Goal: Task Accomplishment & Management: Manage account settings

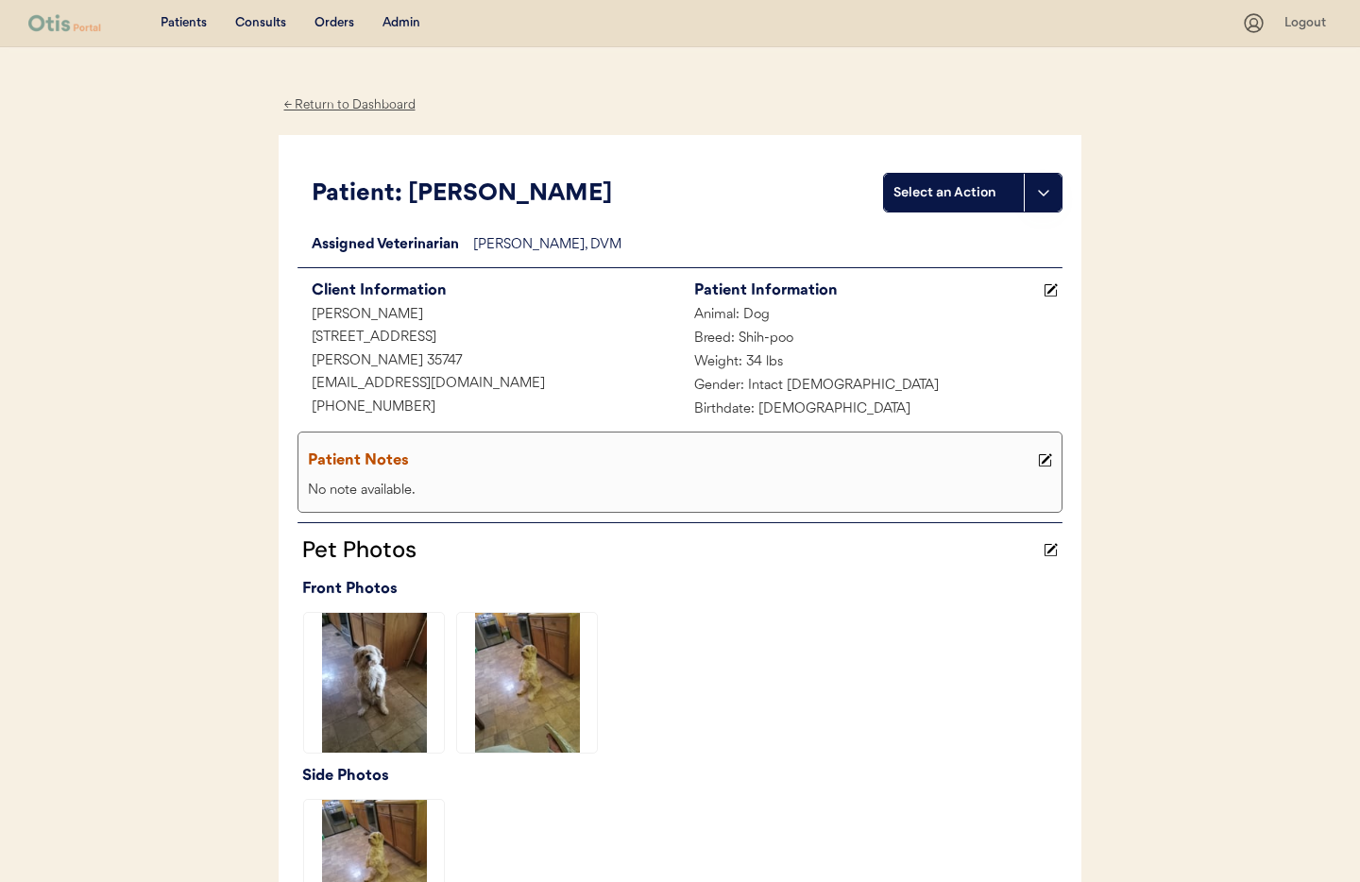
click at [404, 24] on div "Admin" at bounding box center [402, 23] width 38 height 19
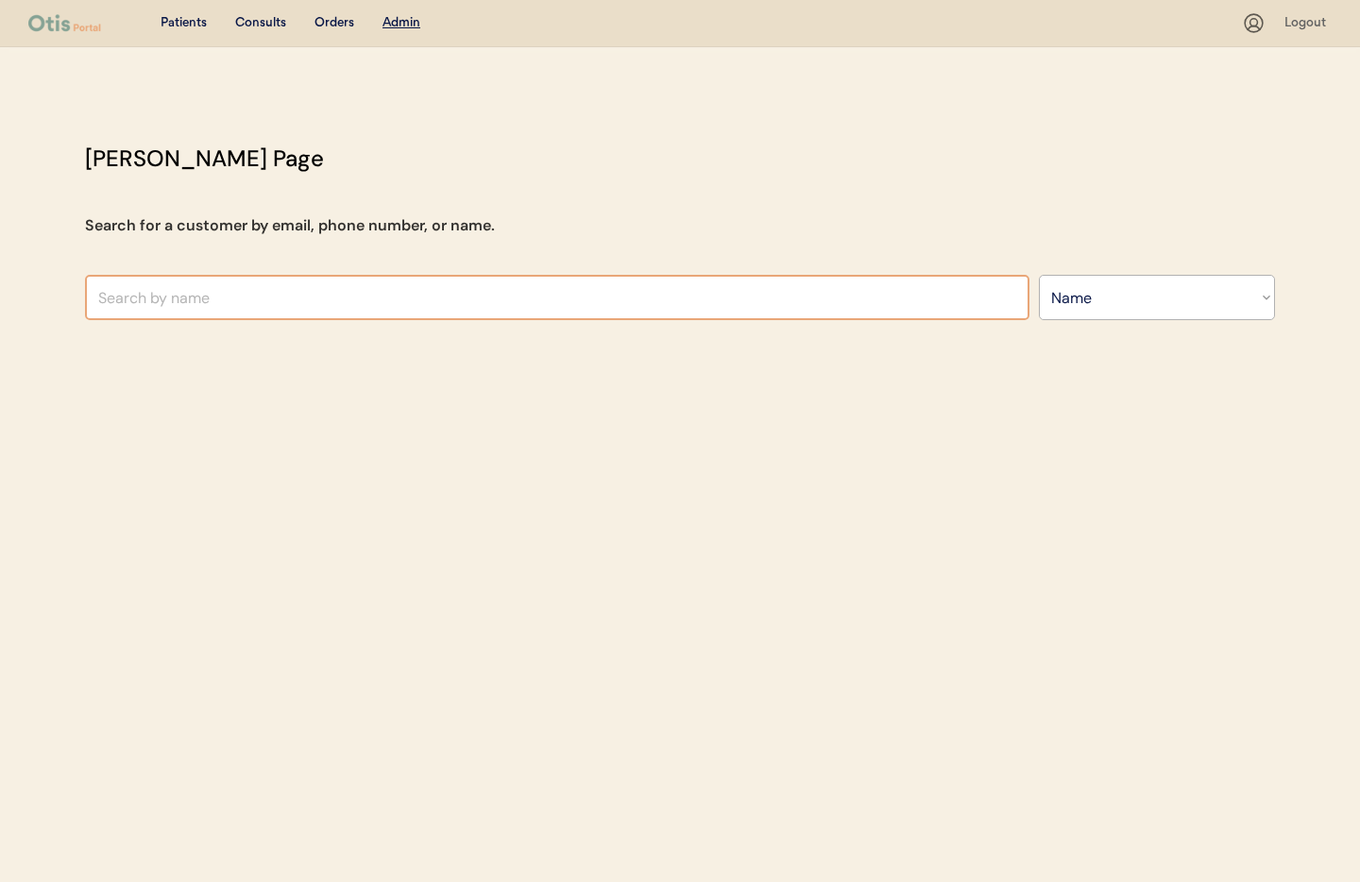
select select ""Name""
click at [473, 299] on input "text" at bounding box center [557, 297] width 944 height 45
type input "gen"
type input "genie Devor"
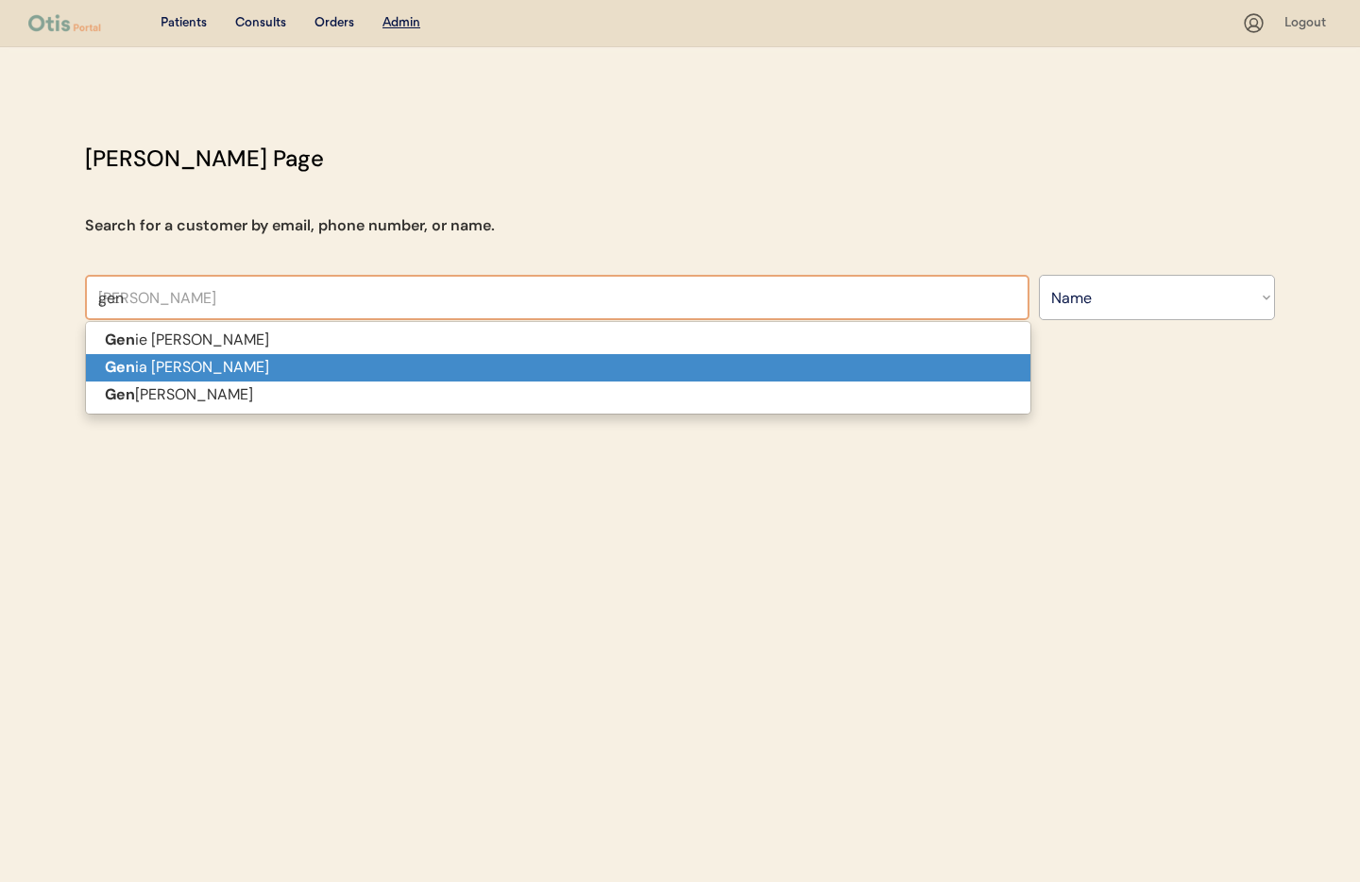
click at [351, 369] on p "Gen ia Pendergrass" at bounding box center [558, 367] width 944 height 27
type input "[PERSON_NAME]"
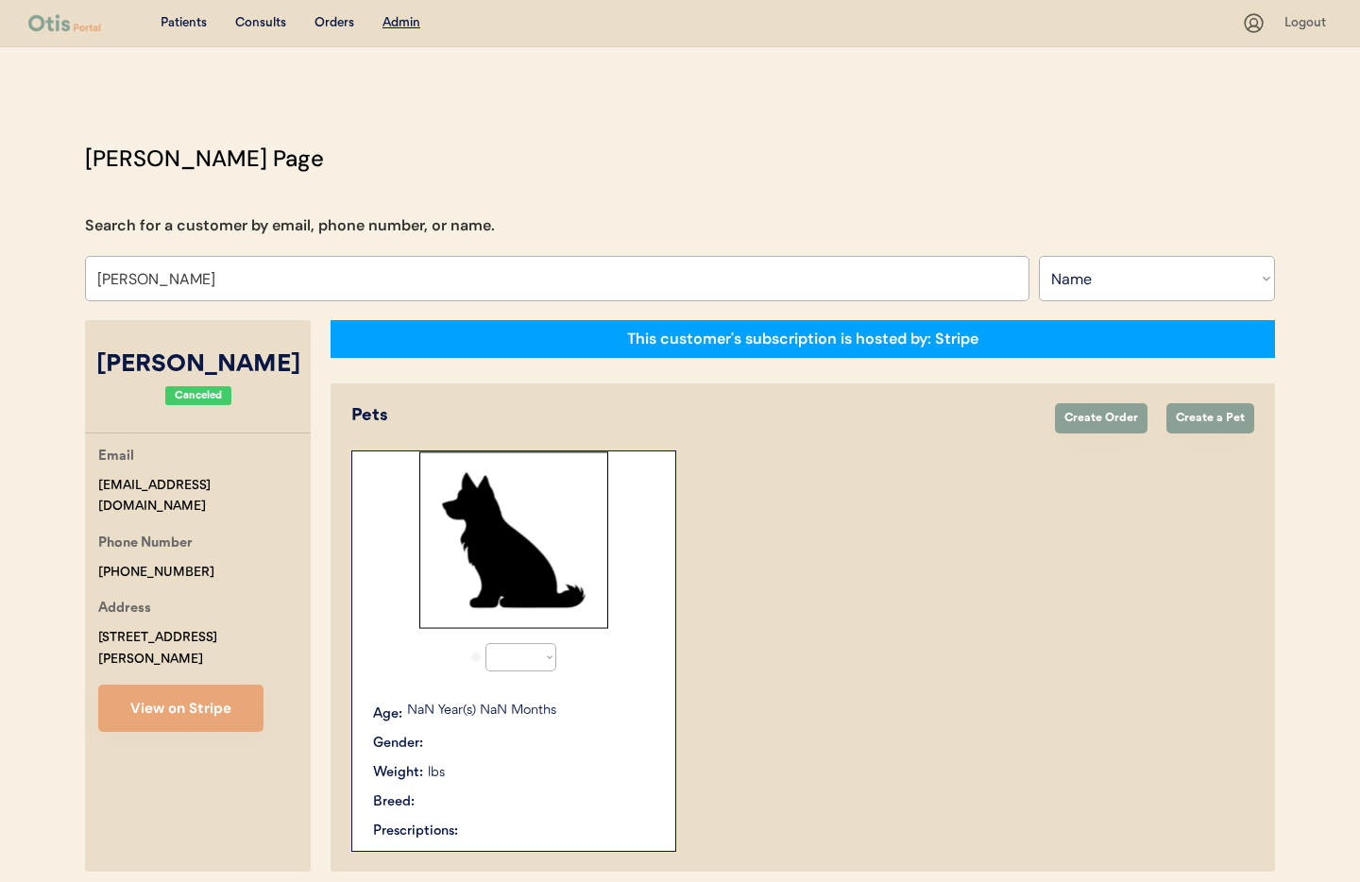
select select "true"
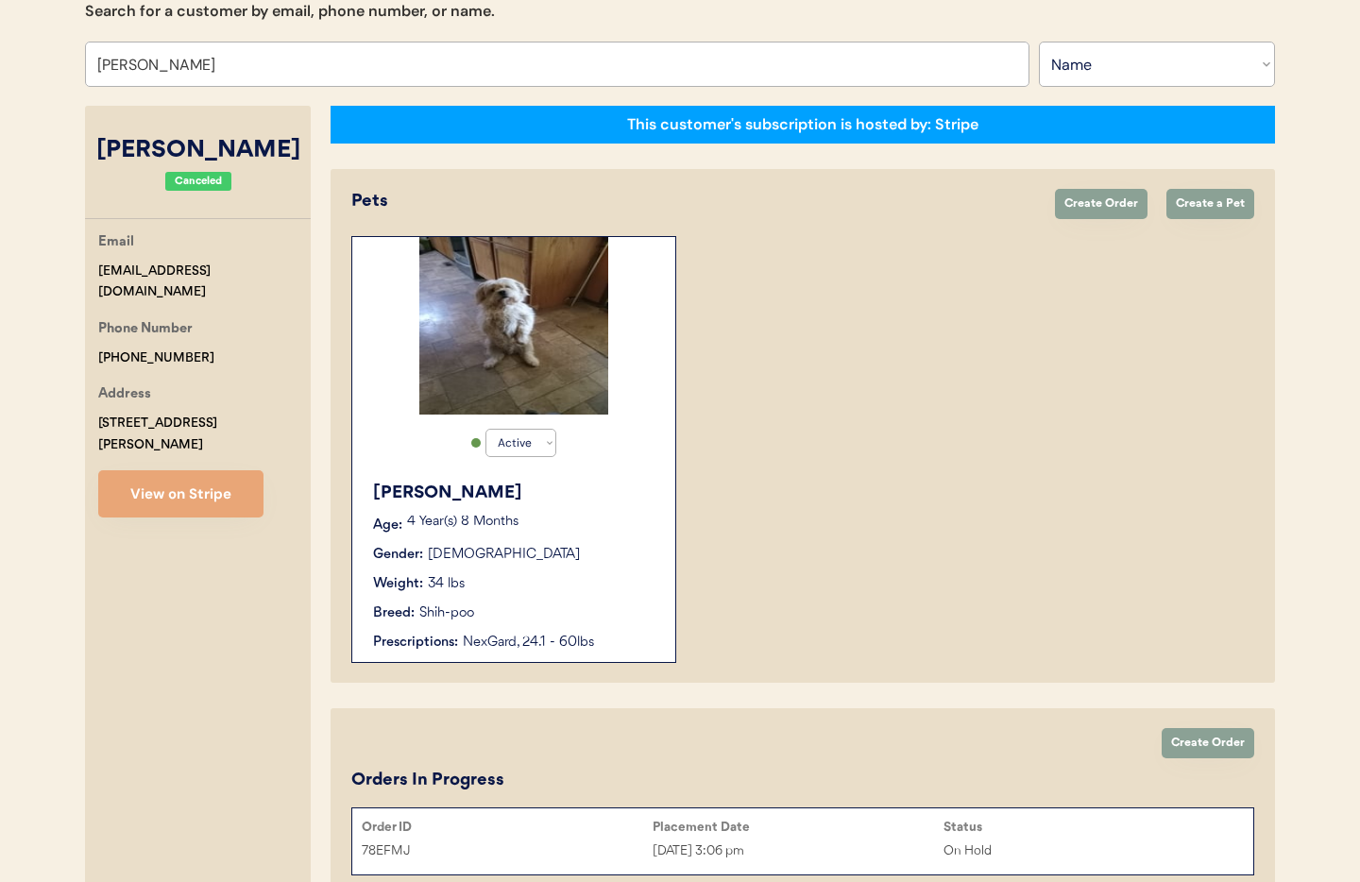
scroll to position [241, 0]
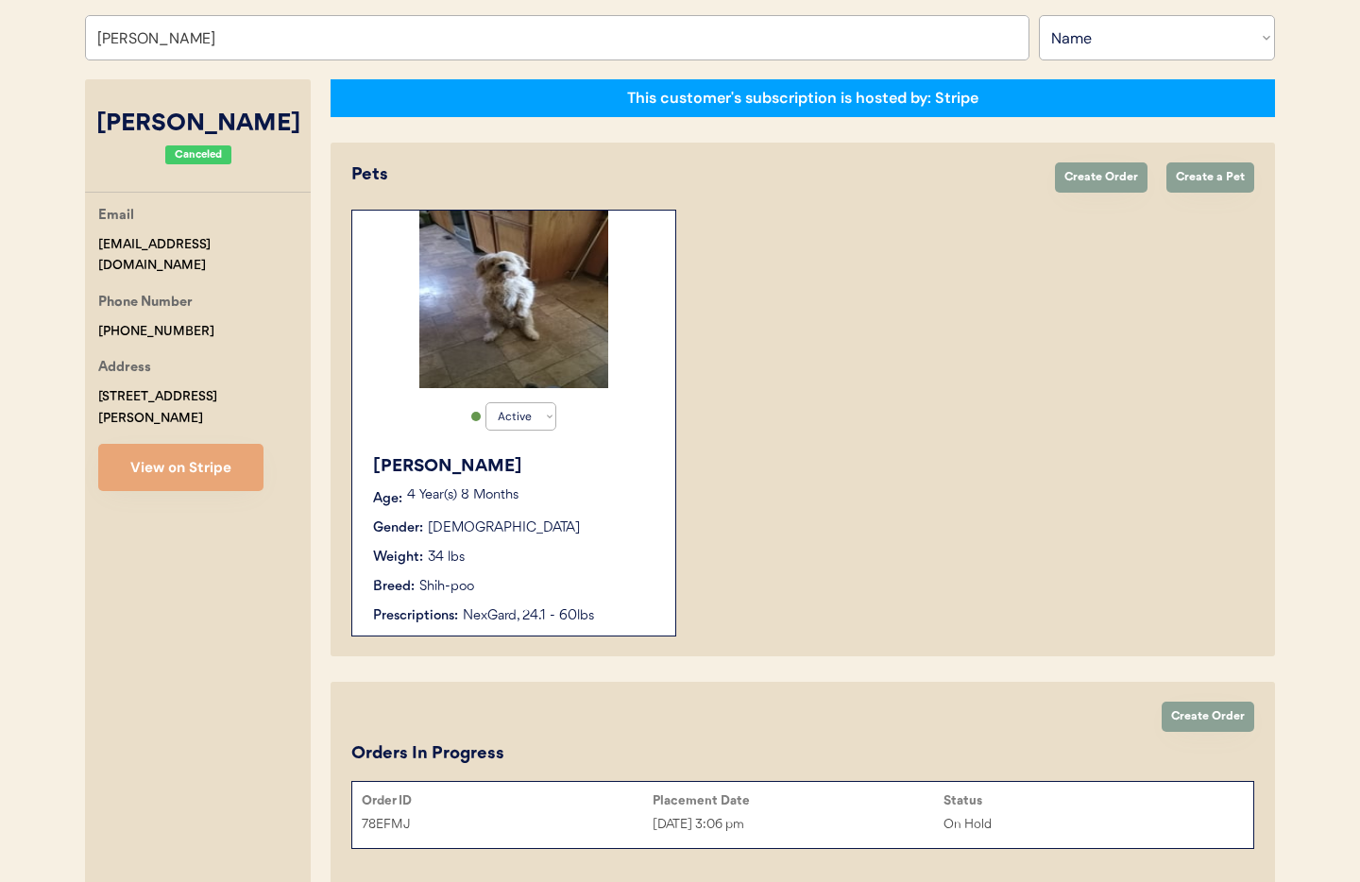
type input "[PERSON_NAME]"
click at [525, 522] on div "Gender: Male" at bounding box center [514, 529] width 283 height 20
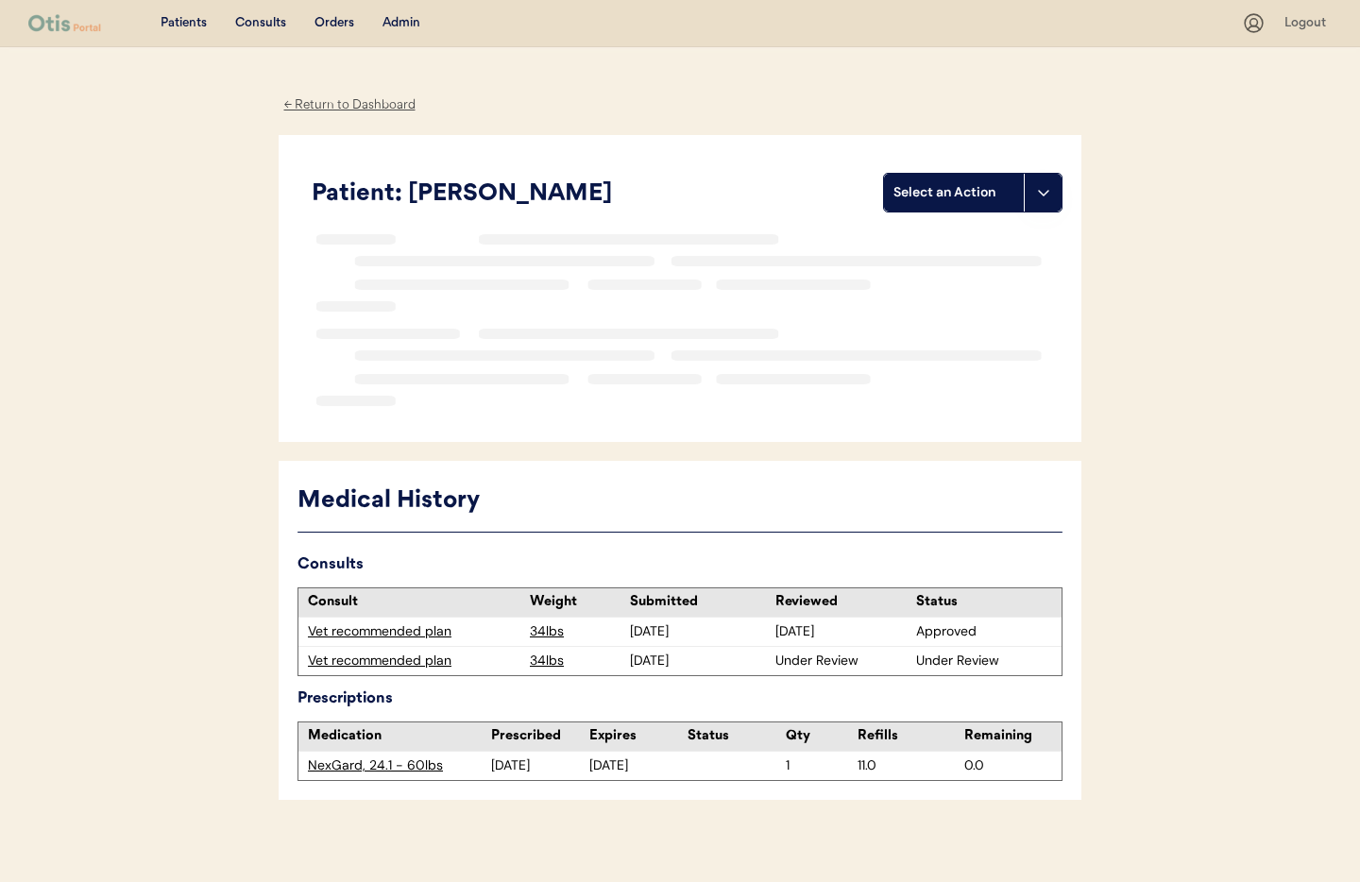
scroll to position [12, 0]
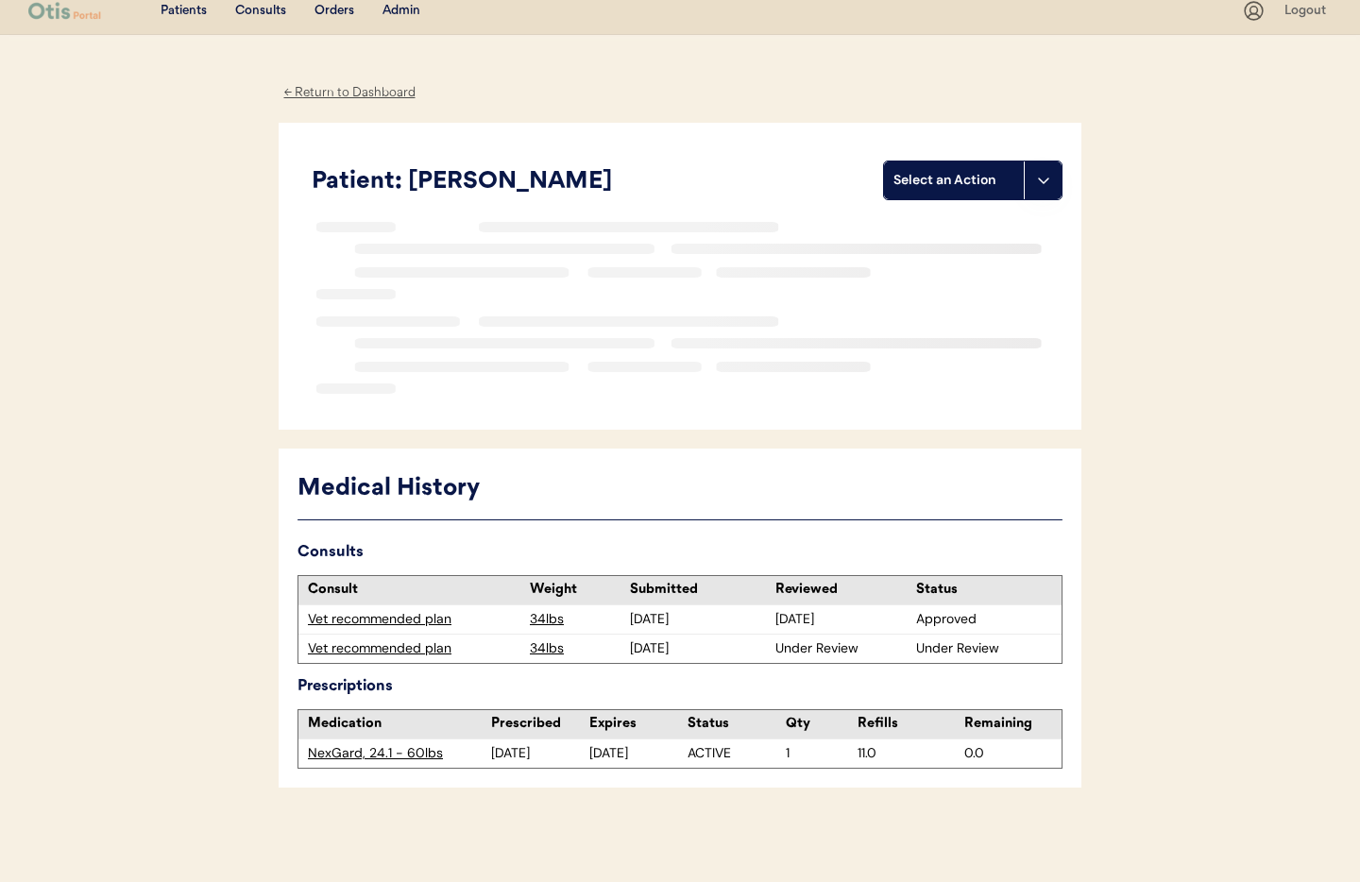
click at [366, 644] on div "Vet recommended plan" at bounding box center [414, 648] width 213 height 19
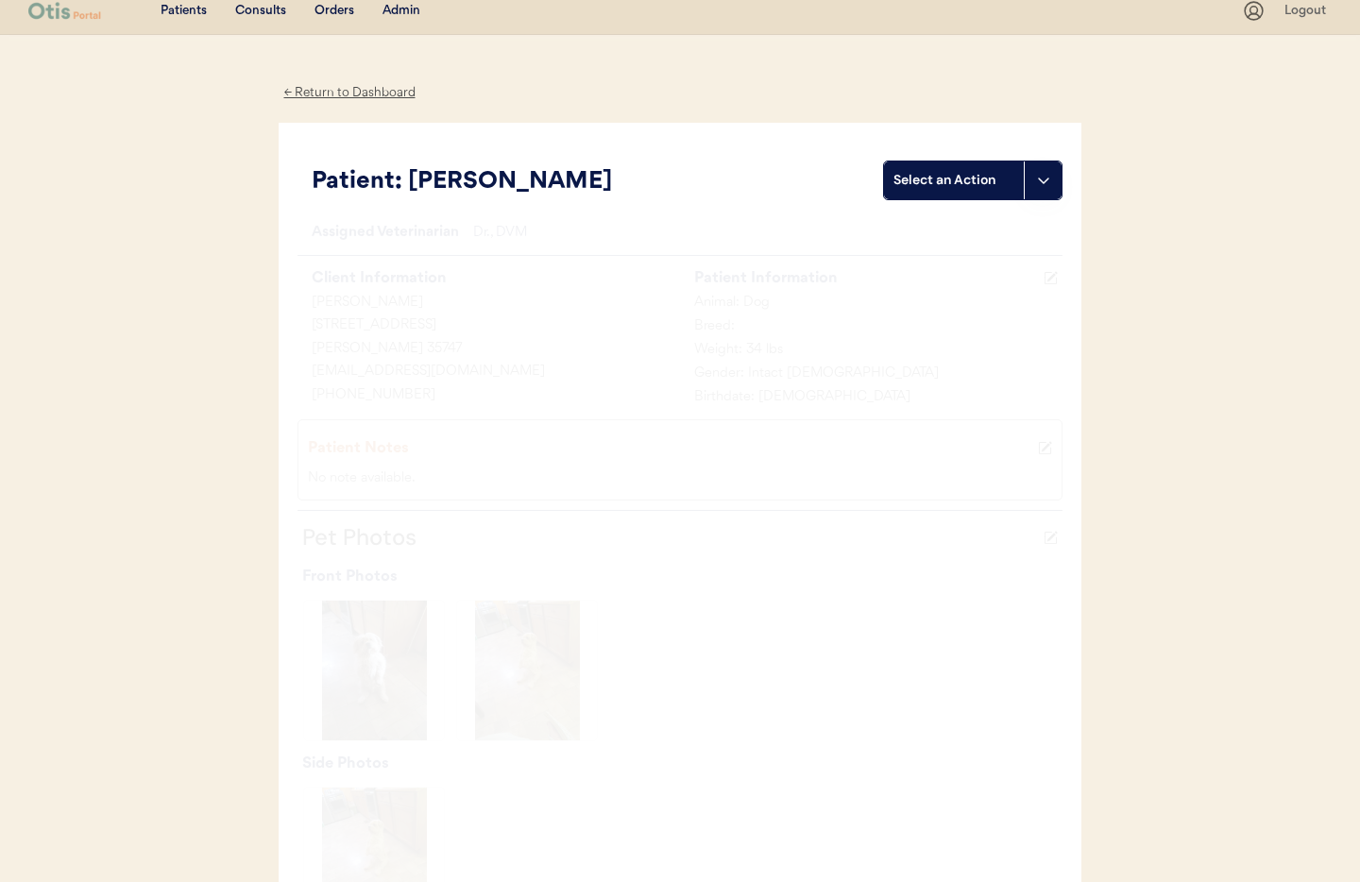
scroll to position [103, 0]
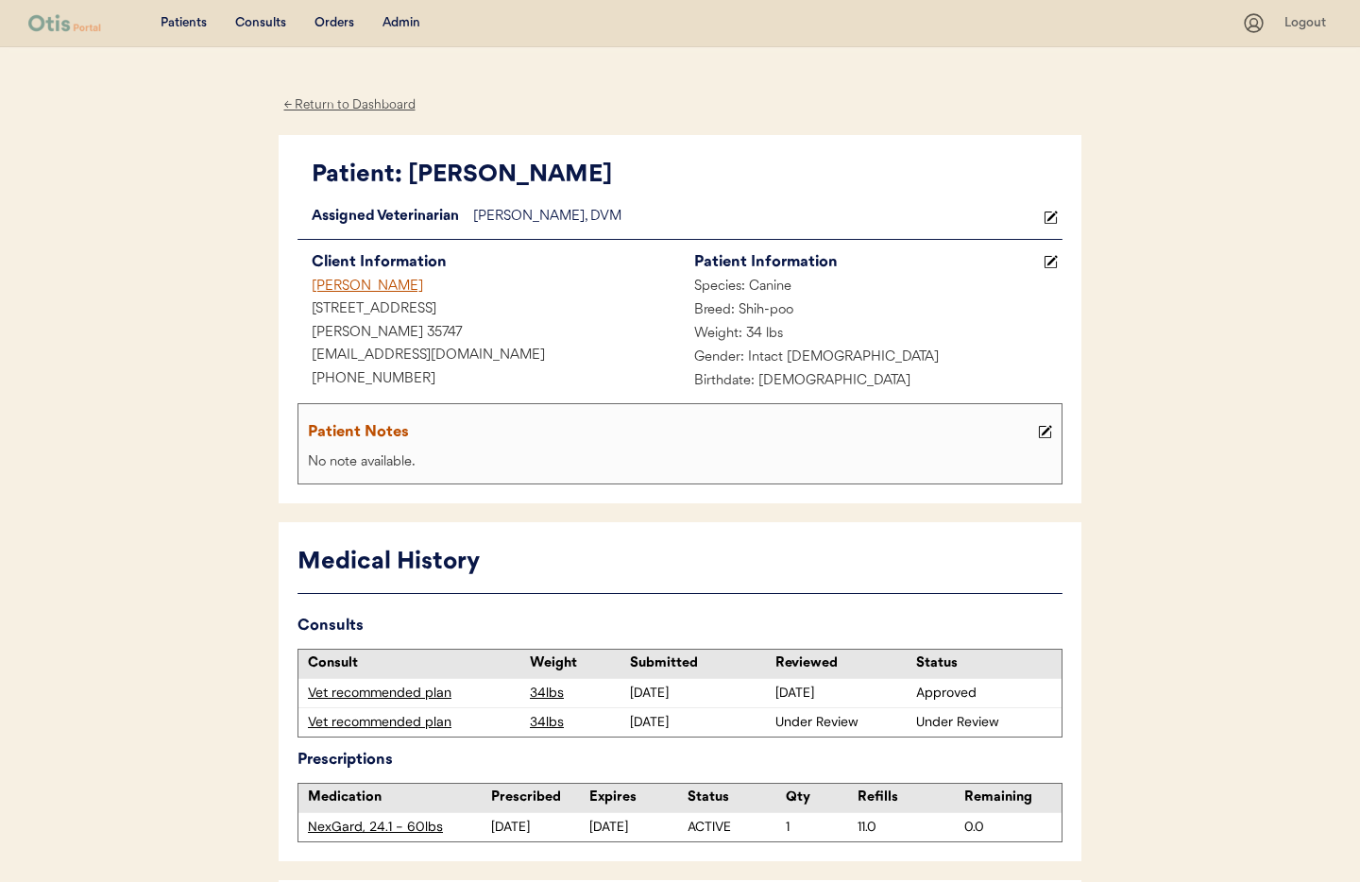
click at [1050, 219] on use at bounding box center [1051, 217] width 13 height 13
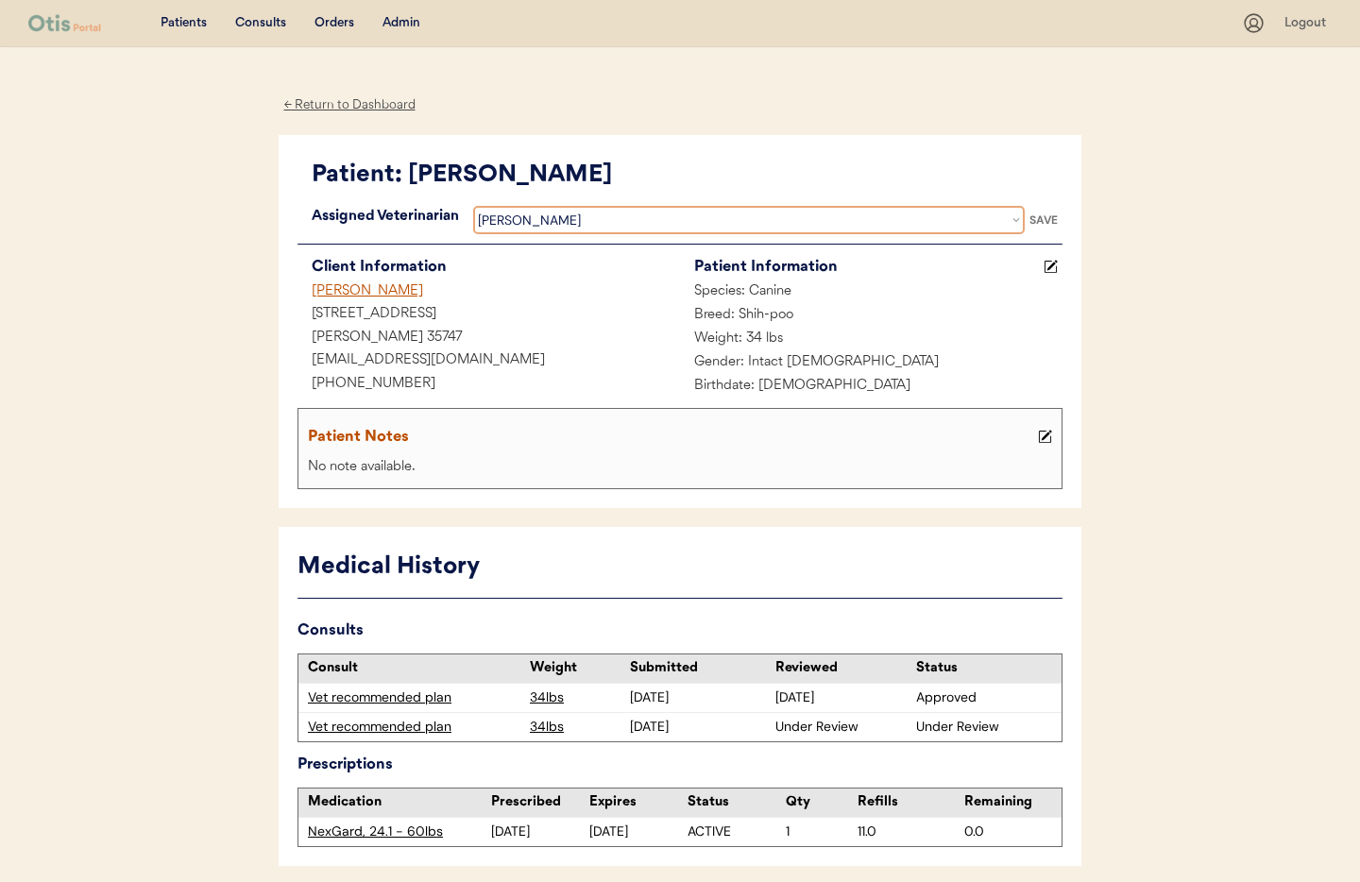
click at [592, 218] on select "Veterinarian Jamie Clanin Erin Belleville Hillary Braverman Kit Warren" at bounding box center [749, 220] width 552 height 28
select select ""1348695171700984260__LOOKUP__1733767339806x932322702314707600""
click at [473, 206] on select "Veterinarian Jamie Clanin Erin Belleville Hillary Braverman Kit Warren" at bounding box center [749, 220] width 552 height 28
click at [617, 504] on div "Patient: Tucker Loading... Assigned Veterinarian Dr. Warren, DVM Veterinarian J…" at bounding box center [680, 322] width 803 height 374
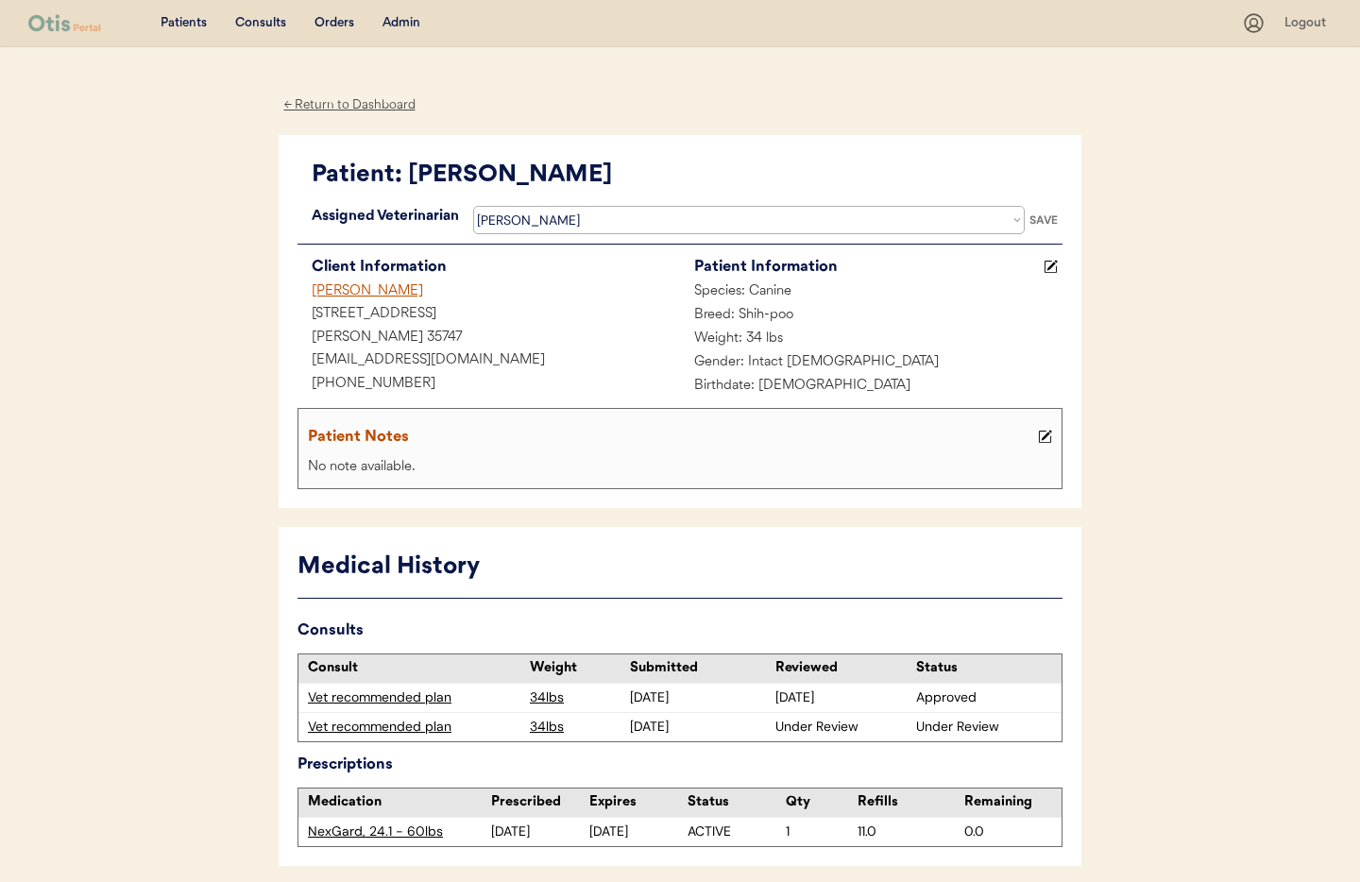
click at [1042, 214] on div "SAVE" at bounding box center [1044, 219] width 38 height 11
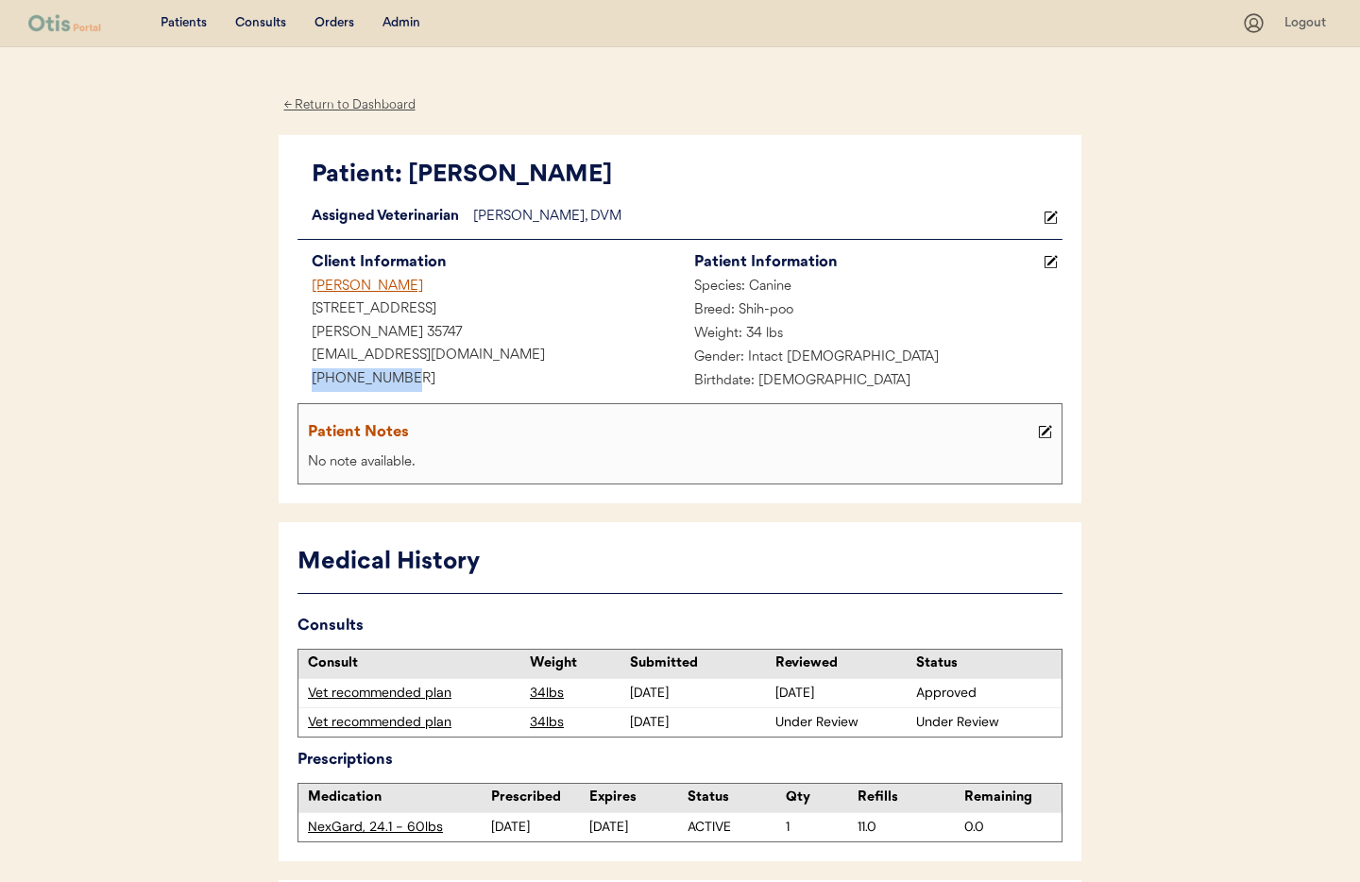
drag, startPoint x: 370, startPoint y: 379, endPoint x: 268, endPoint y: 374, distance: 102.1
copy div "+12562023316"
click at [404, 25] on div "Admin" at bounding box center [402, 23] width 38 height 19
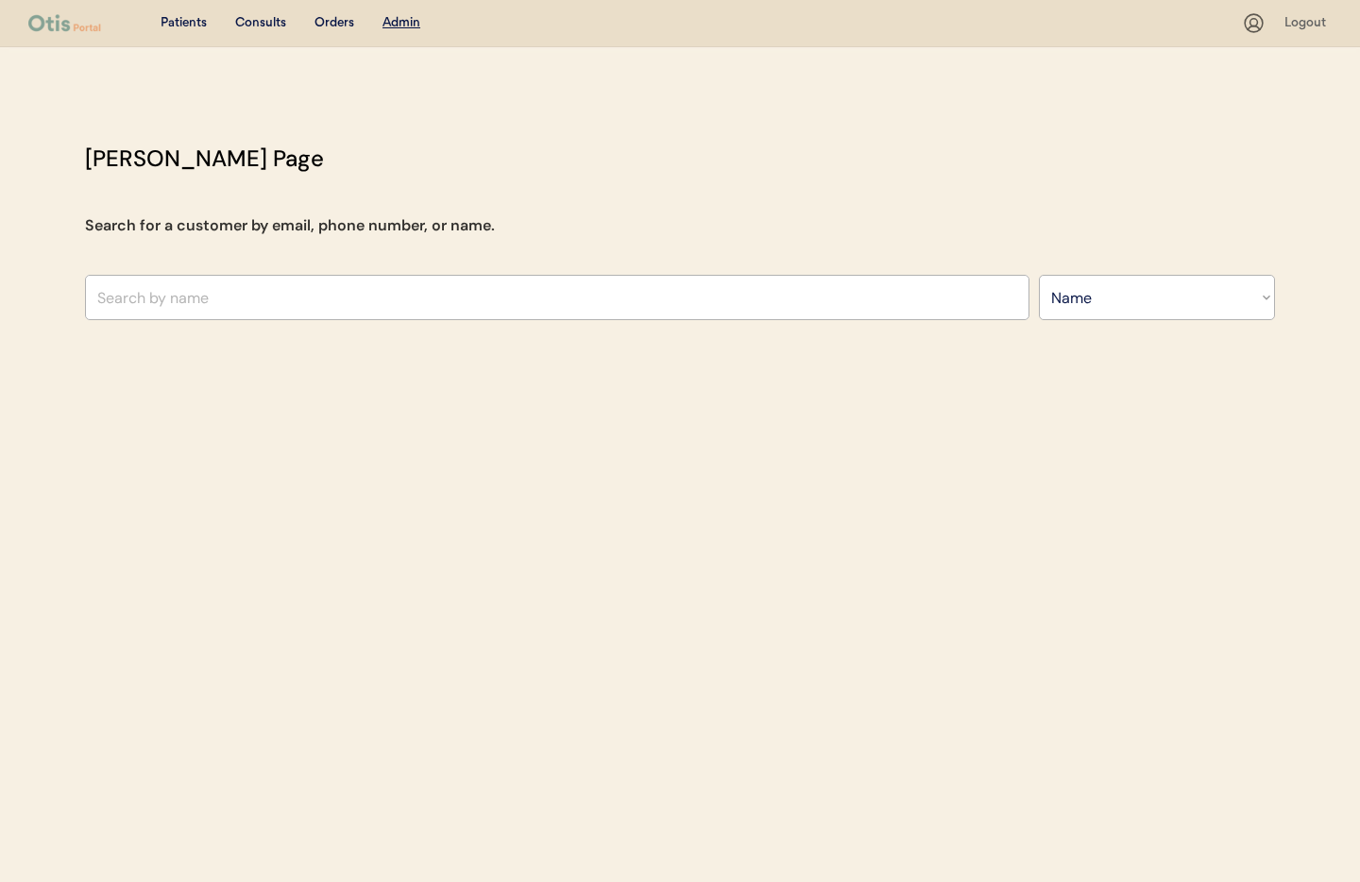
select select ""Name""
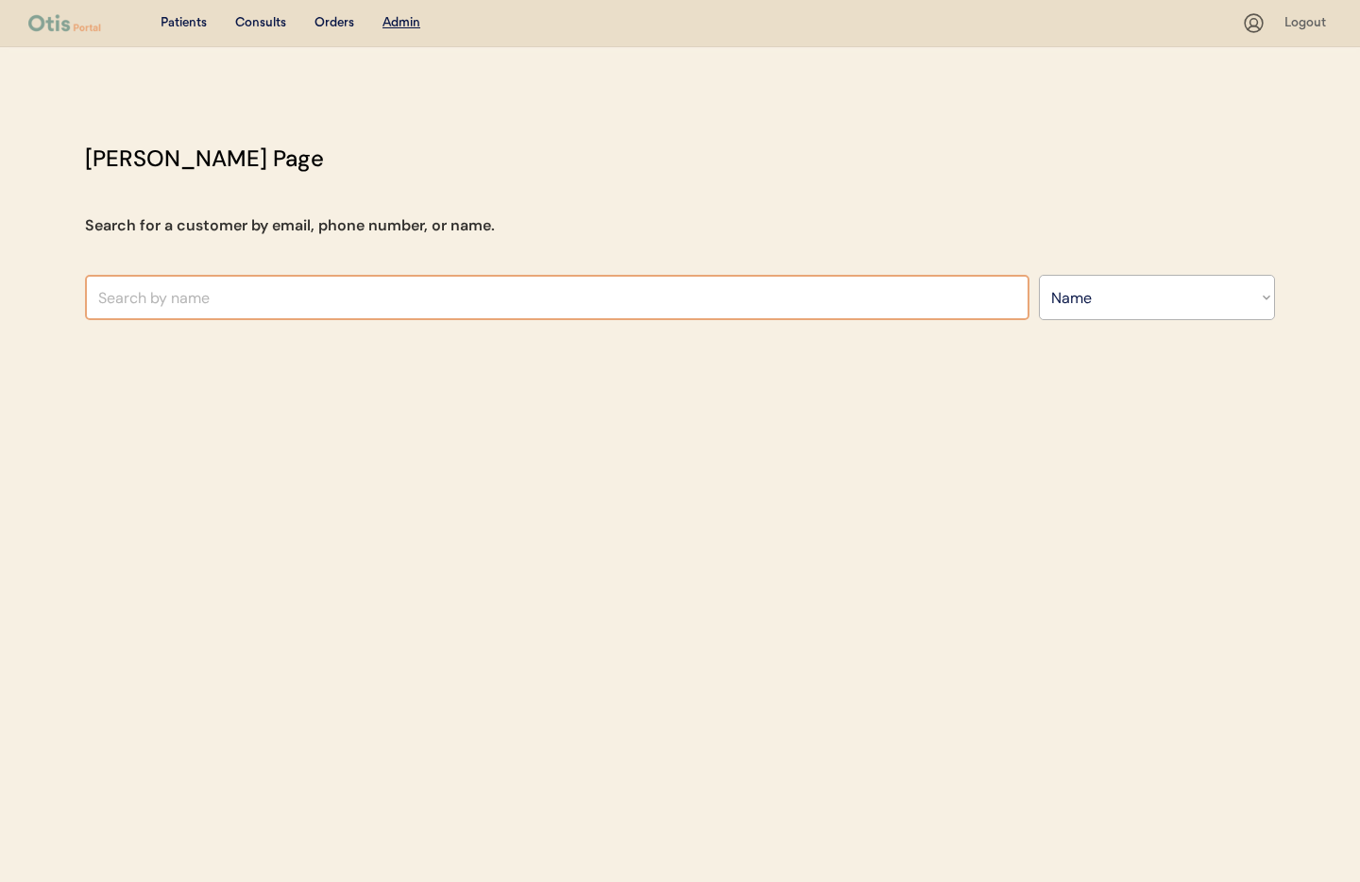
click at [362, 303] on input "text" at bounding box center [557, 297] width 944 height 45
type input "jam"
type input "james Williams"
type input "ja"
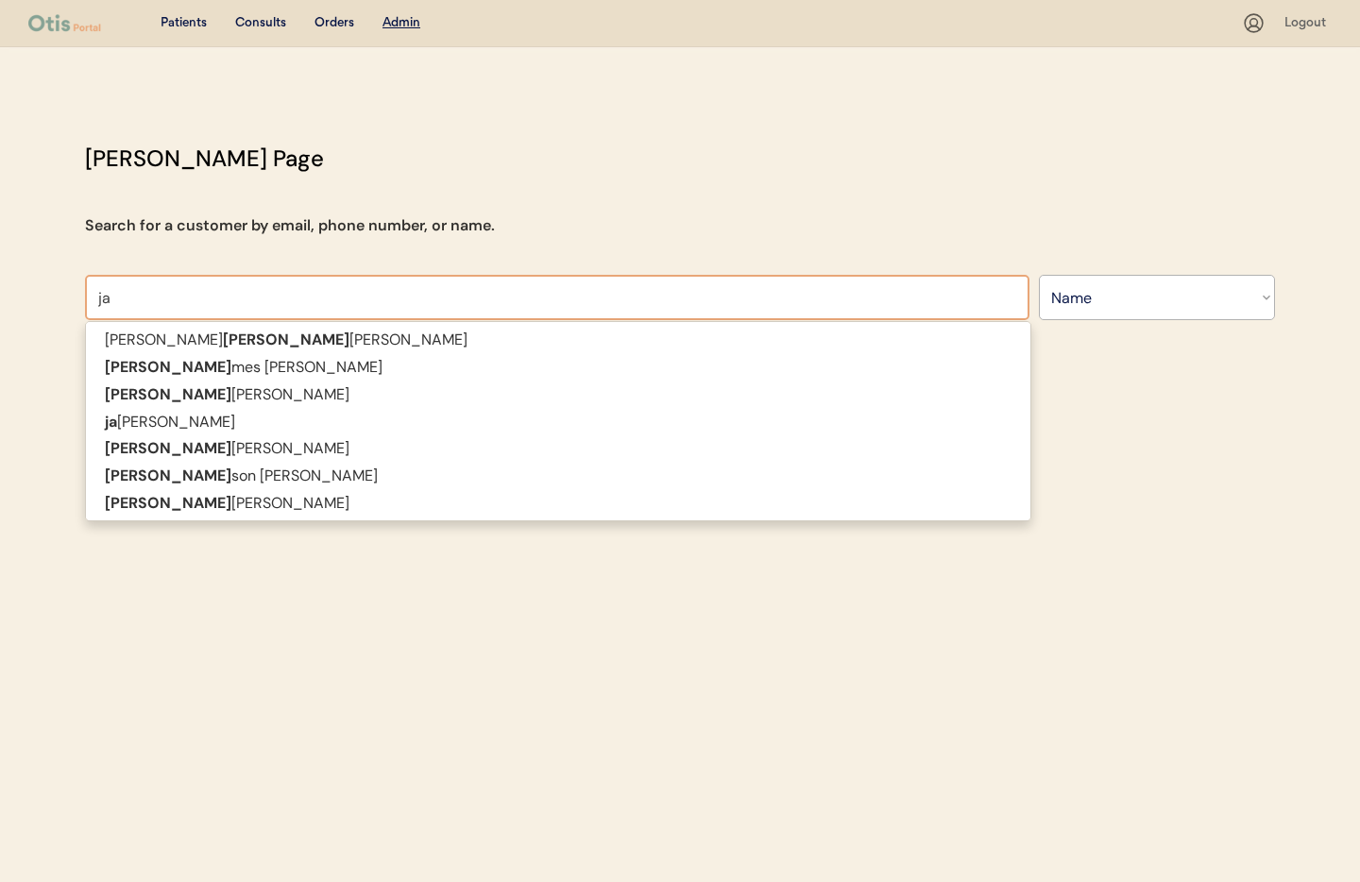
type input "j"
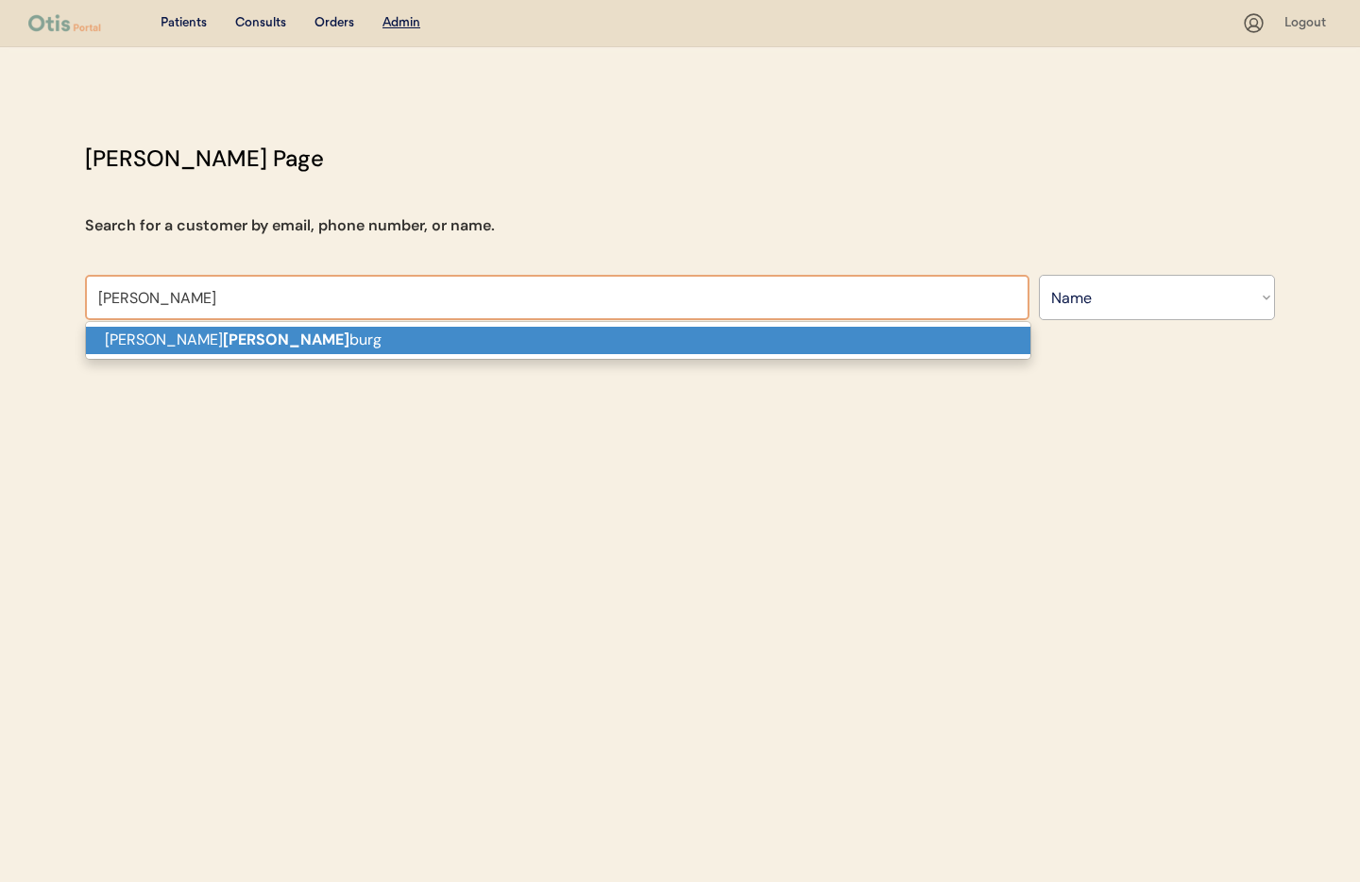
click at [334, 351] on p "Scott hamel burg" at bounding box center [558, 340] width 944 height 27
type input "Scott hamelburg"
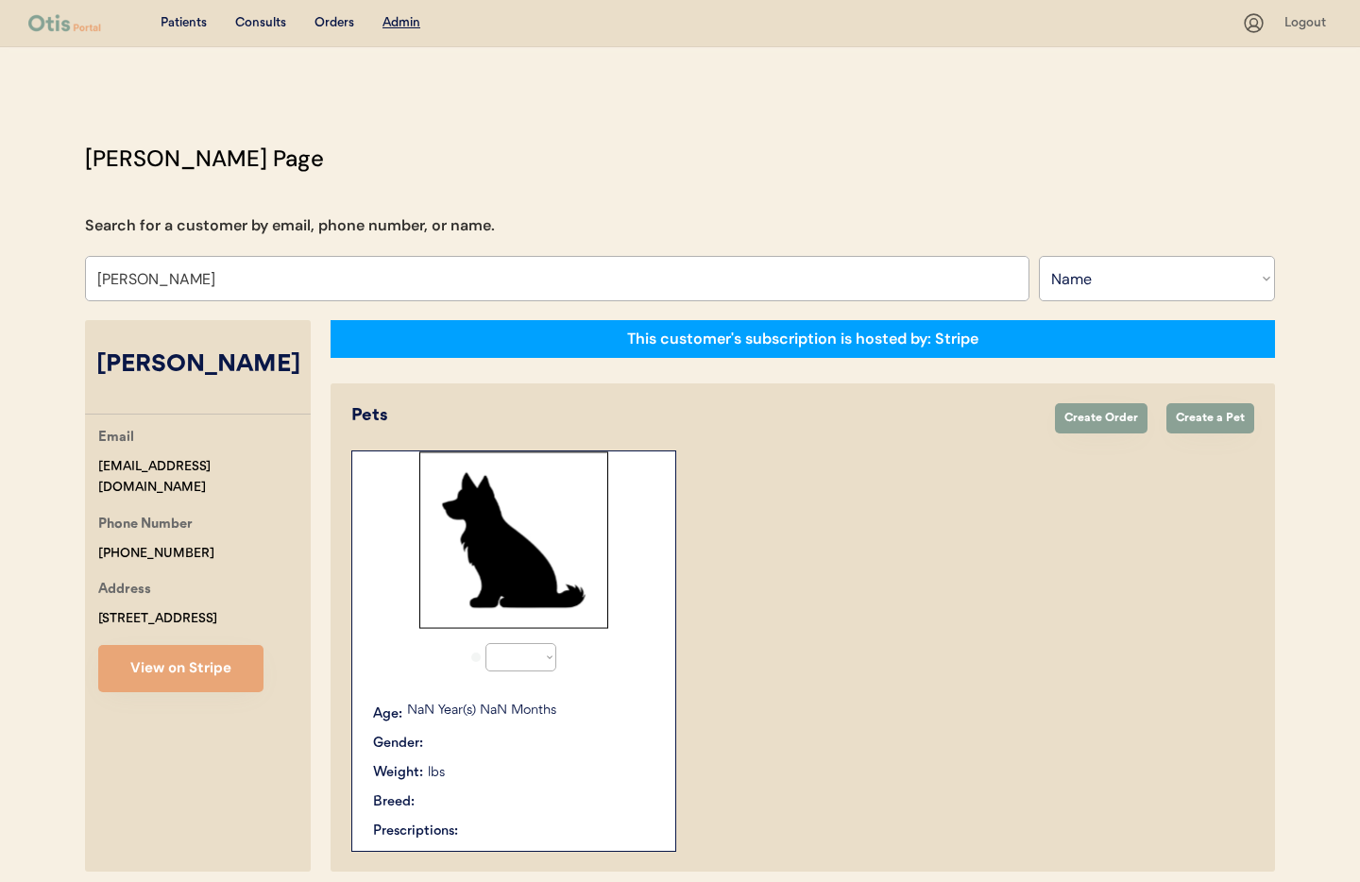
select select "true"
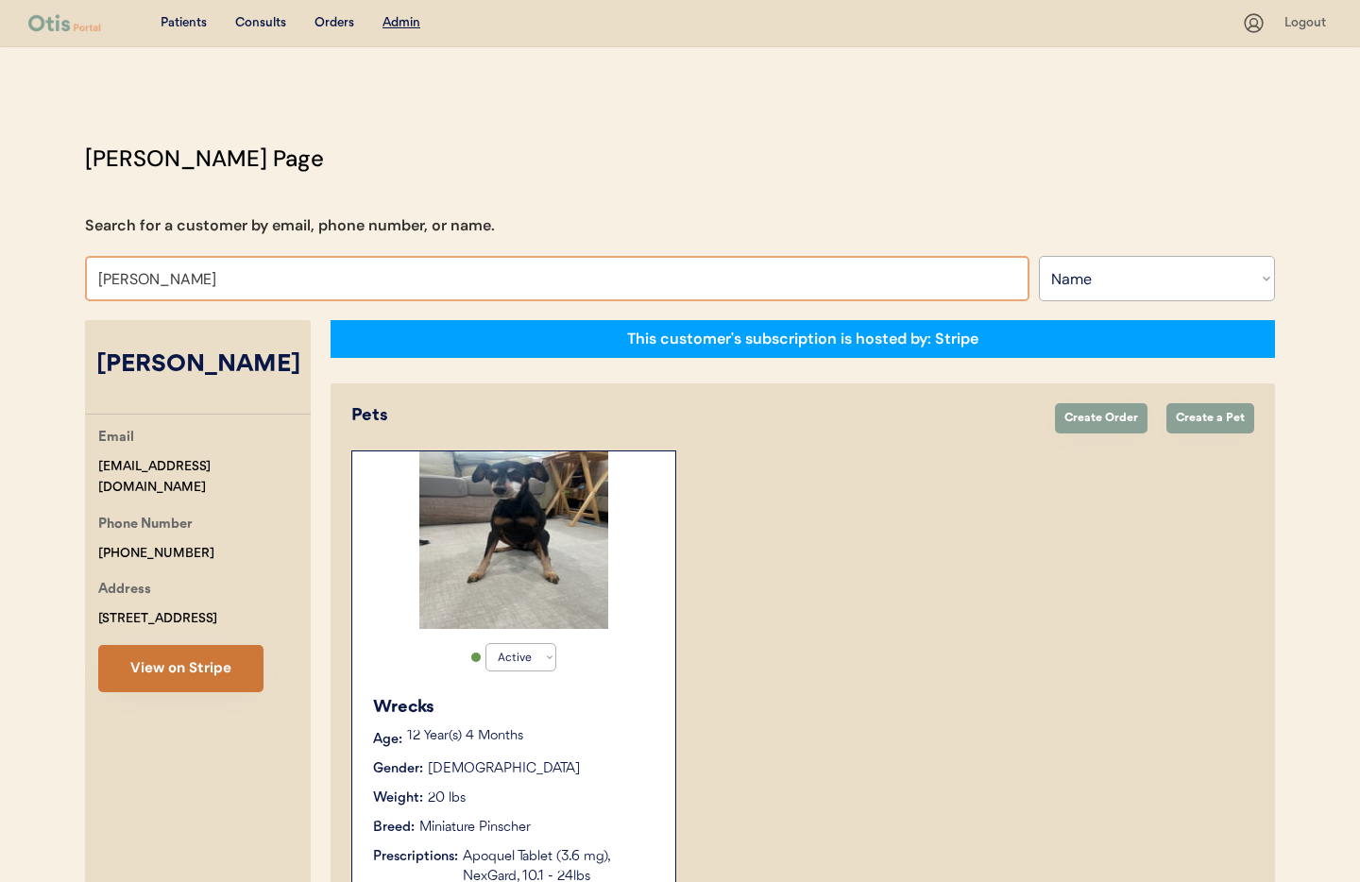
click at [181, 680] on button "View on Stripe" at bounding box center [180, 668] width 165 height 47
drag, startPoint x: 191, startPoint y: 259, endPoint x: 214, endPoint y: 264, distance: 24.1
click at [192, 259] on input "Scott hamelburg" at bounding box center [557, 278] width 944 height 45
drag, startPoint x: 184, startPoint y: 281, endPoint x: 72, endPoint y: 277, distance: 112.5
click at [73, 277] on div "Otis Admin Page Search for a customer by email, phone number, or name. Scott ha…" at bounding box center [680, 636] width 1228 height 988
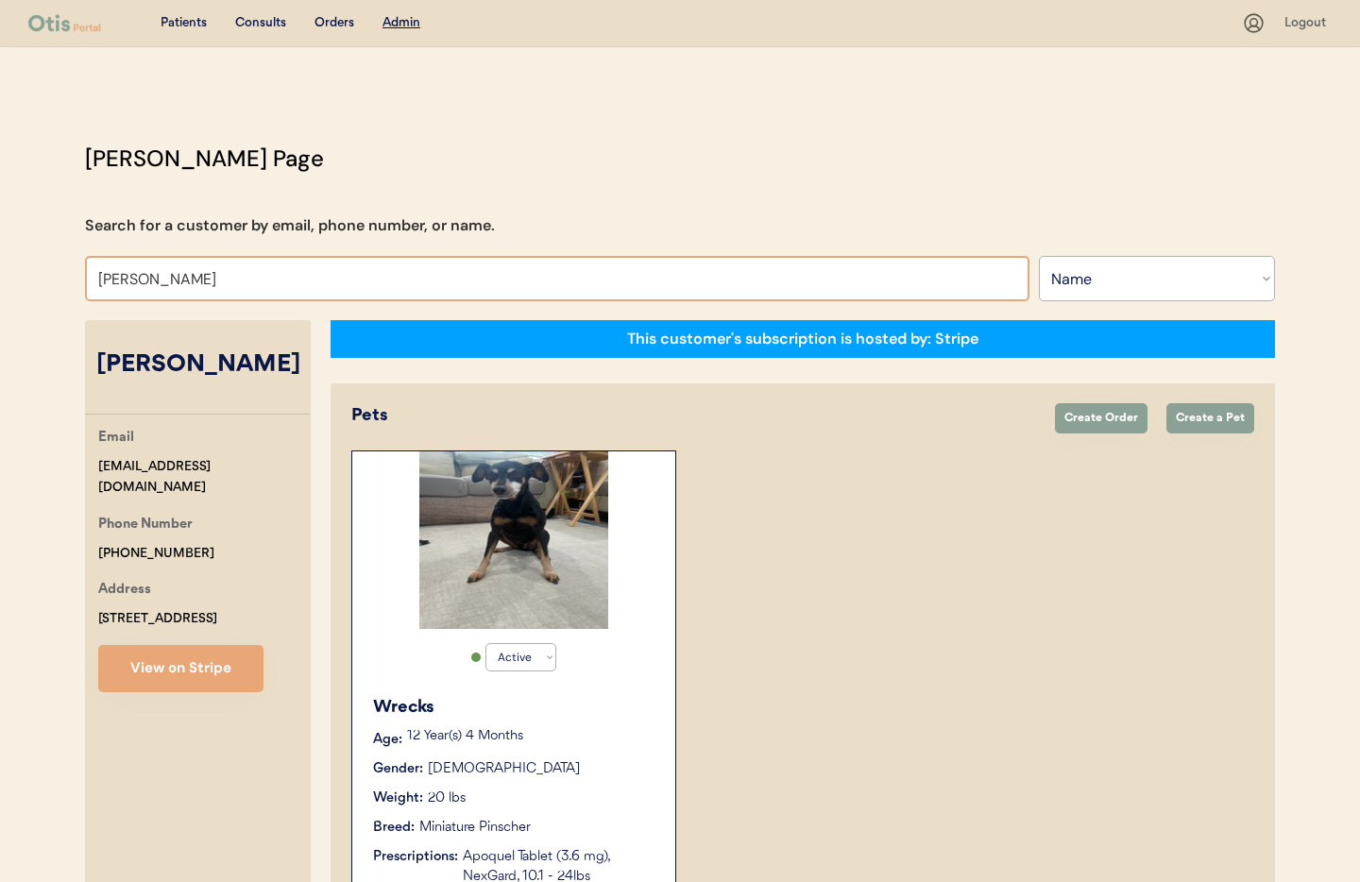
type input "Teri"
type input "Teri Shell"
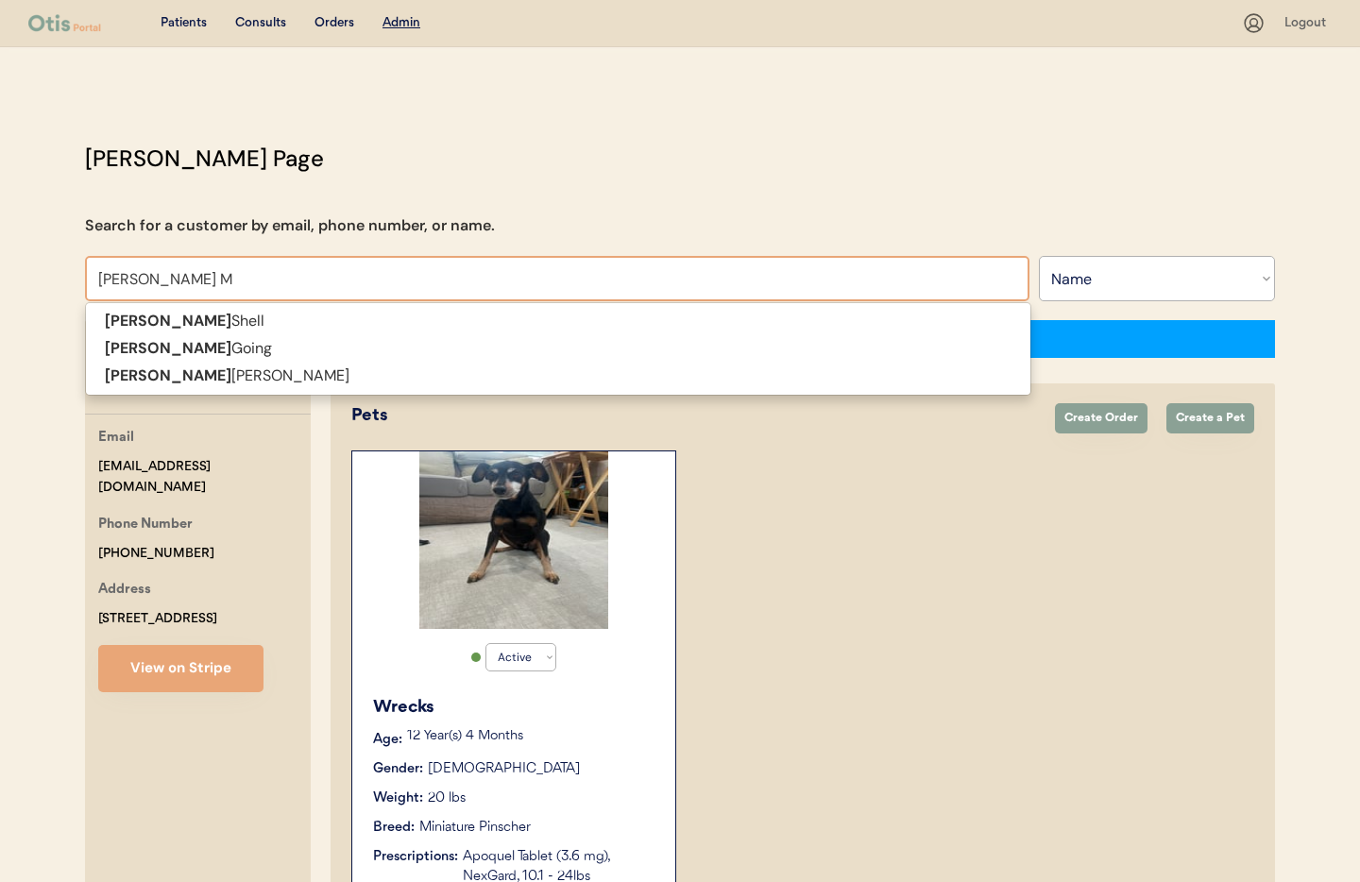
type input "Teri My"
type input "Teri Myers"
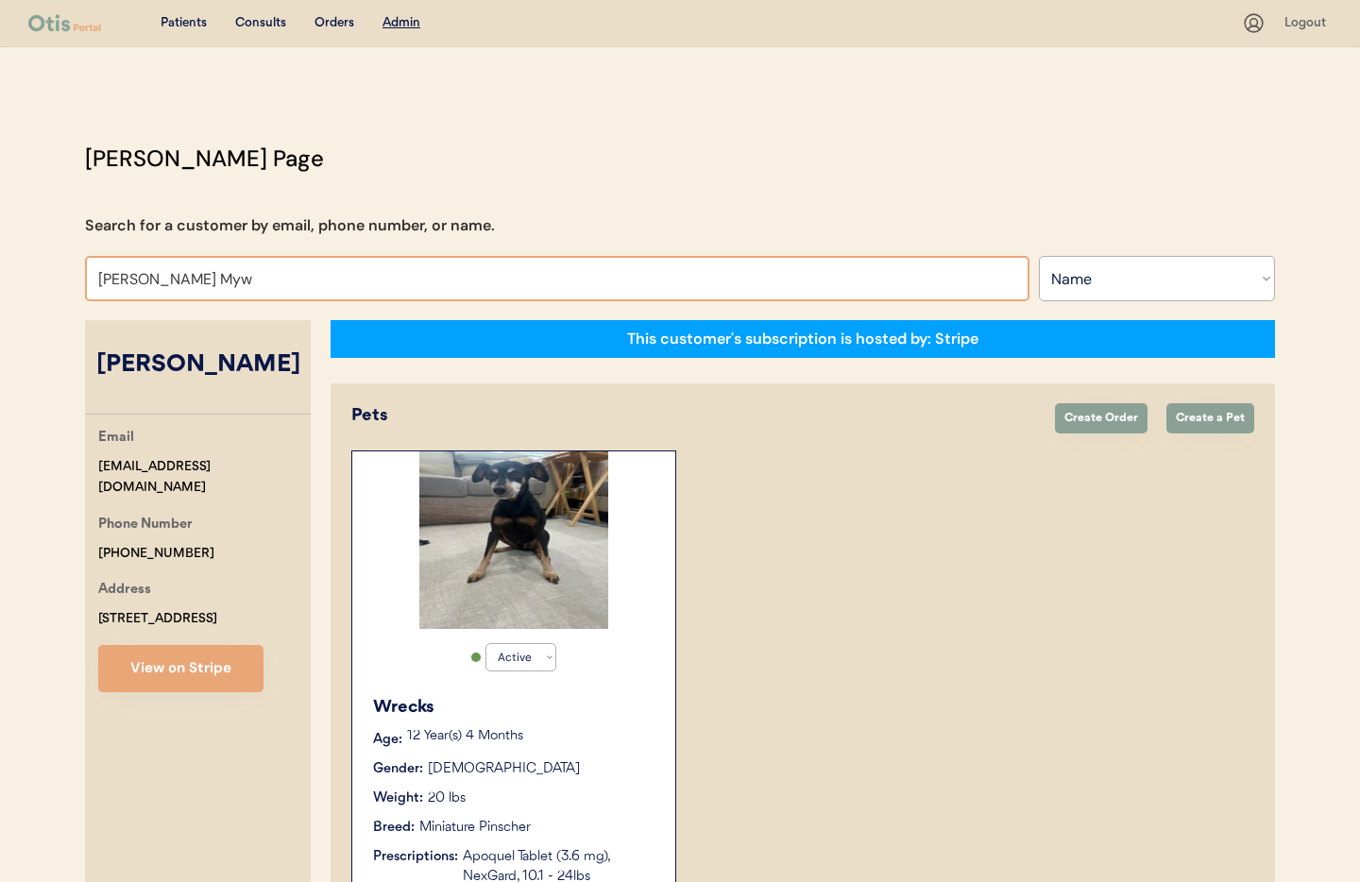
type input "Teri My"
type input "Teri Myers"
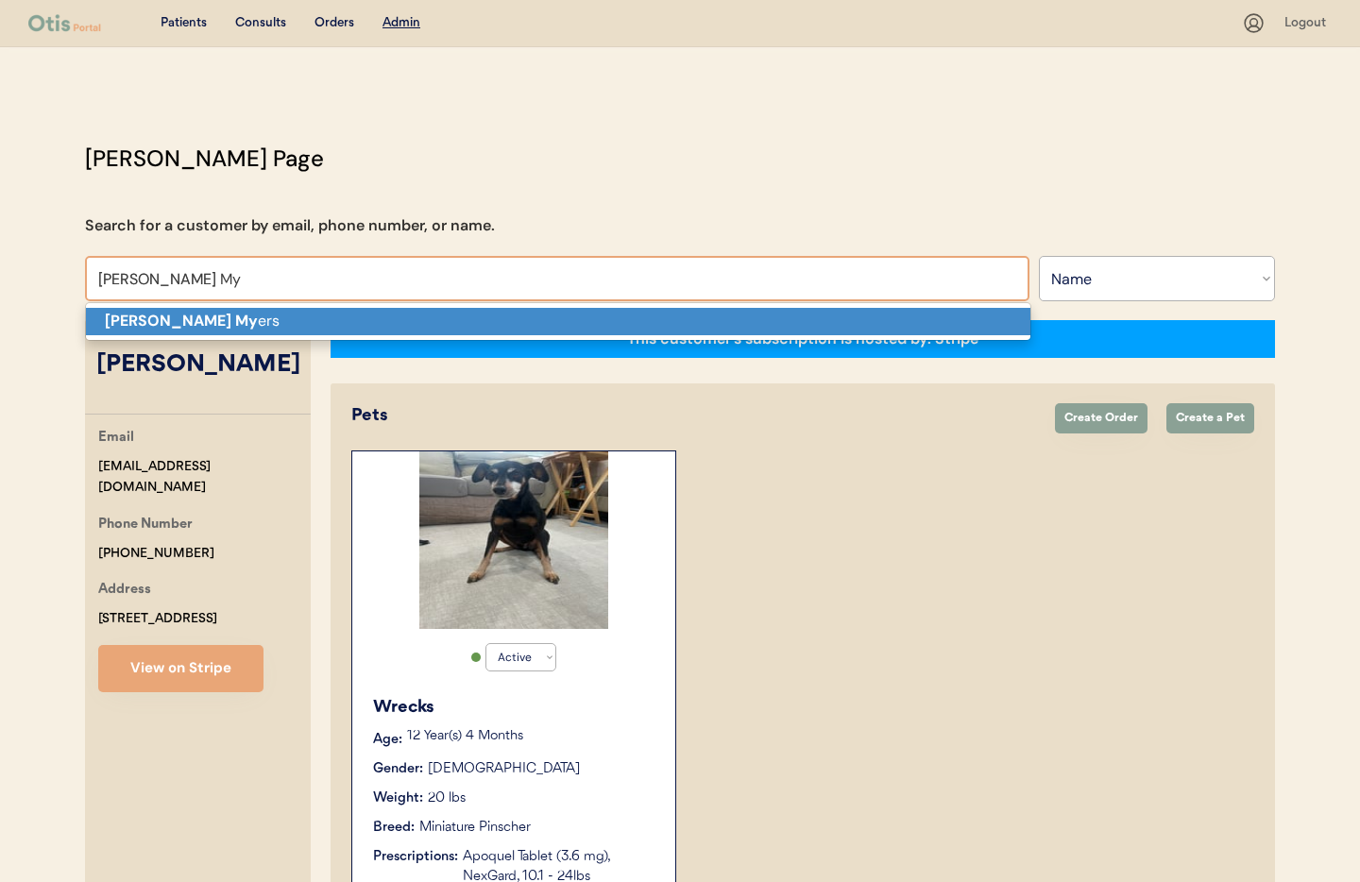
click at [153, 326] on strong "Teri My" at bounding box center [181, 321] width 153 height 20
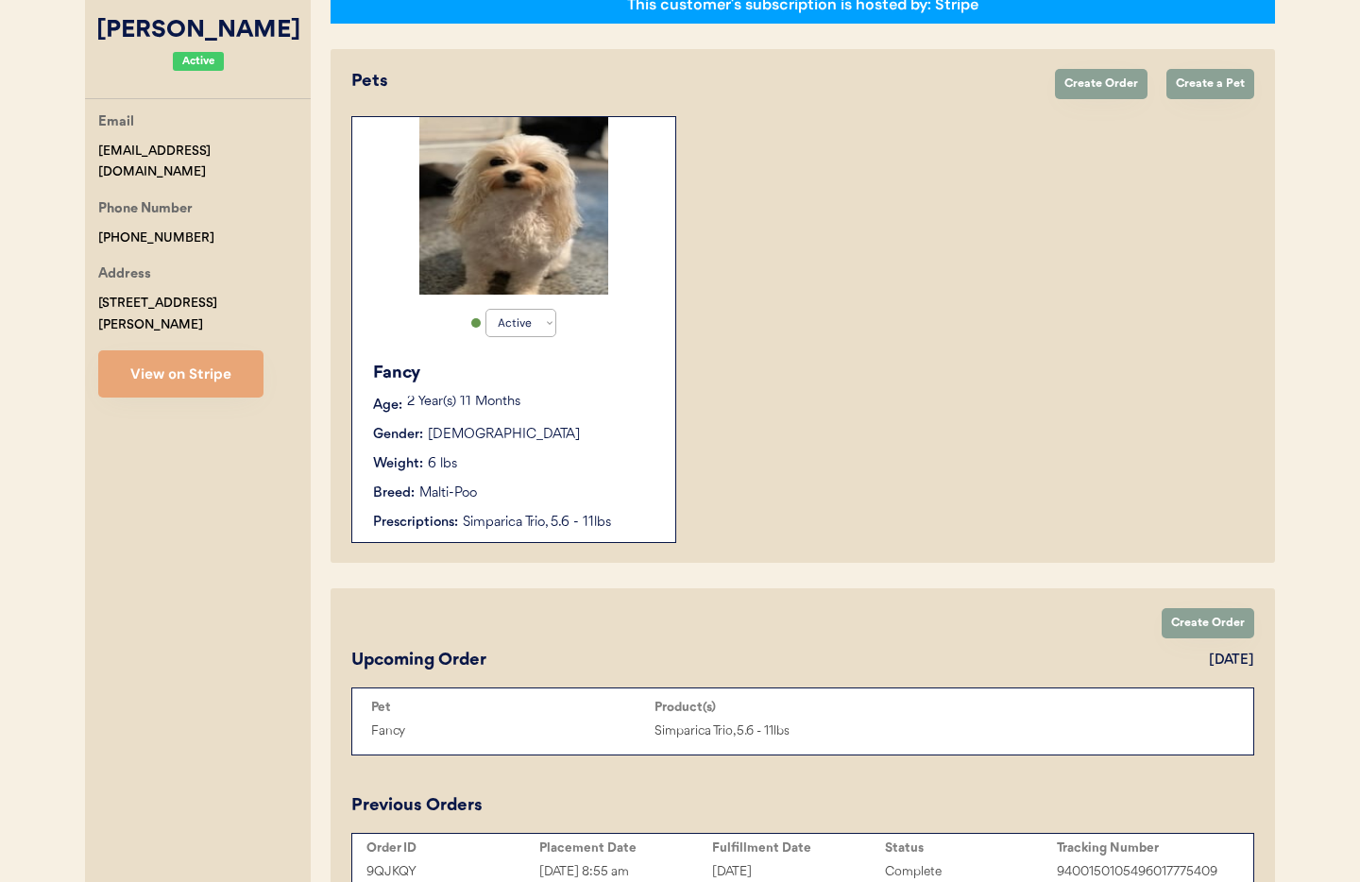
scroll to position [227, 0]
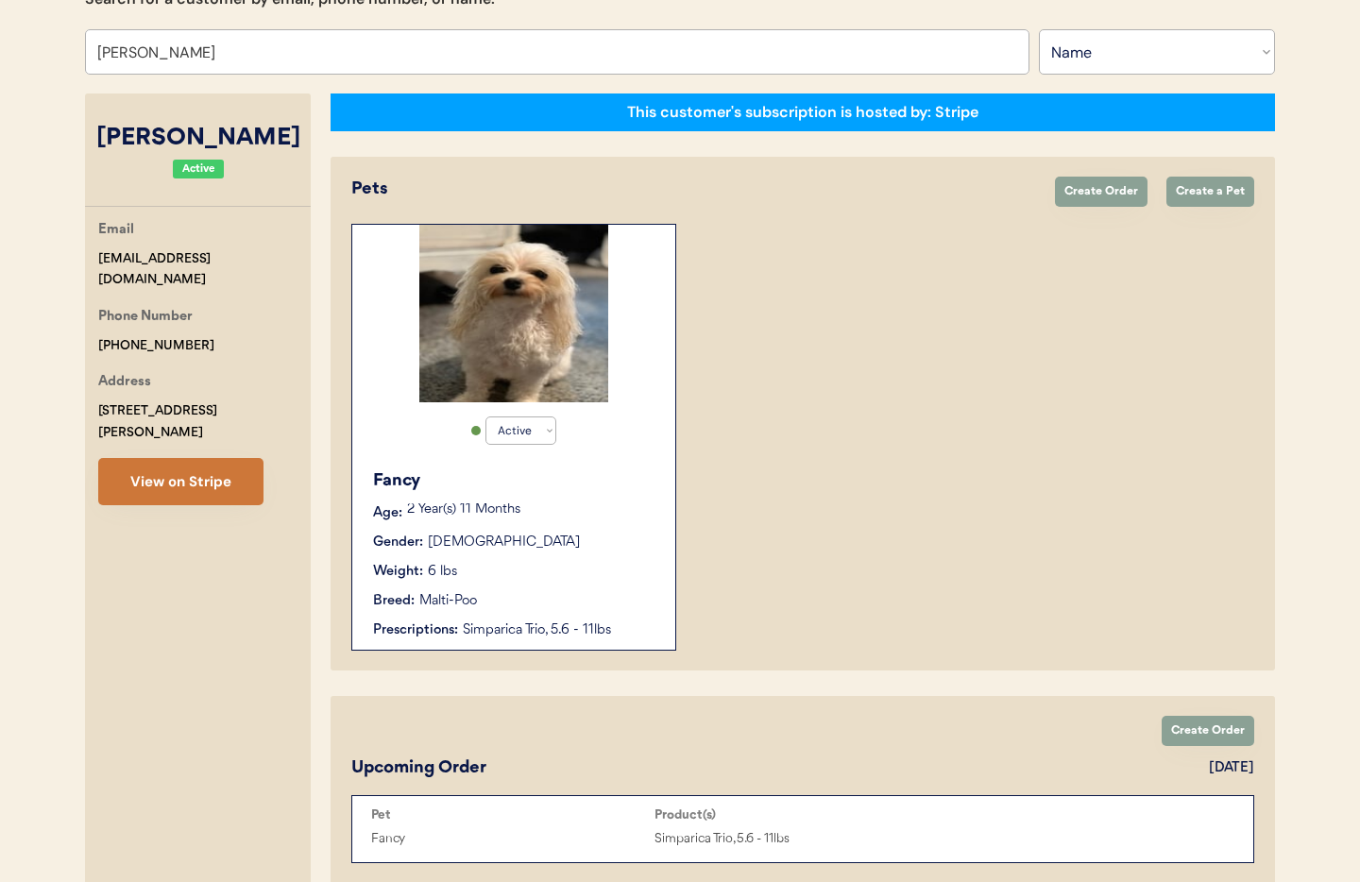
click at [169, 465] on button "View on Stripe" at bounding box center [180, 481] width 165 height 47
drag, startPoint x: 248, startPoint y: 255, endPoint x: 99, endPoint y: 255, distance: 149.2
click at [85, 253] on div "Email terimyers09@gmail.com Phone Number +18505578007 Address 13239 Braswell Rd…" at bounding box center [198, 362] width 226 height 286
copy div "terimyers09@gmail.com"
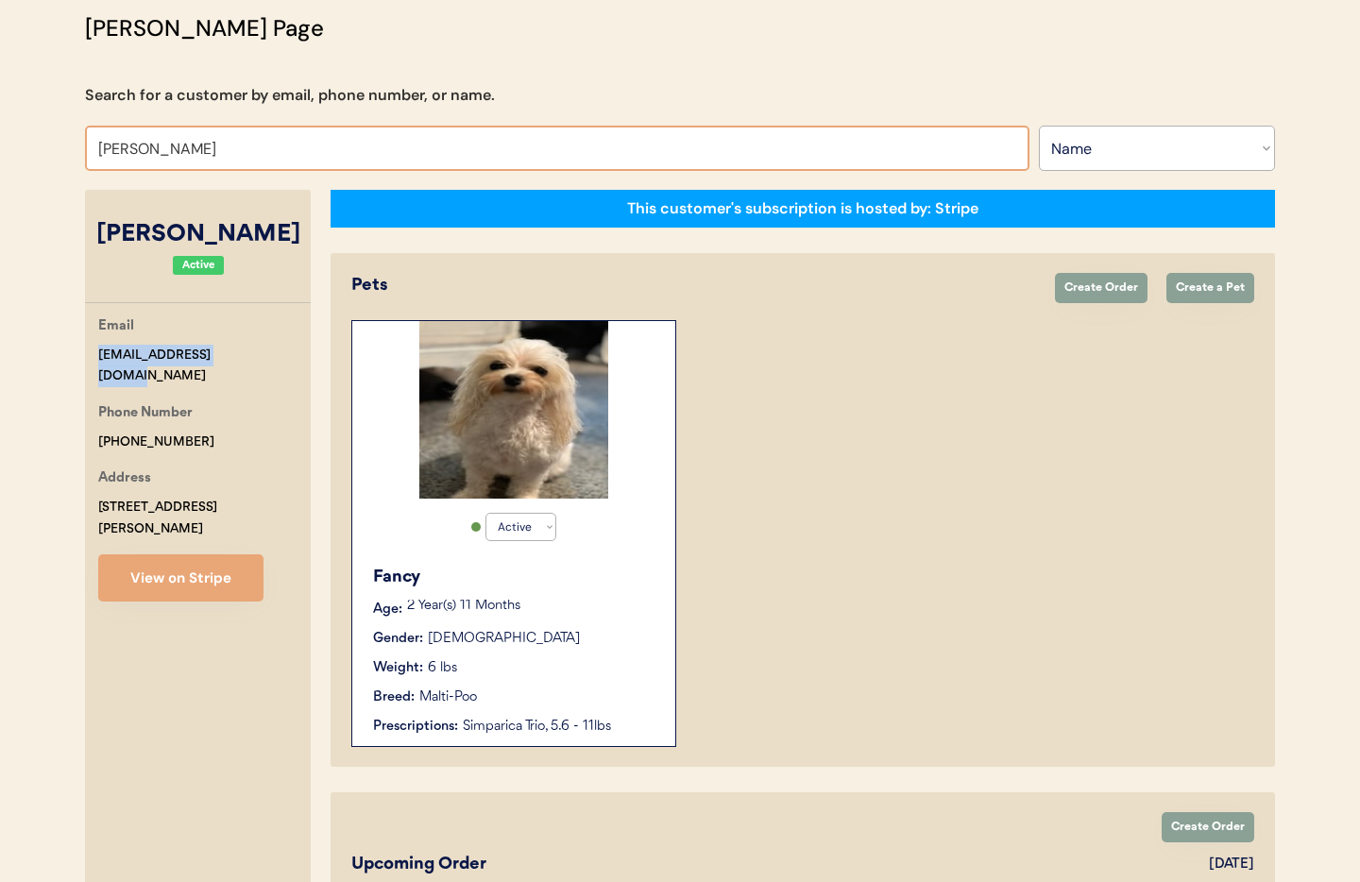
scroll to position [84, 0]
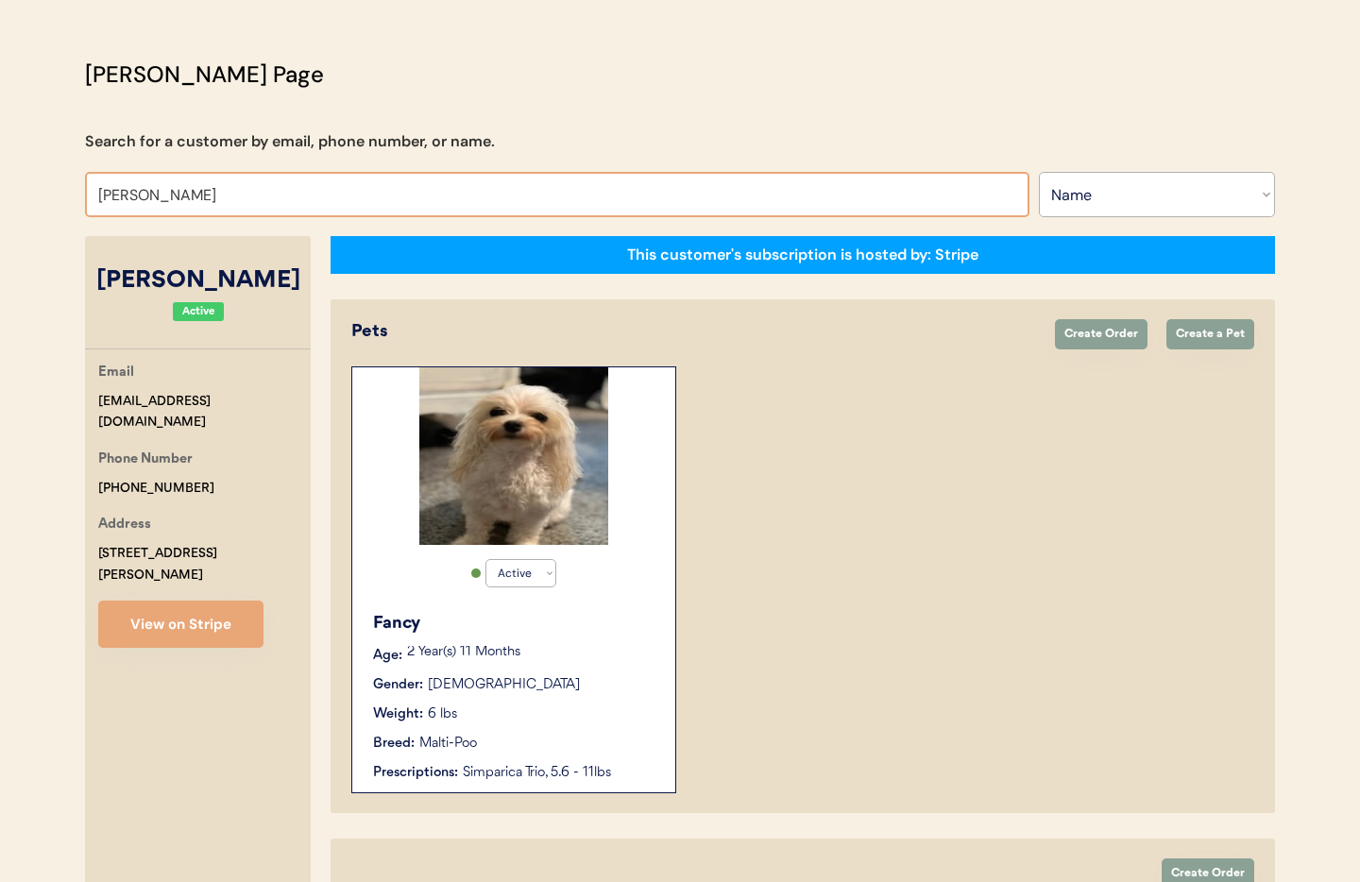
drag, startPoint x: 178, startPoint y: 200, endPoint x: 61, endPoint y: 185, distance: 117.2
click at [61, 185] on div "Patients Consults Orders Admin Logout Otis Admin Page Search for a customer by …" at bounding box center [680, 813] width 1360 height 1795
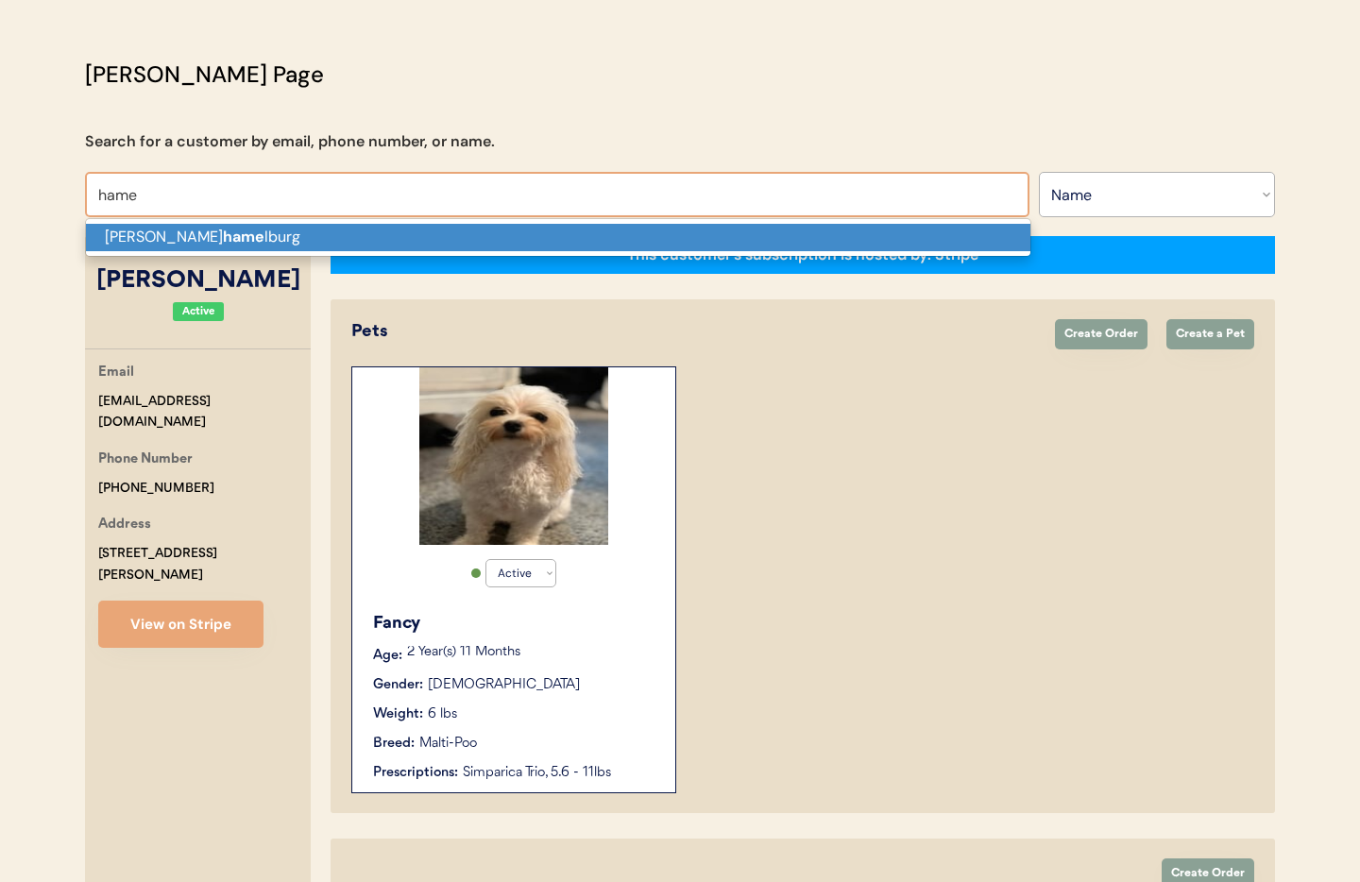
click at [121, 225] on p "Scott hame lburg" at bounding box center [558, 237] width 944 height 27
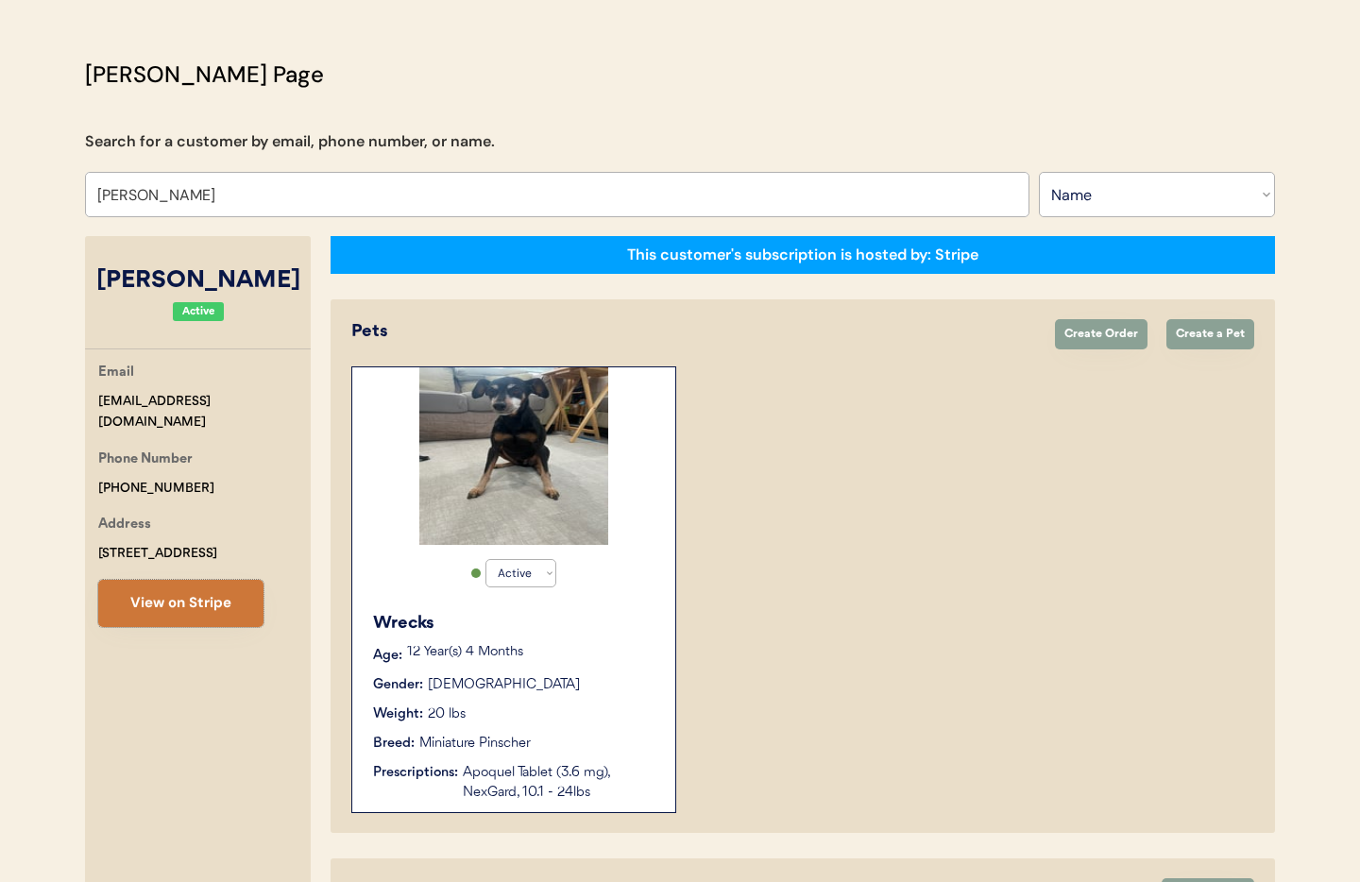
click at [217, 594] on button "View on Stripe" at bounding box center [180, 603] width 165 height 47
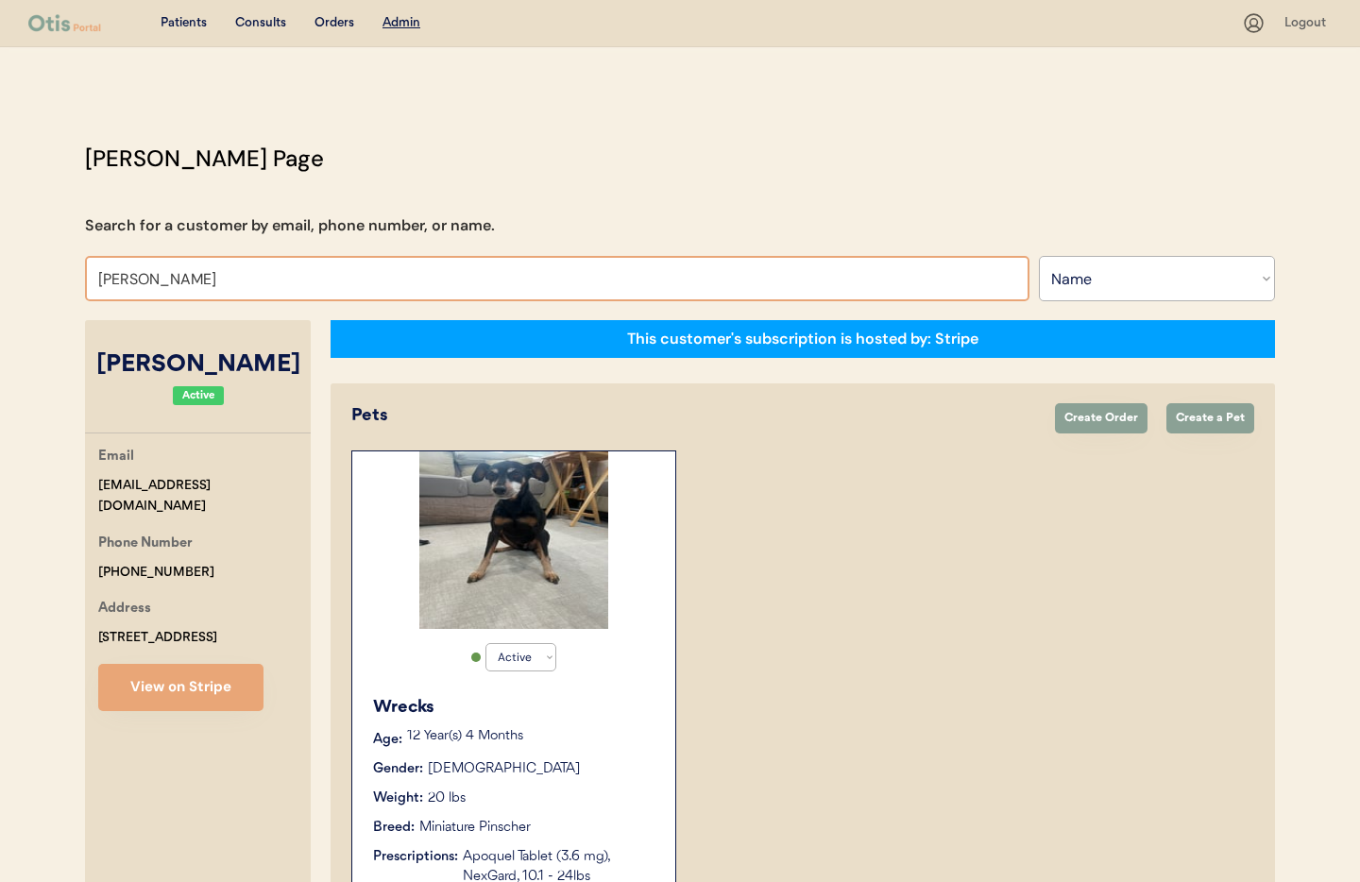
drag, startPoint x: 219, startPoint y: 281, endPoint x: 64, endPoint y: 267, distance: 155.5
click at [64, 267] on div "Patients Consults Orders Admin Logout Otis Admin Page Search for a customer by …" at bounding box center [680, 604] width 1360 height 1208
type input "rit"
type input "rita Suarez"
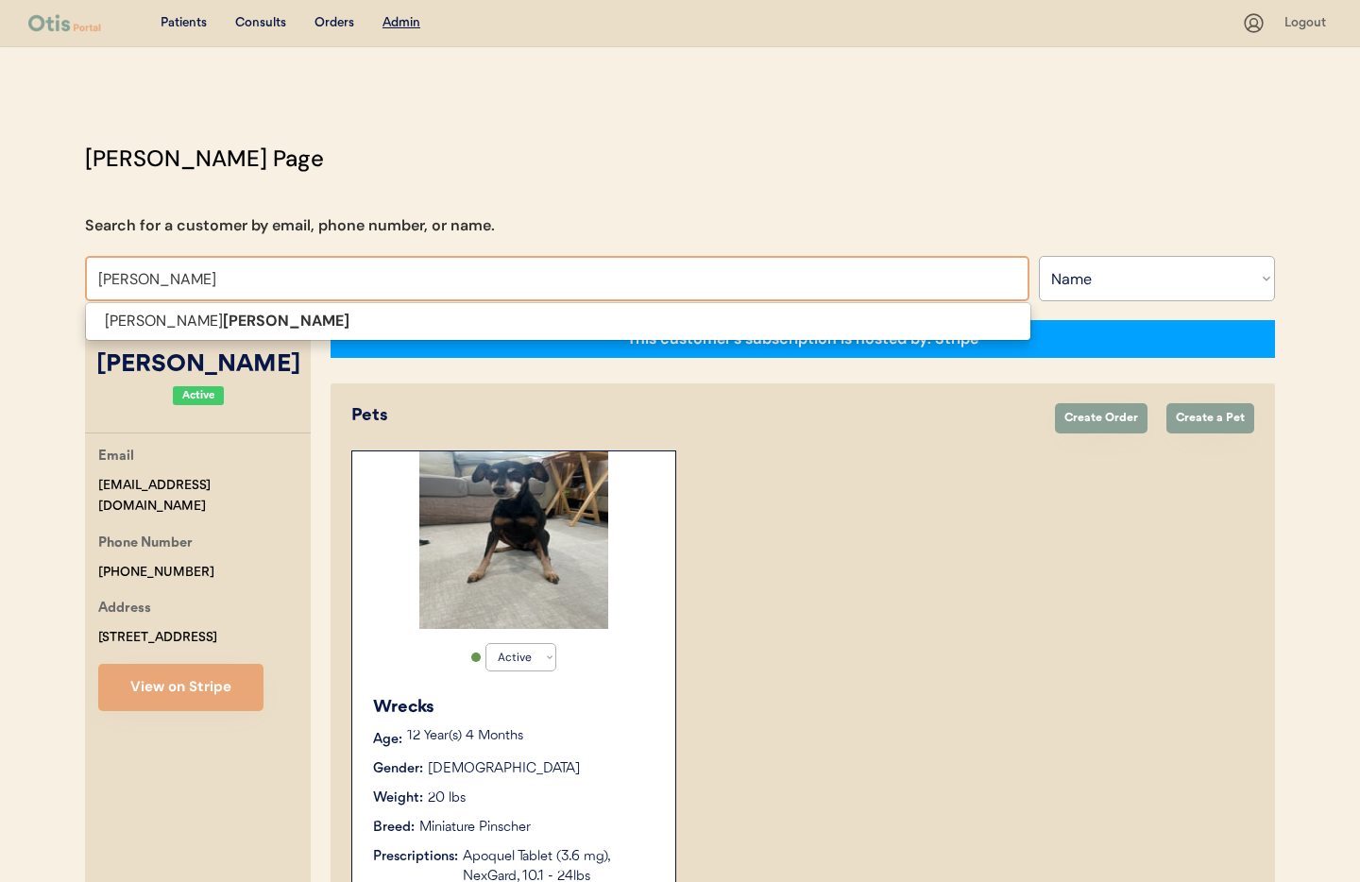
click at [174, 335] on span "Megan Ritchie" at bounding box center [558, 321] width 946 height 39
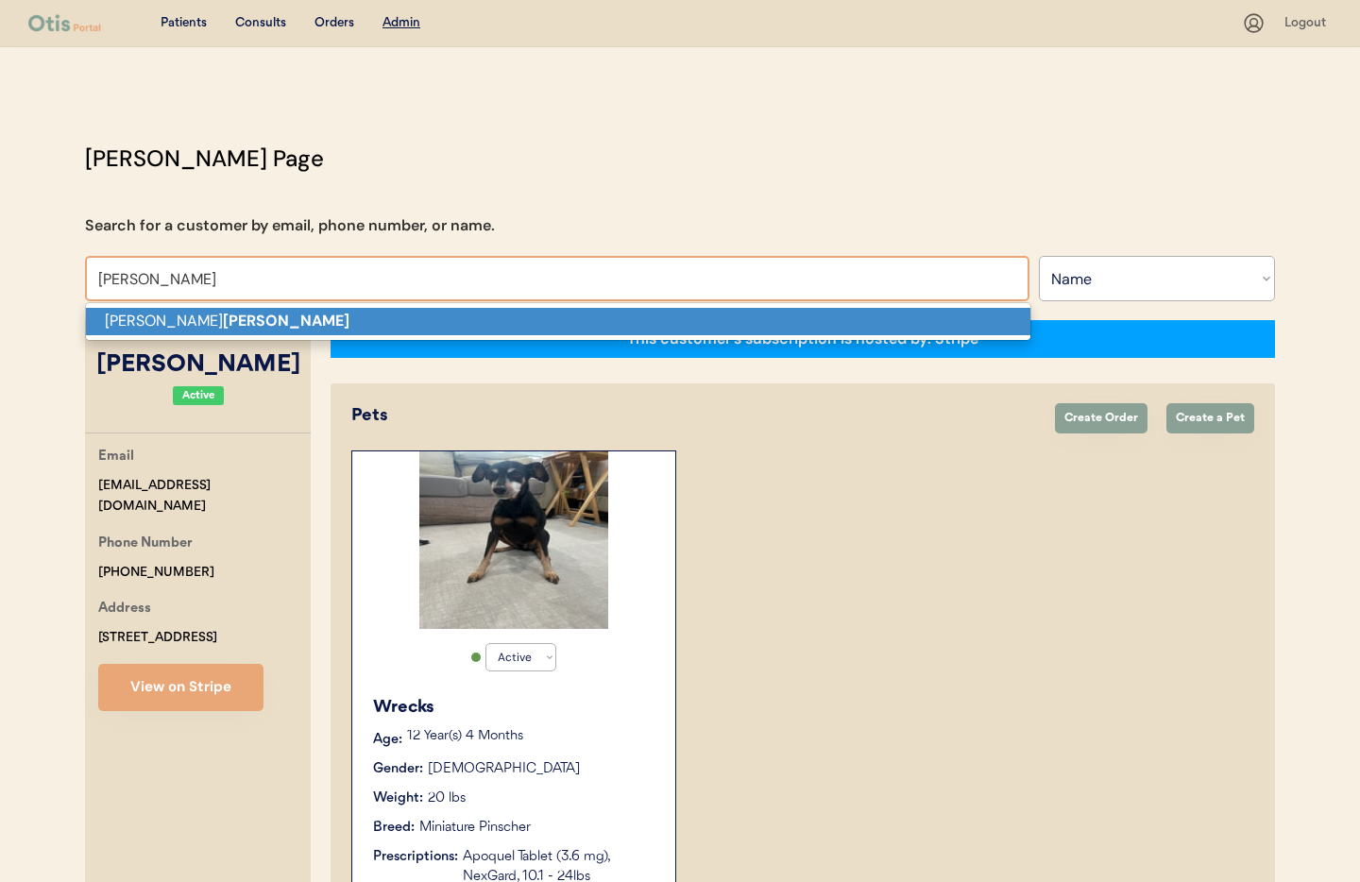
click at [223, 327] on strong "Ritchie" at bounding box center [286, 321] width 127 height 20
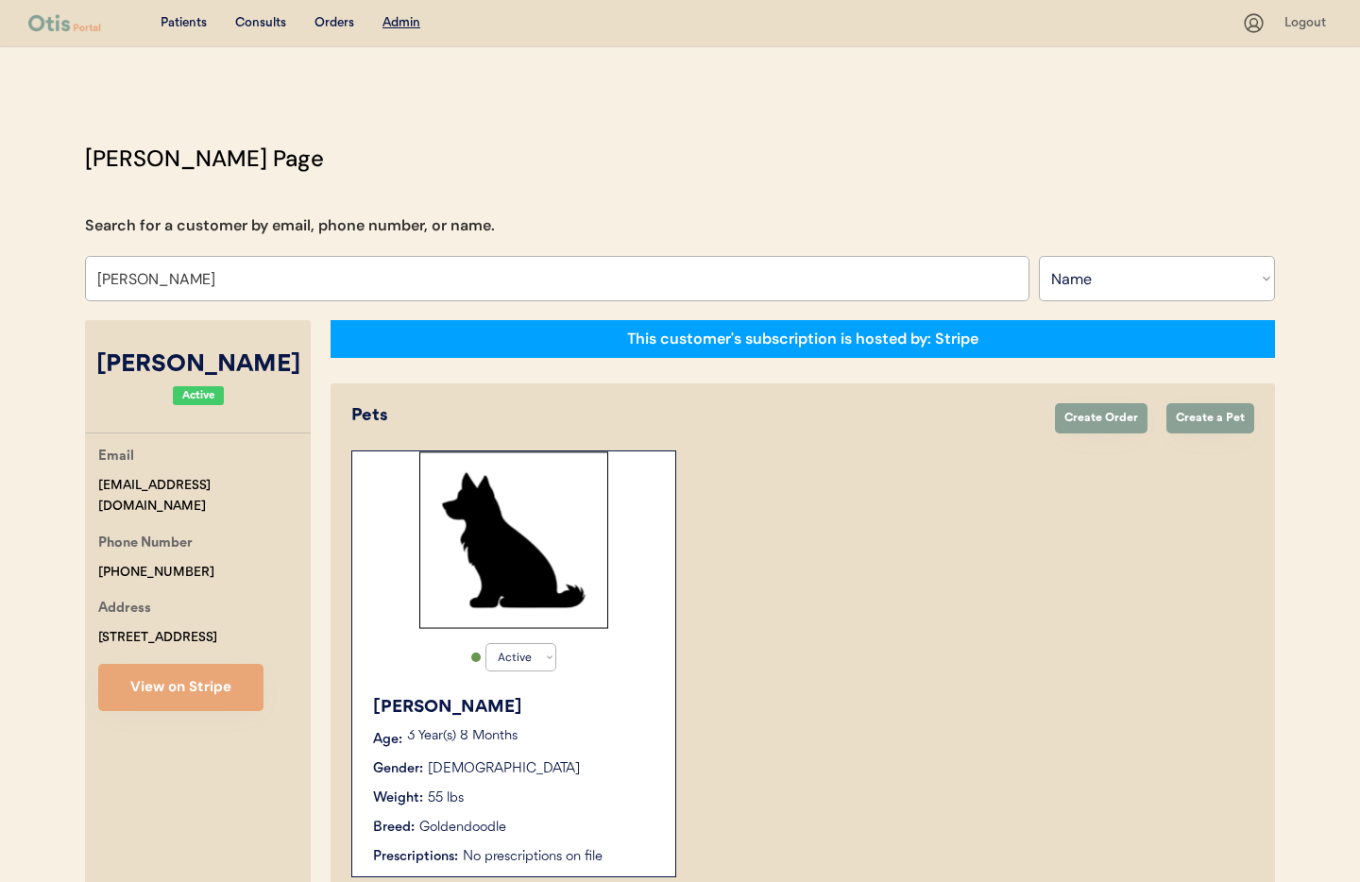
scroll to position [103, 0]
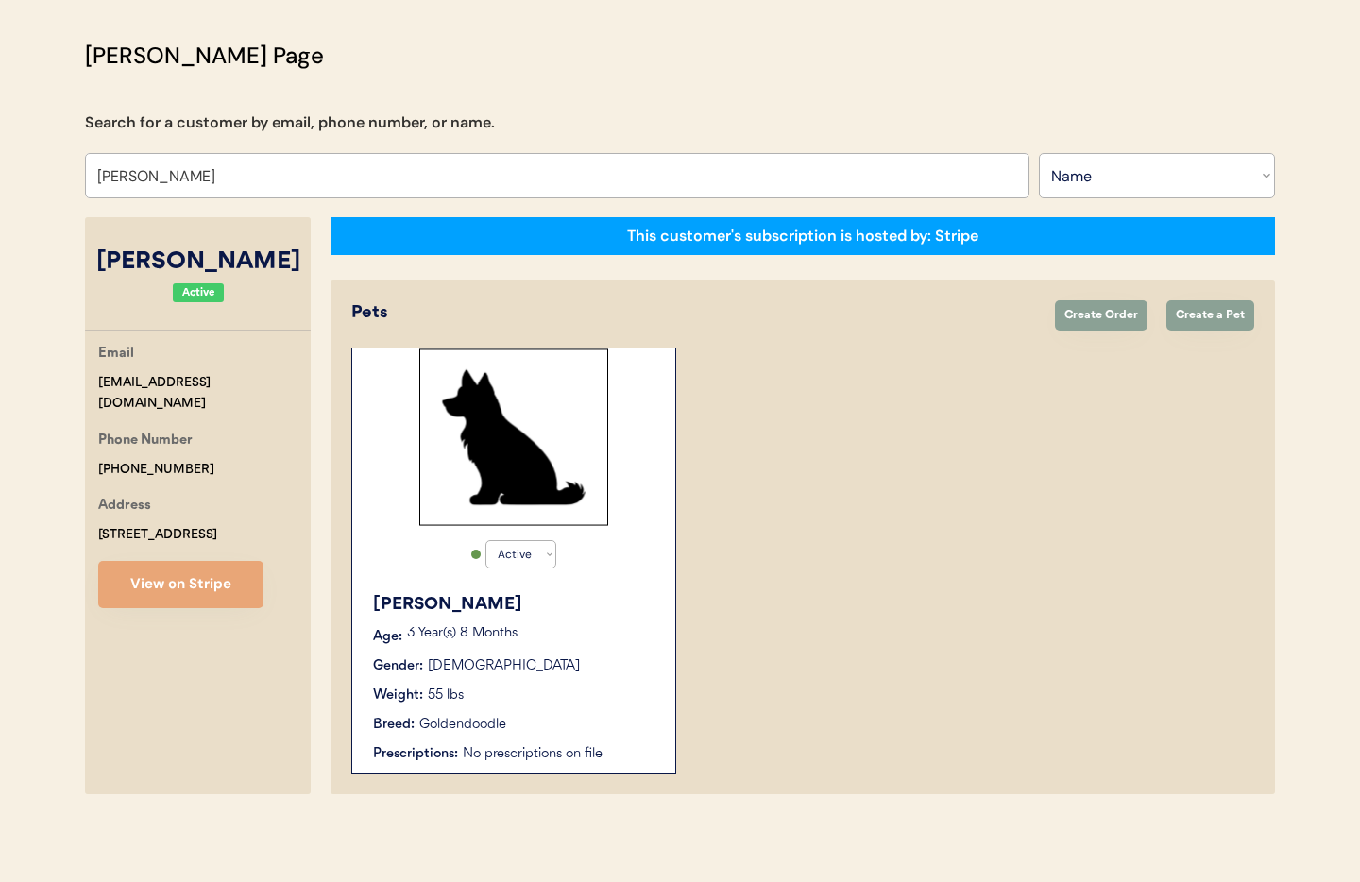
type input "Megan Ritchie"
click at [633, 640] on p "3 Year(s) 8 Months" at bounding box center [531, 633] width 249 height 13
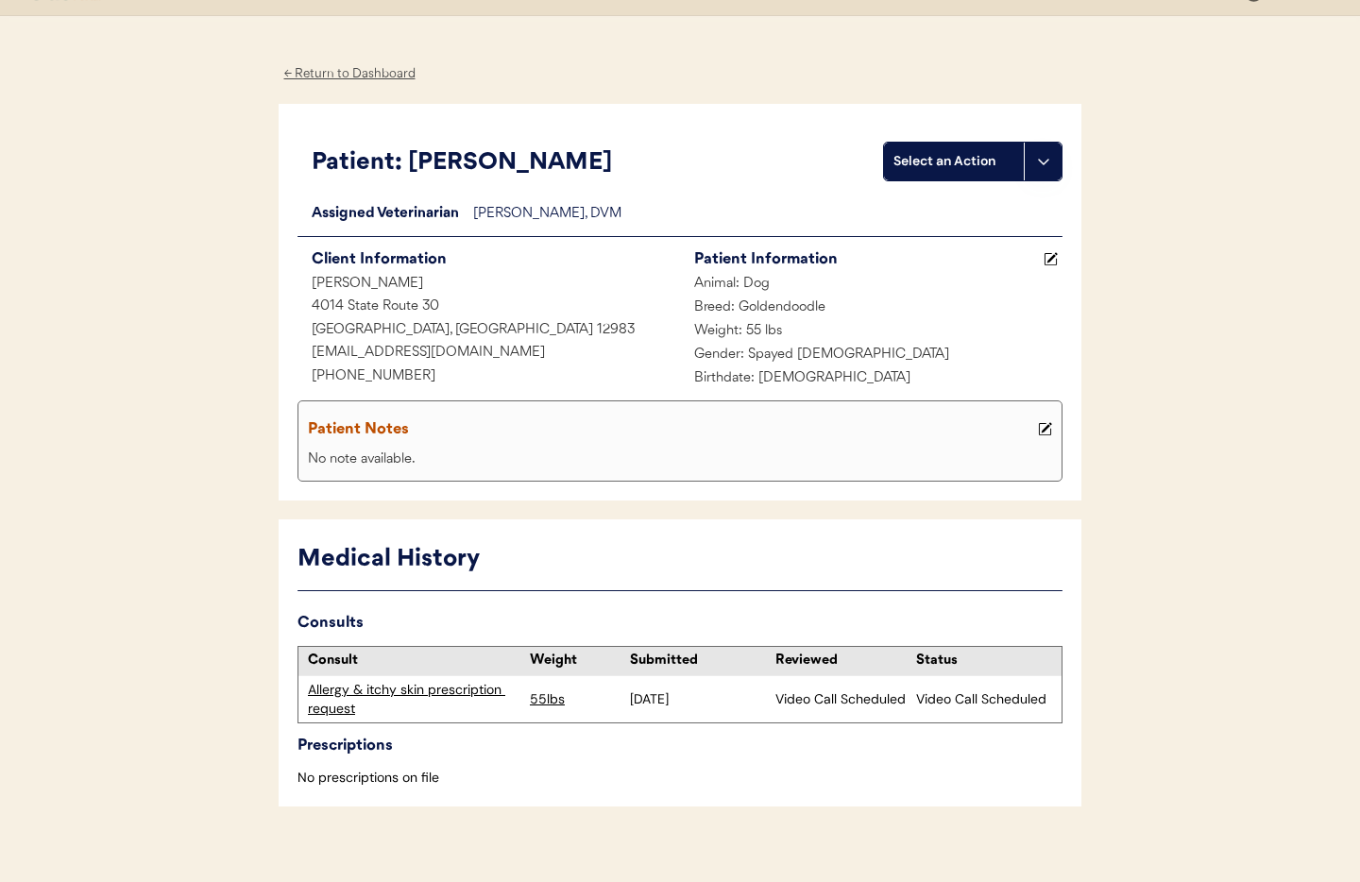
scroll to position [50, 0]
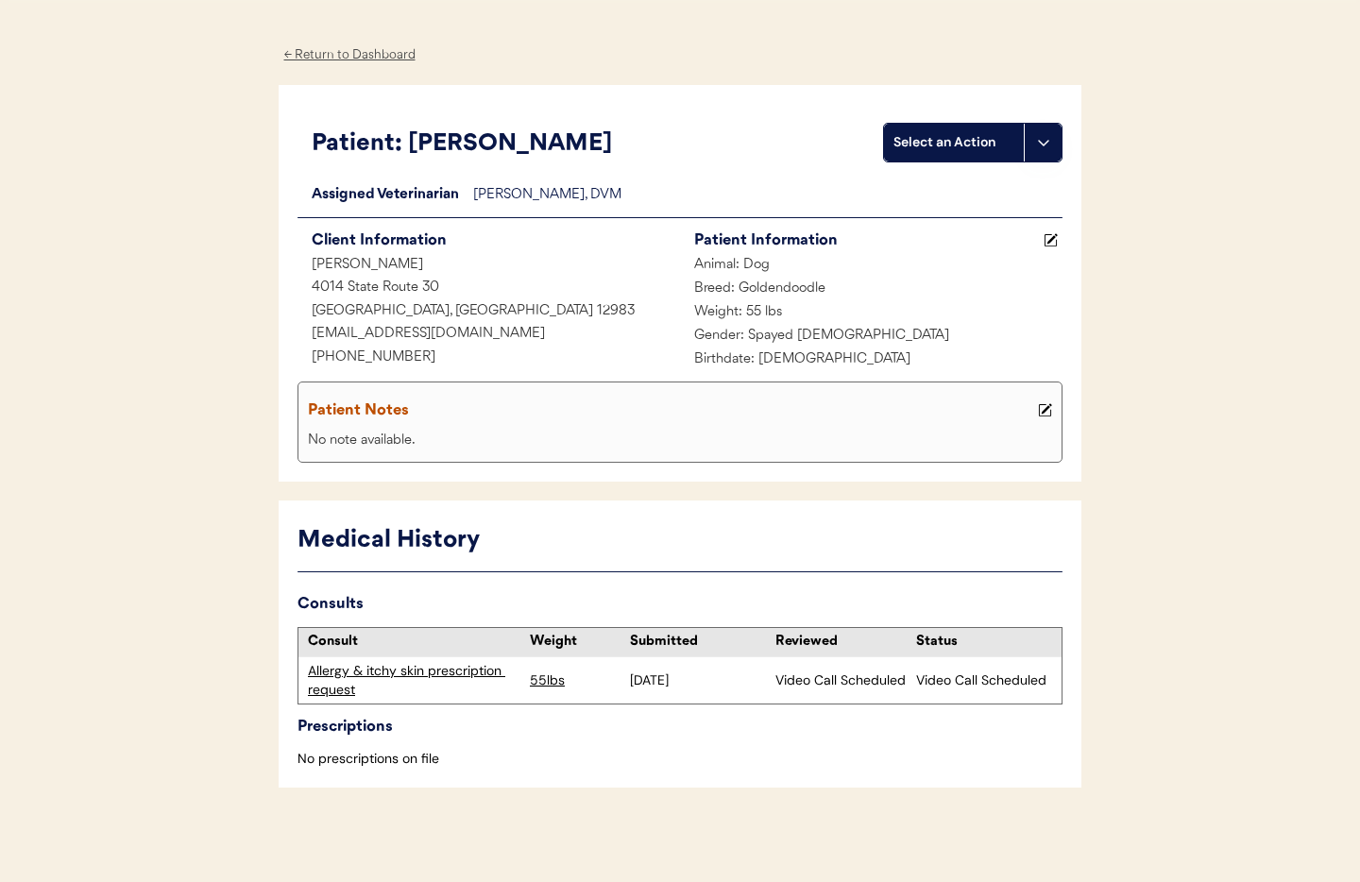
click at [445, 669] on div "Allergy & itchy skin prescription request" at bounding box center [414, 680] width 213 height 37
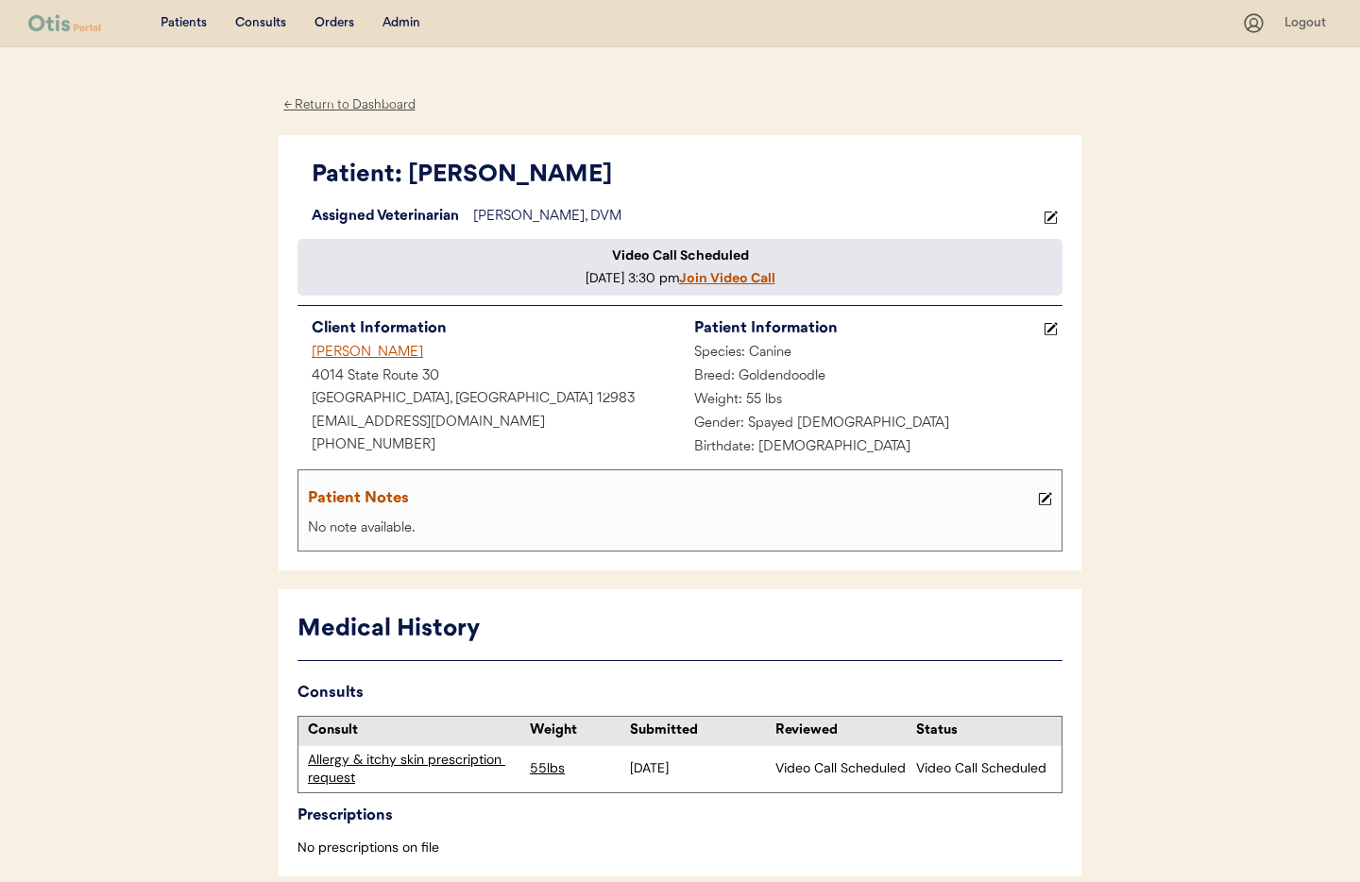
click at [353, 112] on div "← Return to Dashboard" at bounding box center [350, 105] width 142 height 22
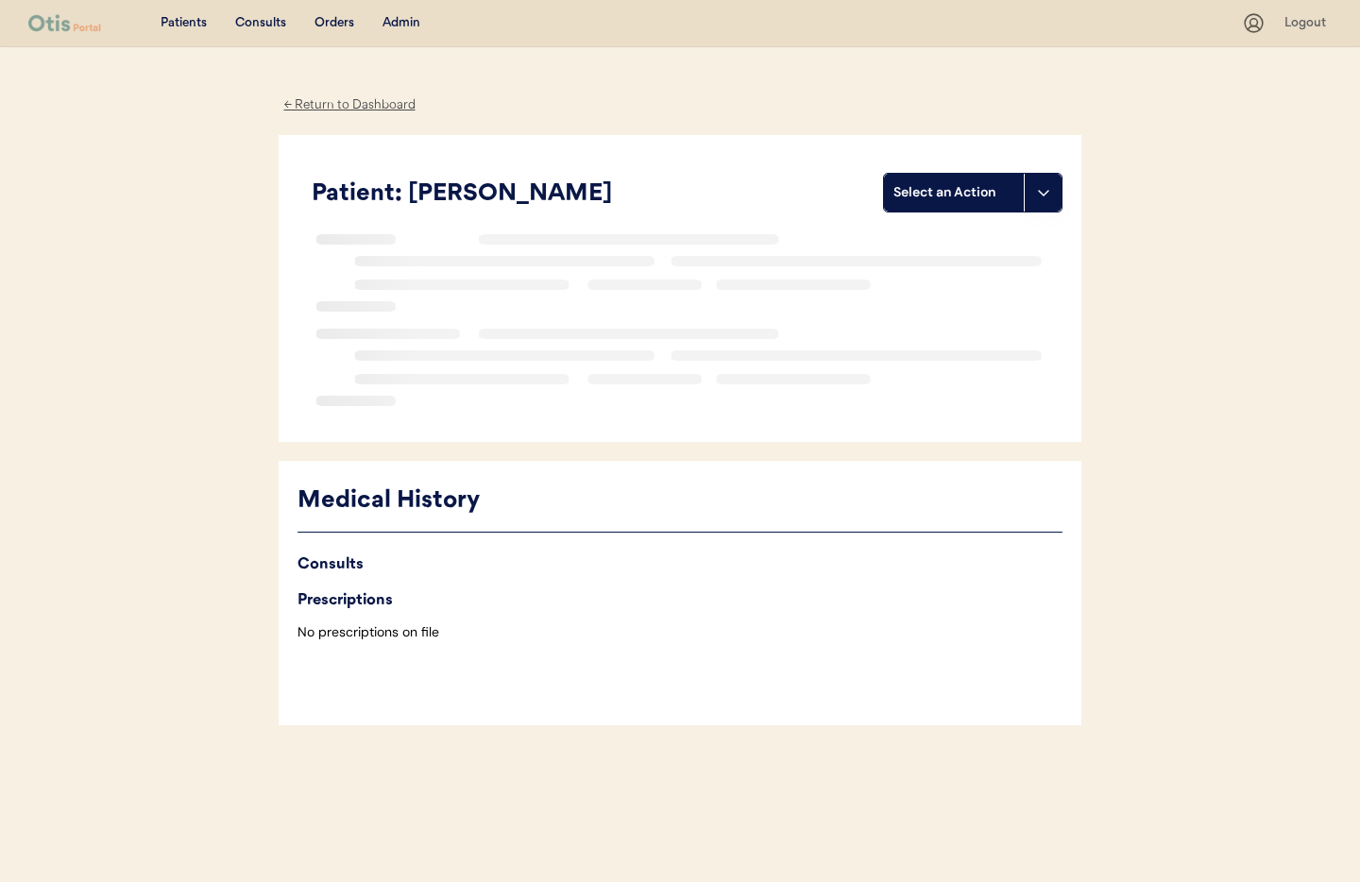
click at [367, 109] on div "← Return to Dashboard" at bounding box center [350, 105] width 142 height 22
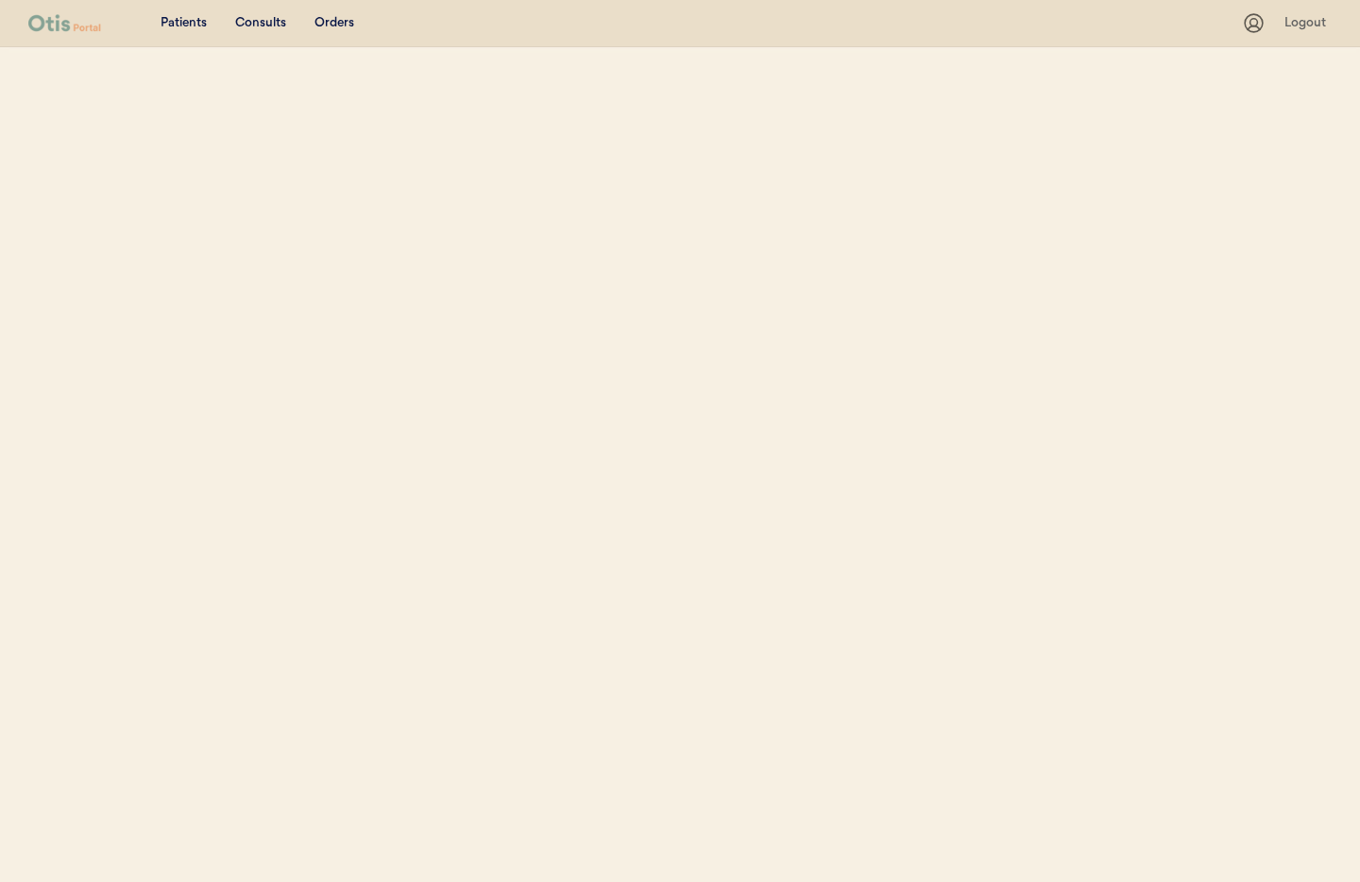
select select ""Name""
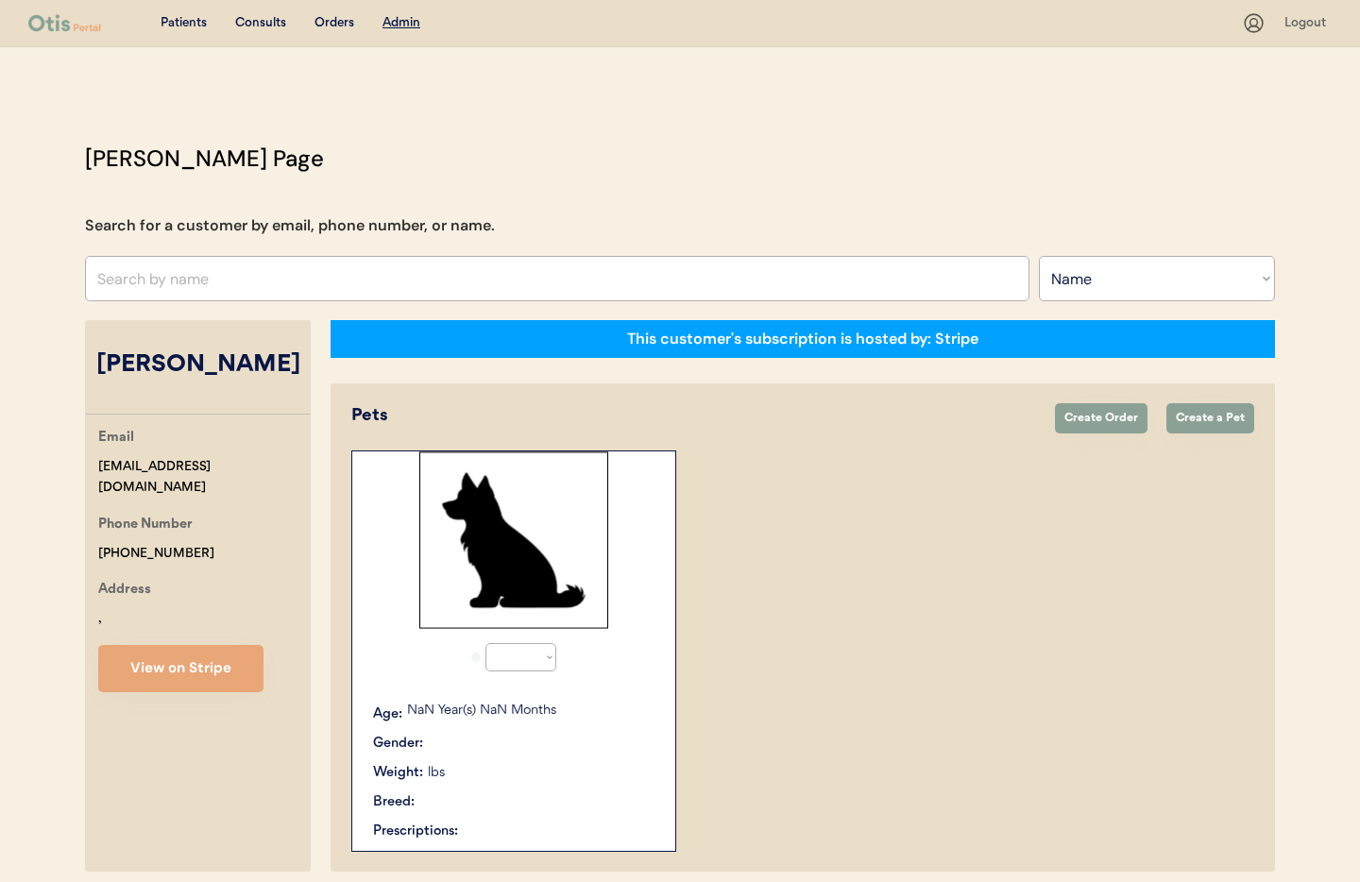
select select "true"
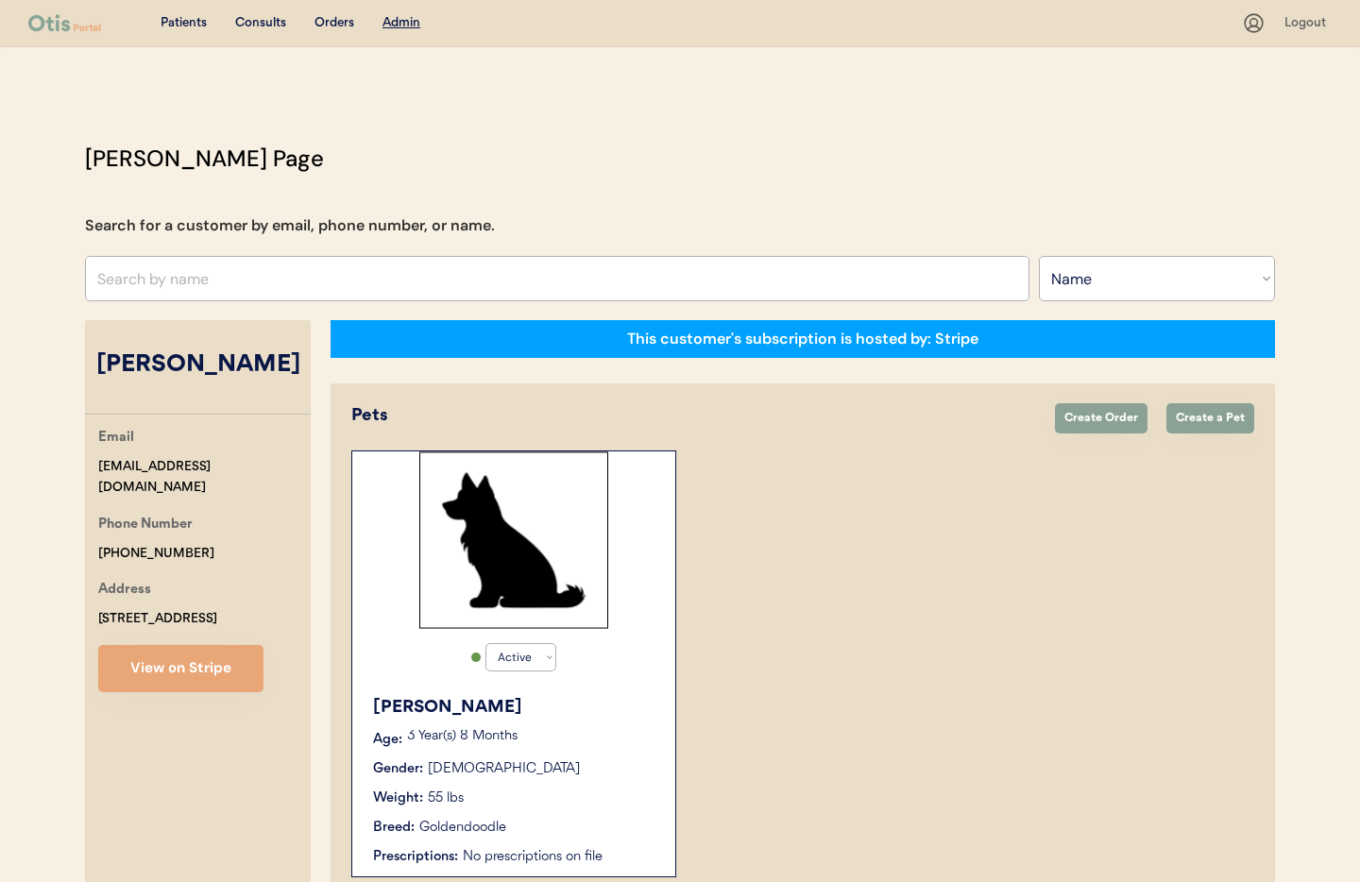
drag, startPoint x: 339, startPoint y: 247, endPoint x: 339, endPoint y: 259, distance: 11.3
click at [338, 248] on div "[PERSON_NAME] Page Search for a customer by email, phone number, or name. Searc…" at bounding box center [680, 524] width 1228 height 765
click at [338, 262] on input "text" at bounding box center [557, 278] width 944 height 45
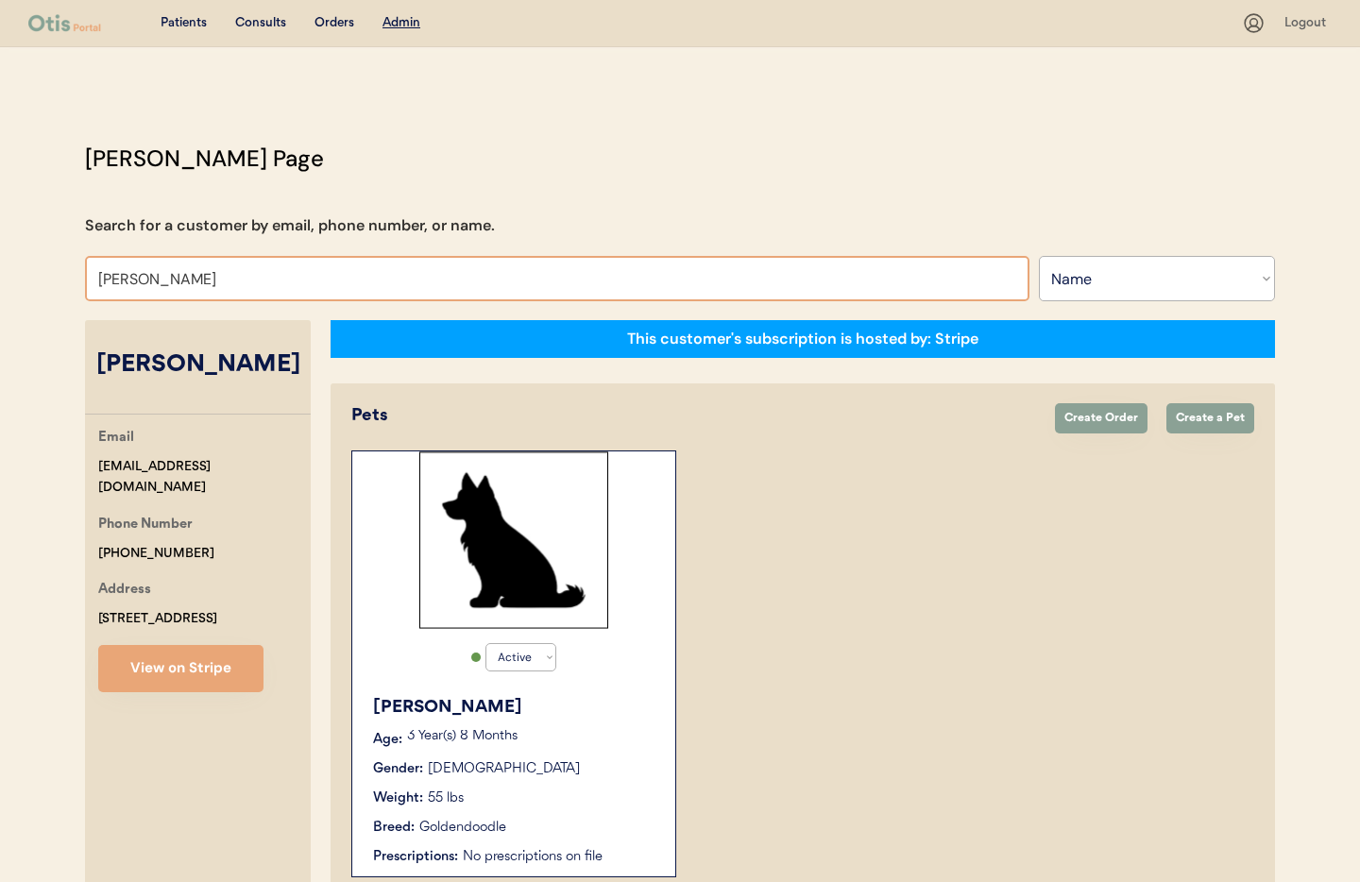
drag, startPoint x: 131, startPoint y: 282, endPoint x: 41, endPoint y: 281, distance: 90.7
click at [41, 281] on div "Patients Consults Orders Admin Logout Otis Admin Page Search for a customer by …" at bounding box center [680, 492] width 1360 height 985
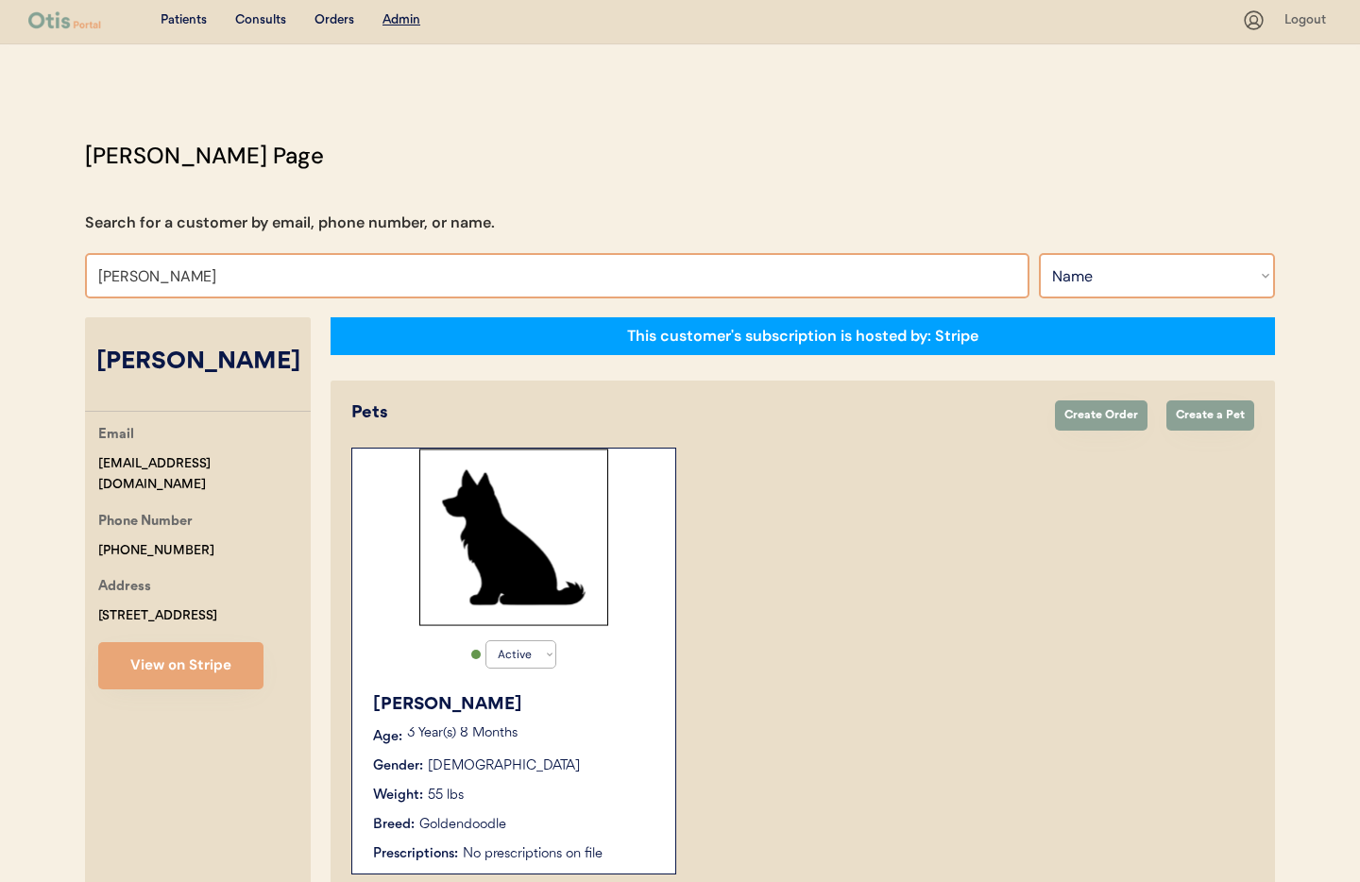
type input "rubright"
click at [1185, 285] on select "Search By Name Email Phone Number" at bounding box center [1157, 275] width 236 height 45
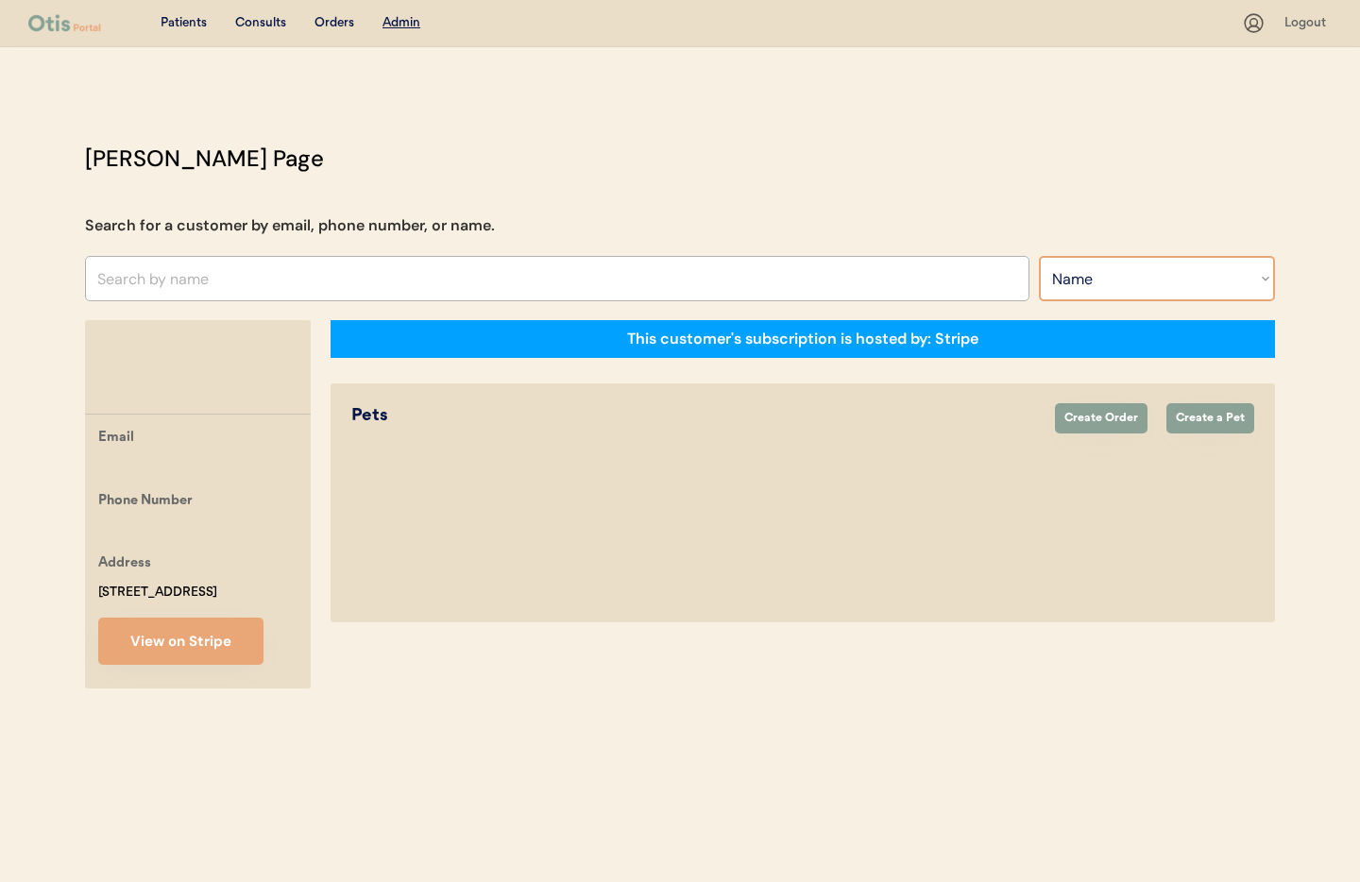
select select ""Email""
click at [1039, 256] on select "Search By Name Email Phone Number" at bounding box center [1157, 278] width 236 height 45
select select ""Email""
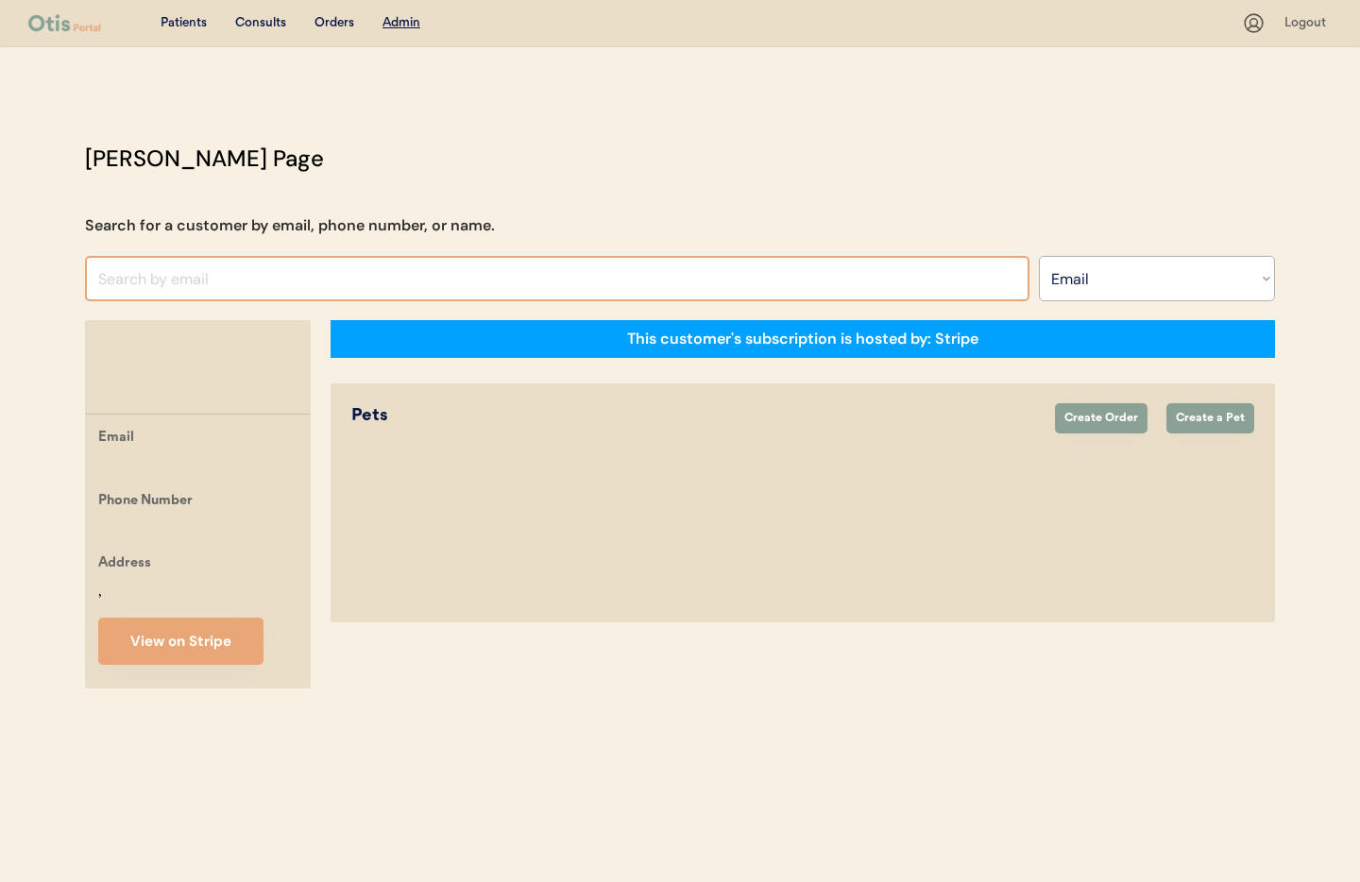
click at [146, 272] on input "input" at bounding box center [557, 278] width 944 height 45
paste input "michaelsark0924@gmail.com"
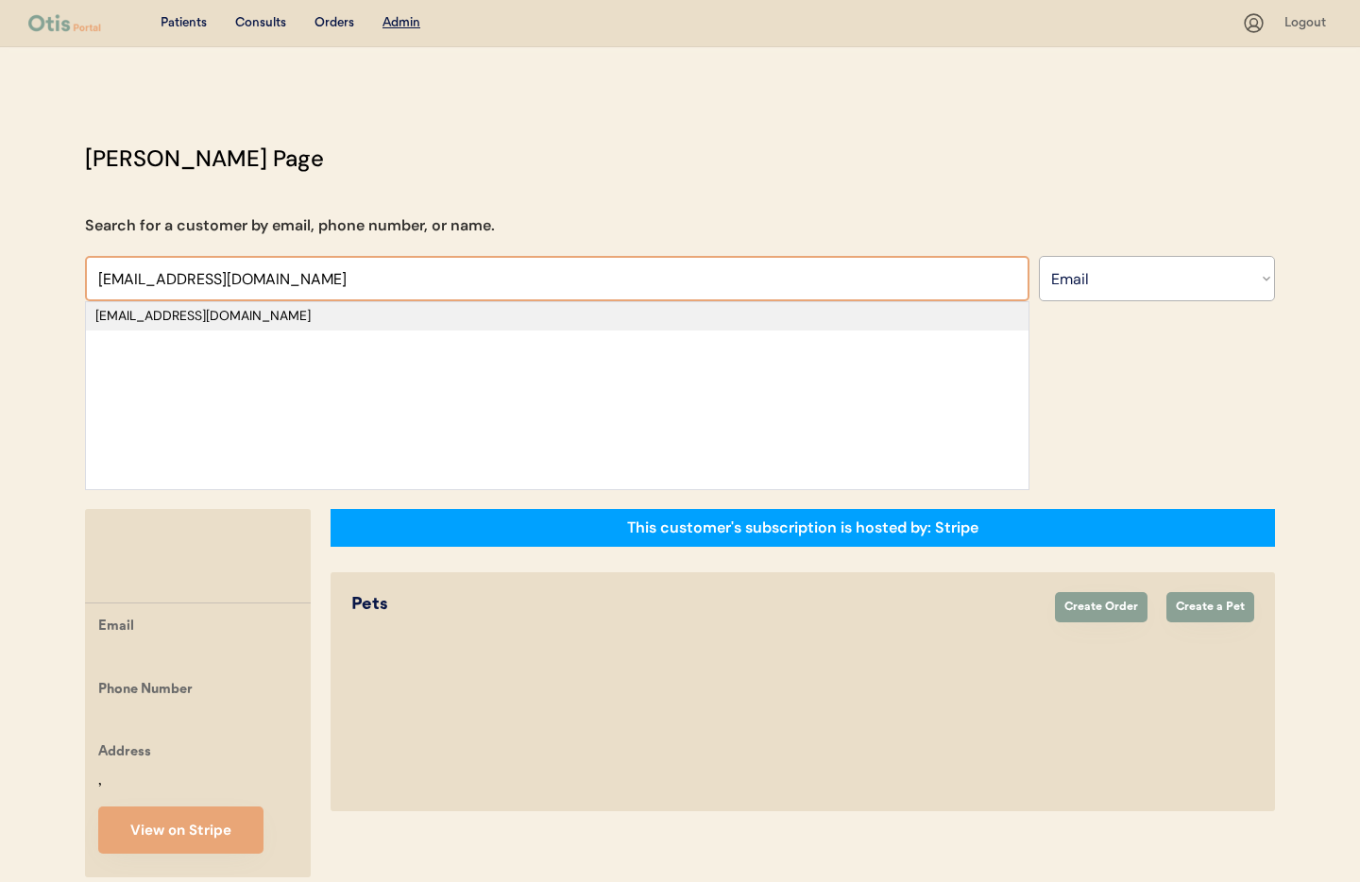
type input "michaelsark0924@gmail.com"
click at [247, 317] on div "michaelsark0924@gmail.com" at bounding box center [557, 316] width 924 height 19
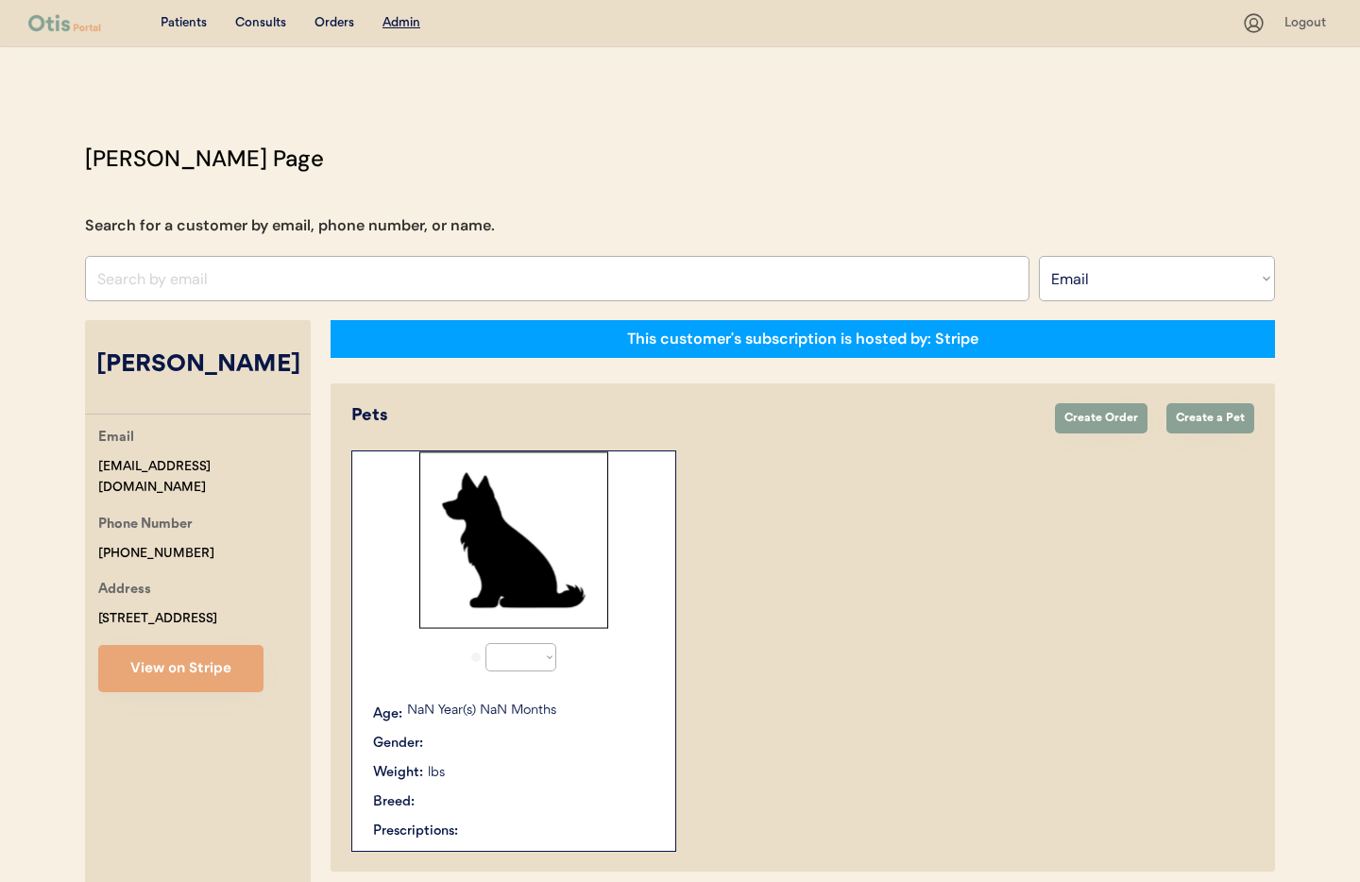
select select "true"
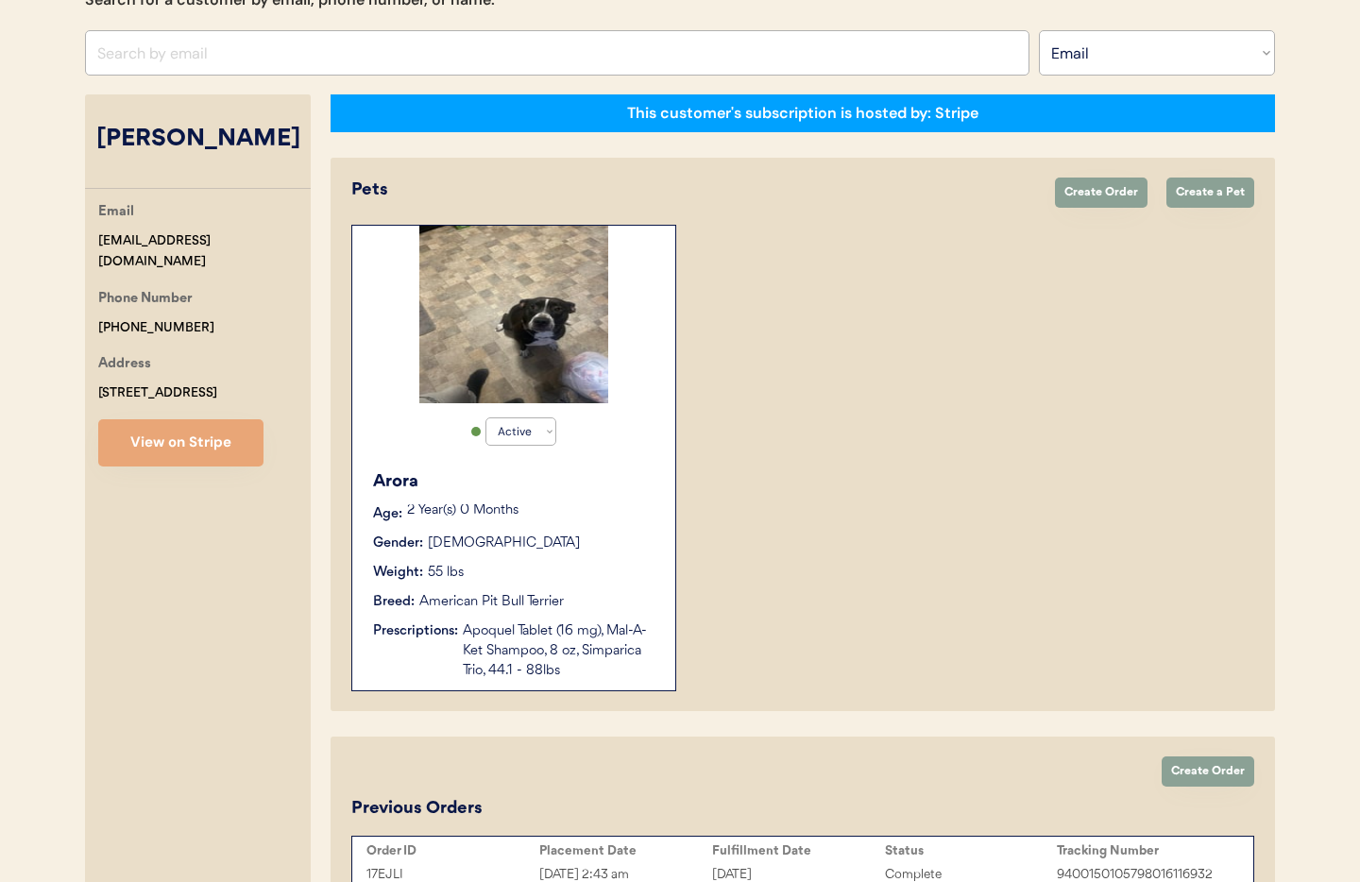
scroll to position [70, 0]
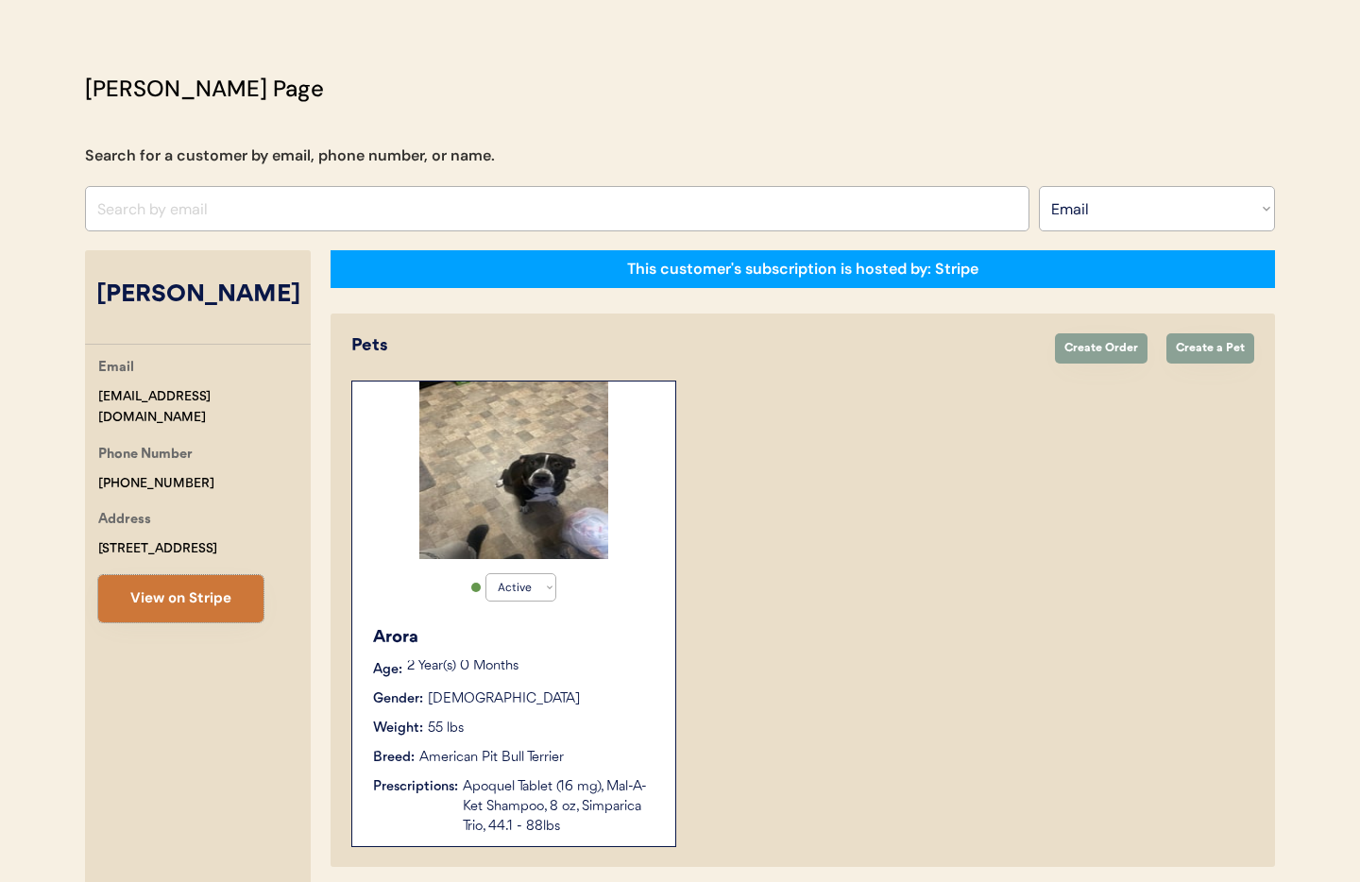
click at [187, 621] on button "View on Stripe" at bounding box center [180, 598] width 165 height 47
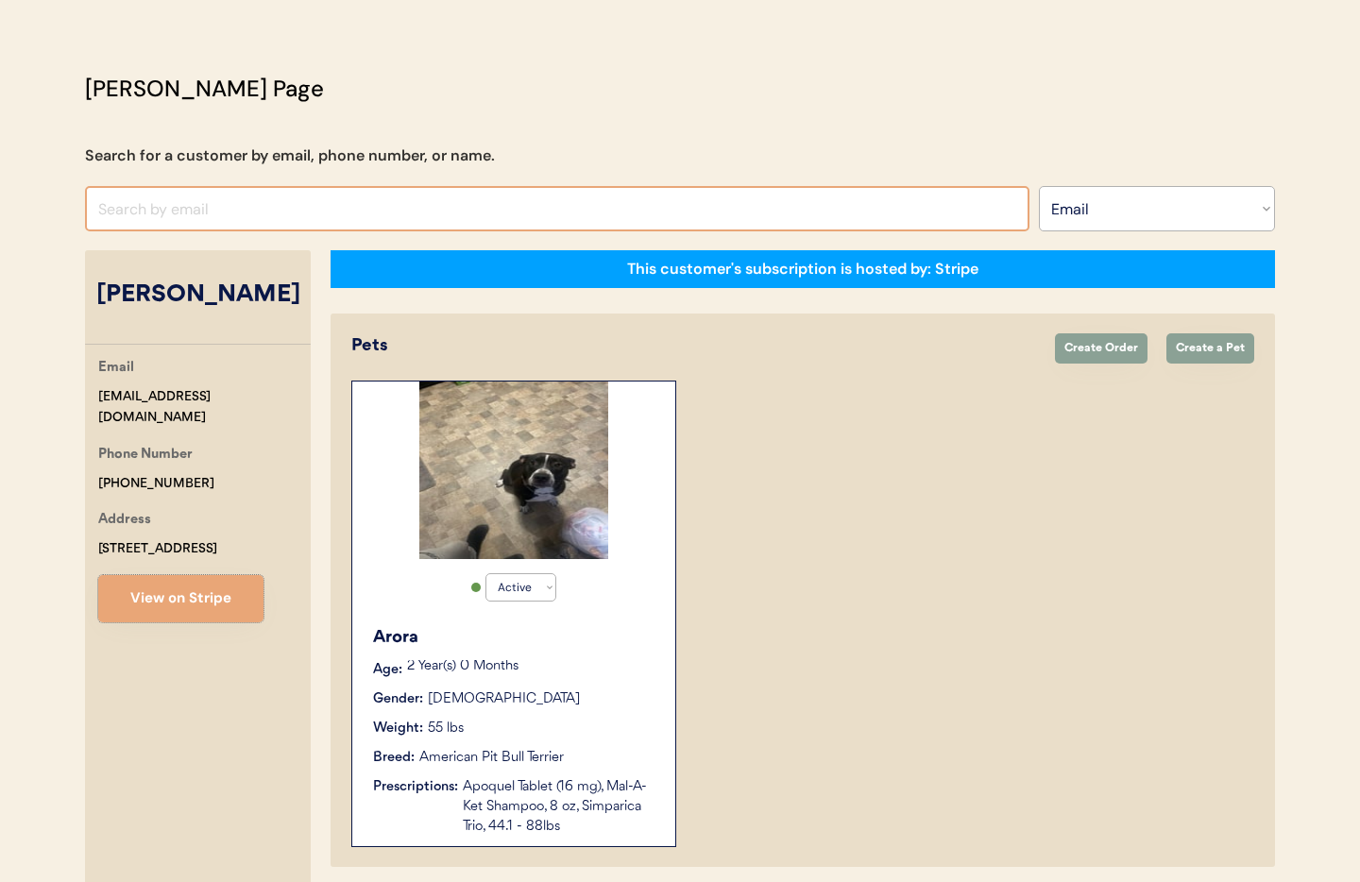
click at [249, 204] on input "input" at bounding box center [557, 208] width 944 height 45
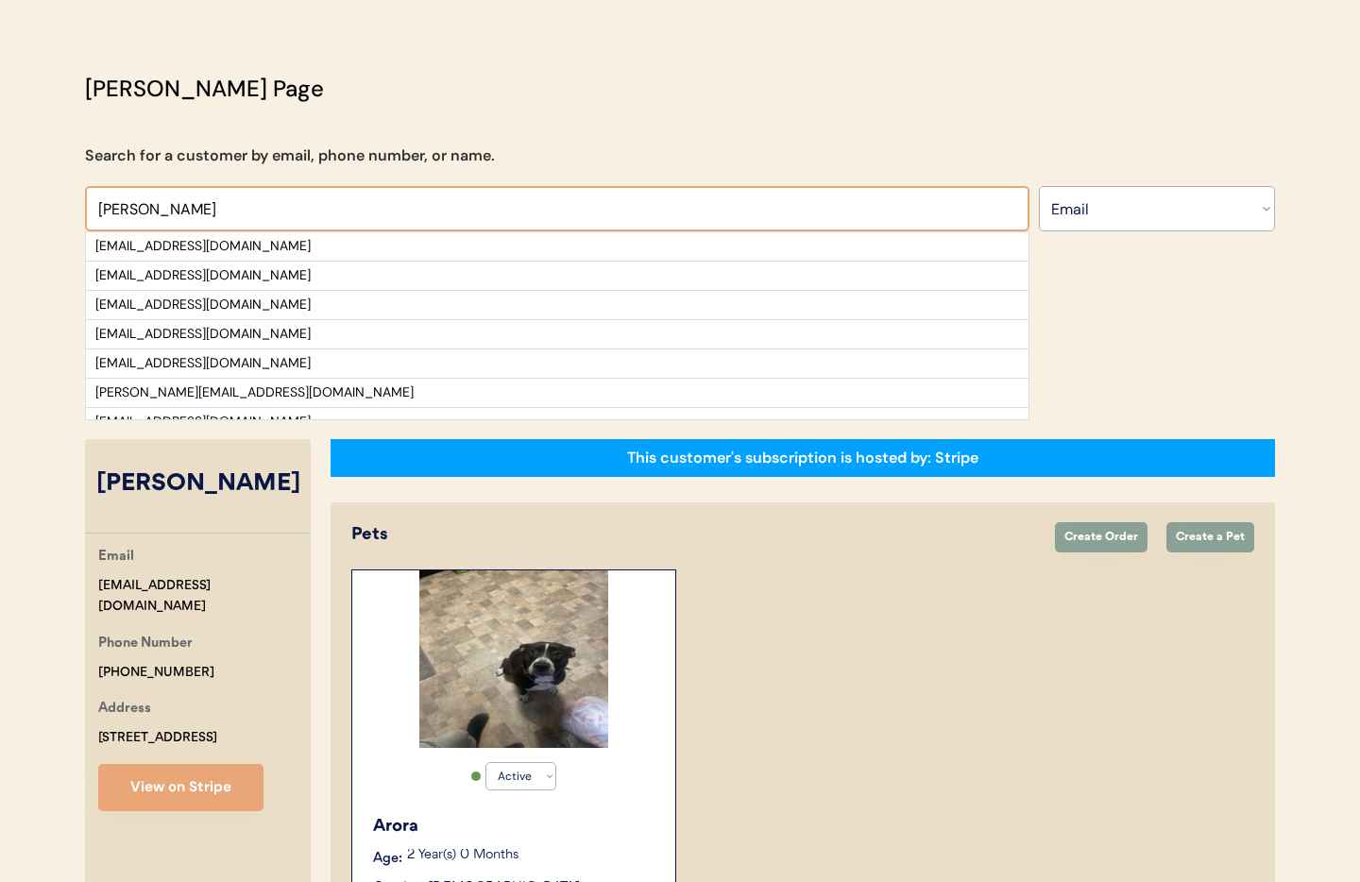
scroll to position [0, 0]
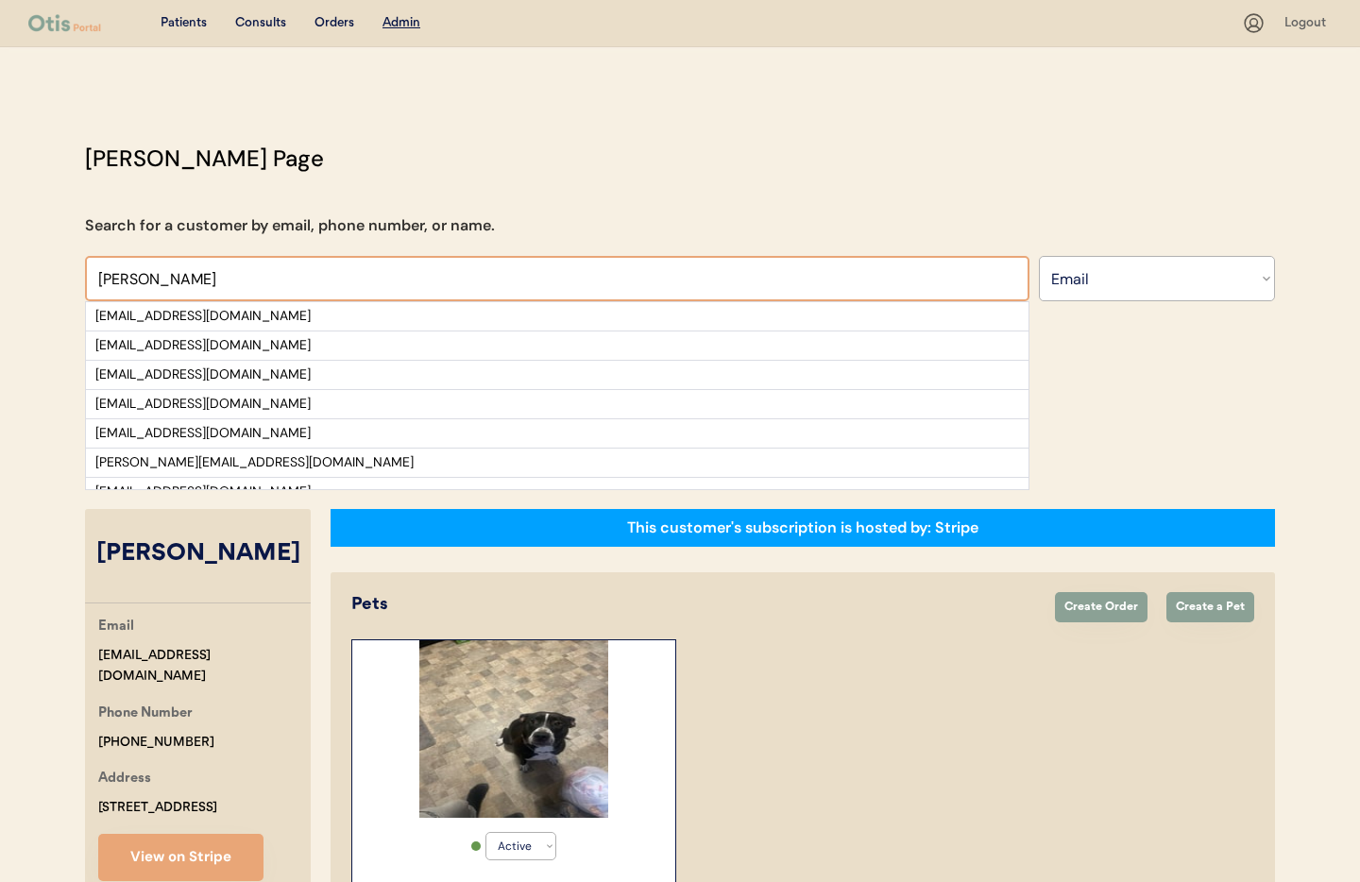
type input "jennie"
click at [398, 24] on u "Admin" at bounding box center [402, 22] width 38 height 13
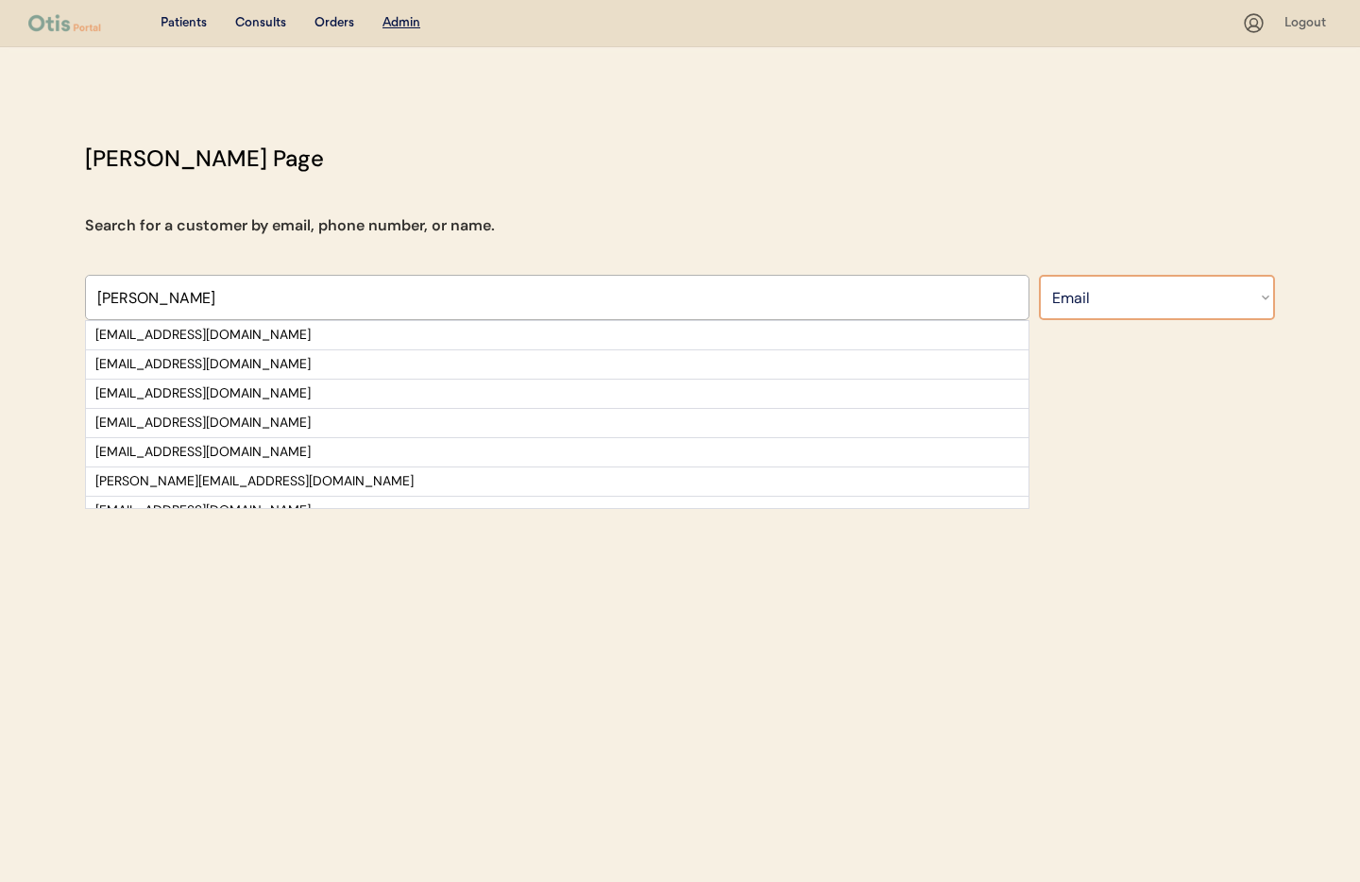
click at [1155, 298] on select "Search By Name Email Phone Number" at bounding box center [1157, 297] width 236 height 45
select select ""Name""
click at [1039, 275] on select "Search By Name Email Phone Number" at bounding box center [1157, 297] width 236 height 45
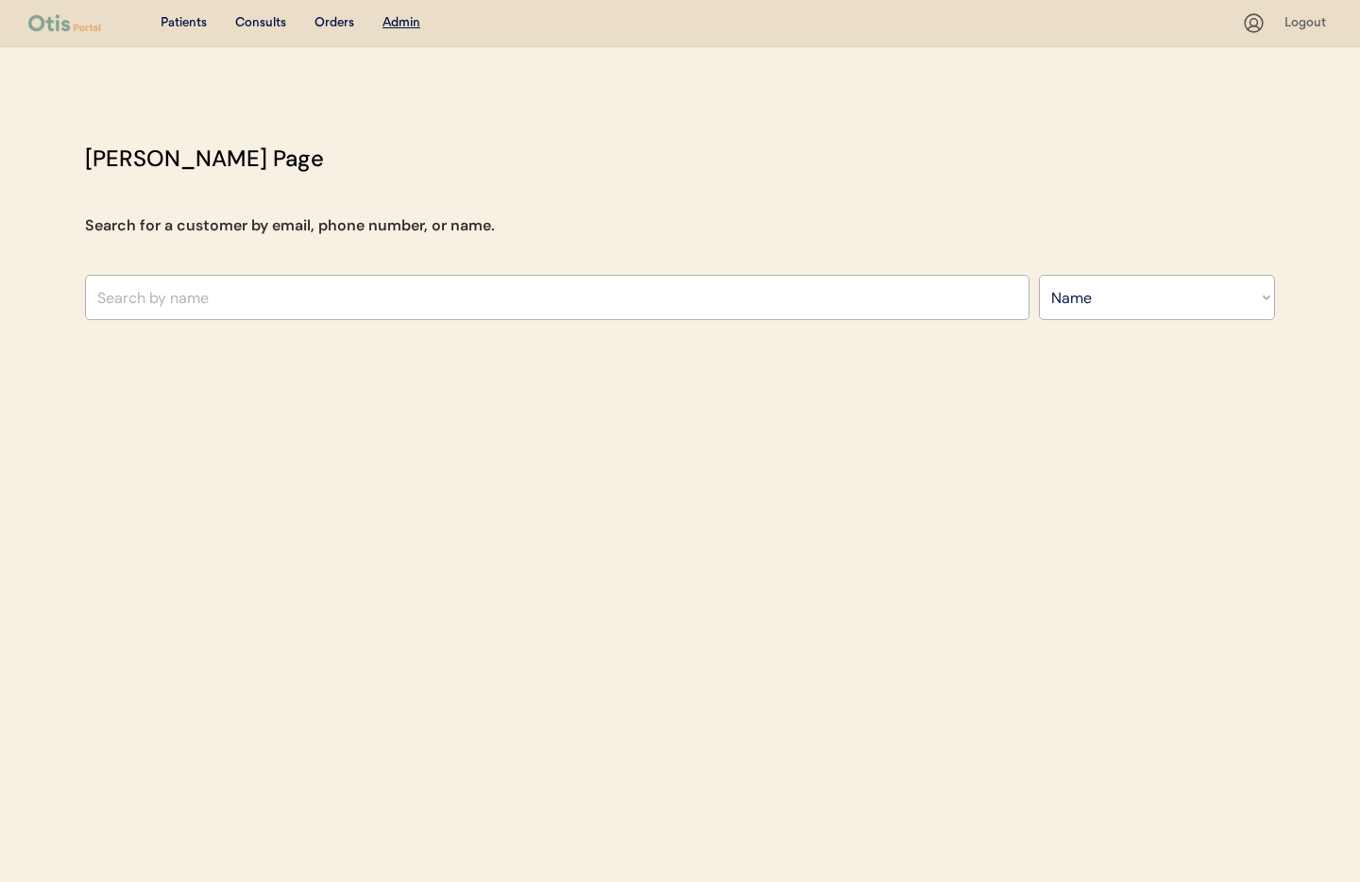
click at [396, 26] on u "Admin" at bounding box center [402, 22] width 38 height 13
click at [398, 20] on u "Admin" at bounding box center [402, 22] width 38 height 13
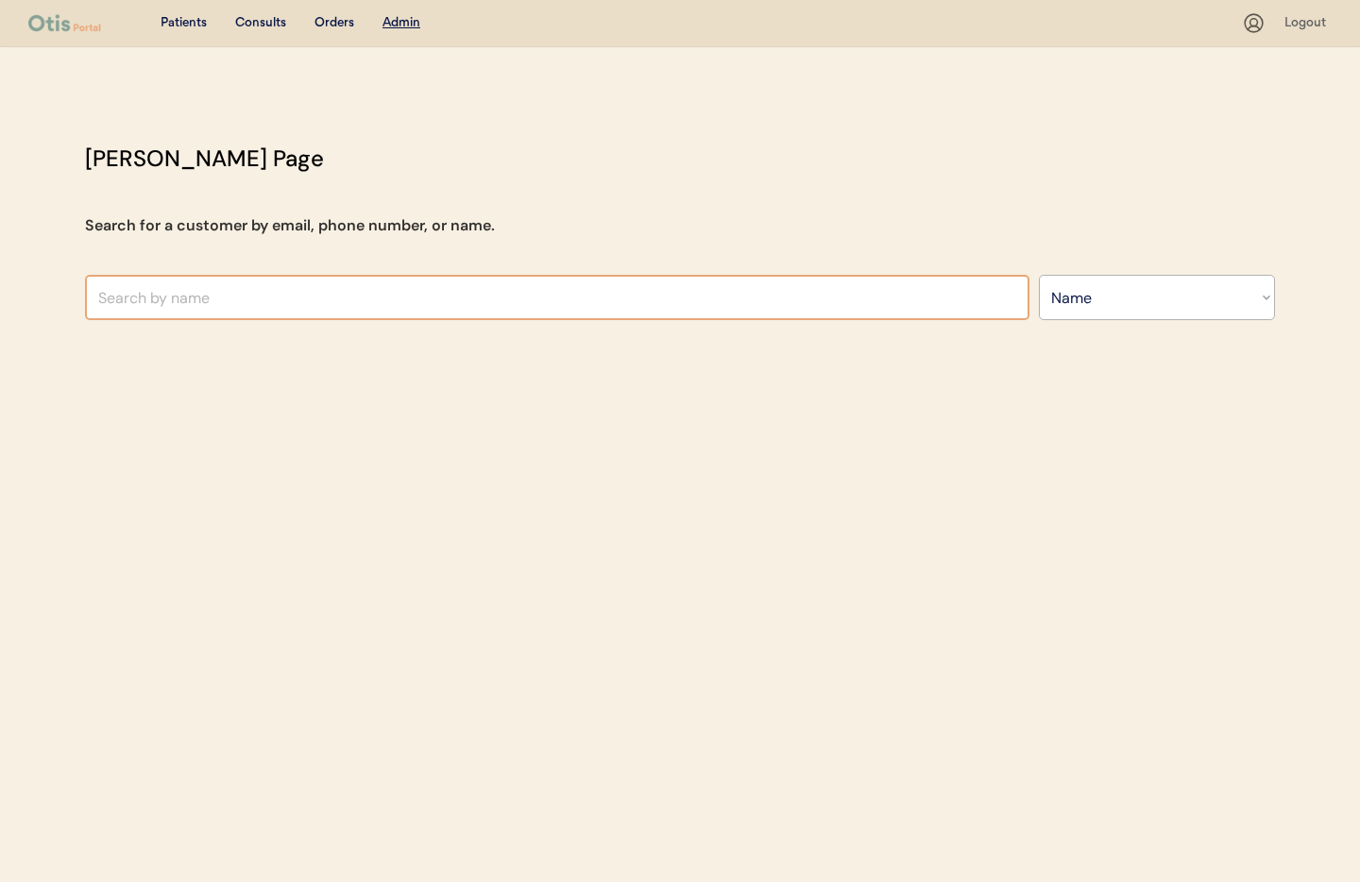
click at [221, 300] on input "text" at bounding box center [557, 297] width 944 height 45
type input "jenn"
type input "jennifer Salzano"
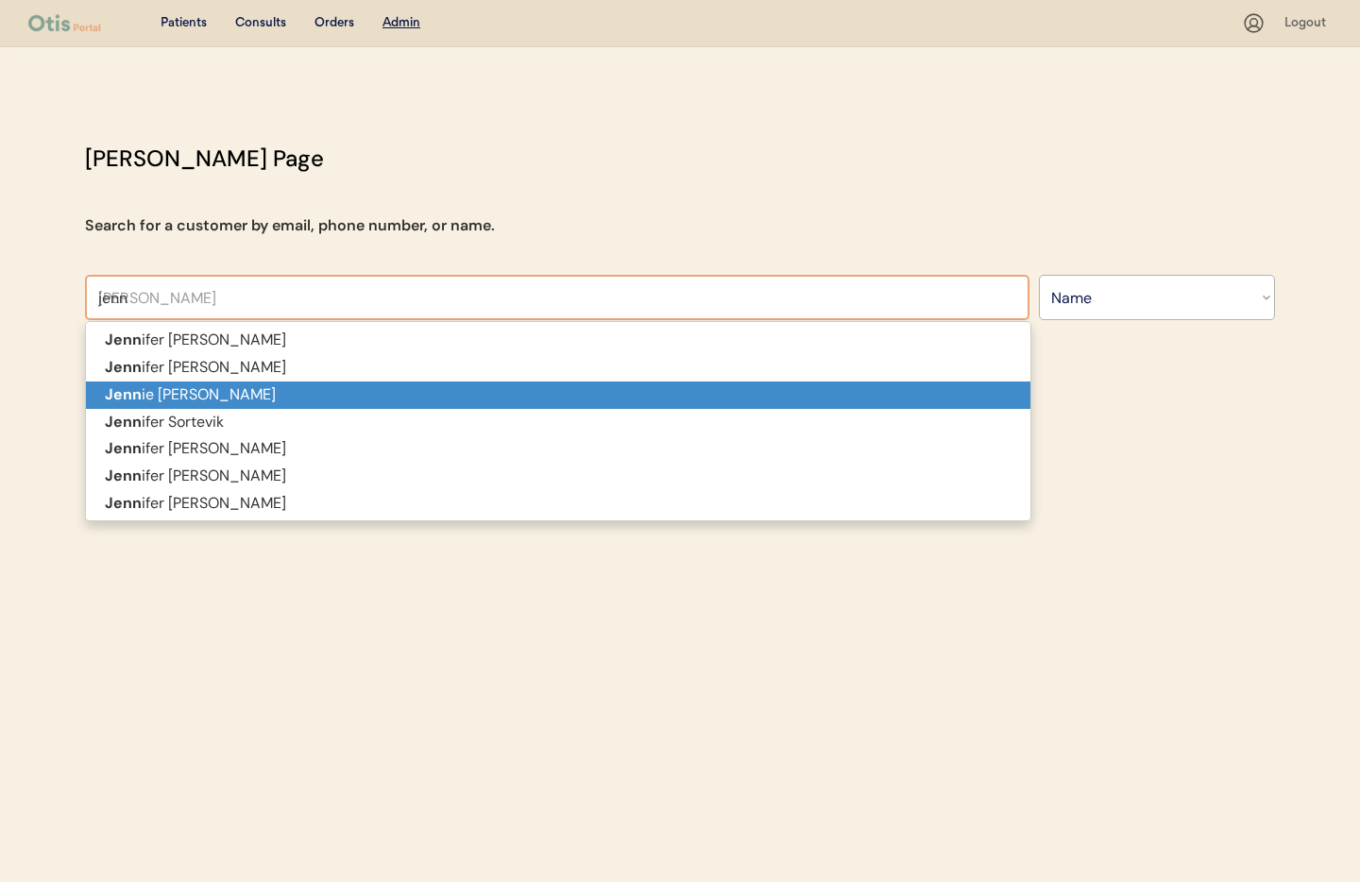
click at [213, 400] on p "Jenn ie Andrews" at bounding box center [558, 395] width 944 height 27
type input "Jennie Andrews"
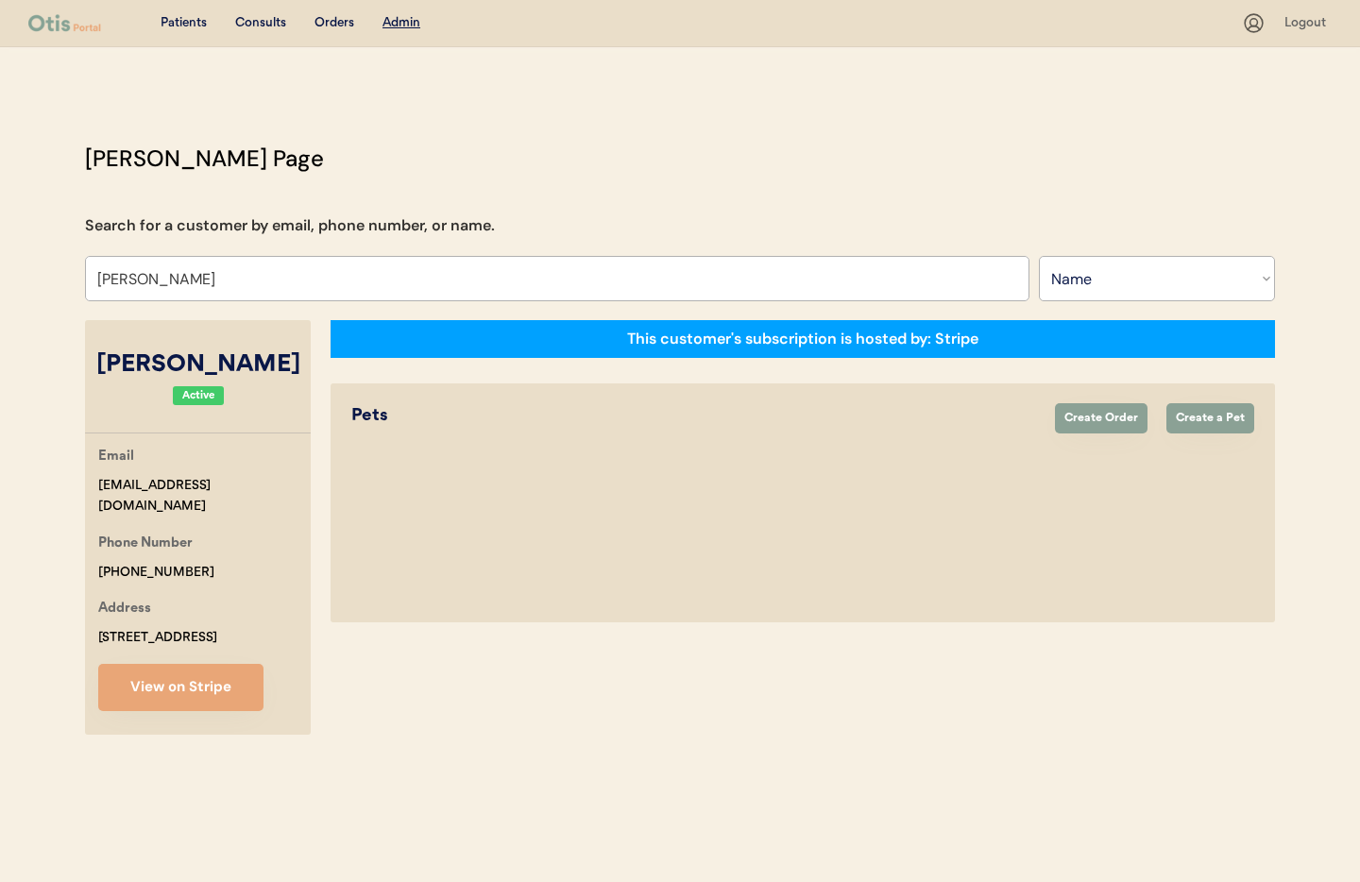
select select "true"
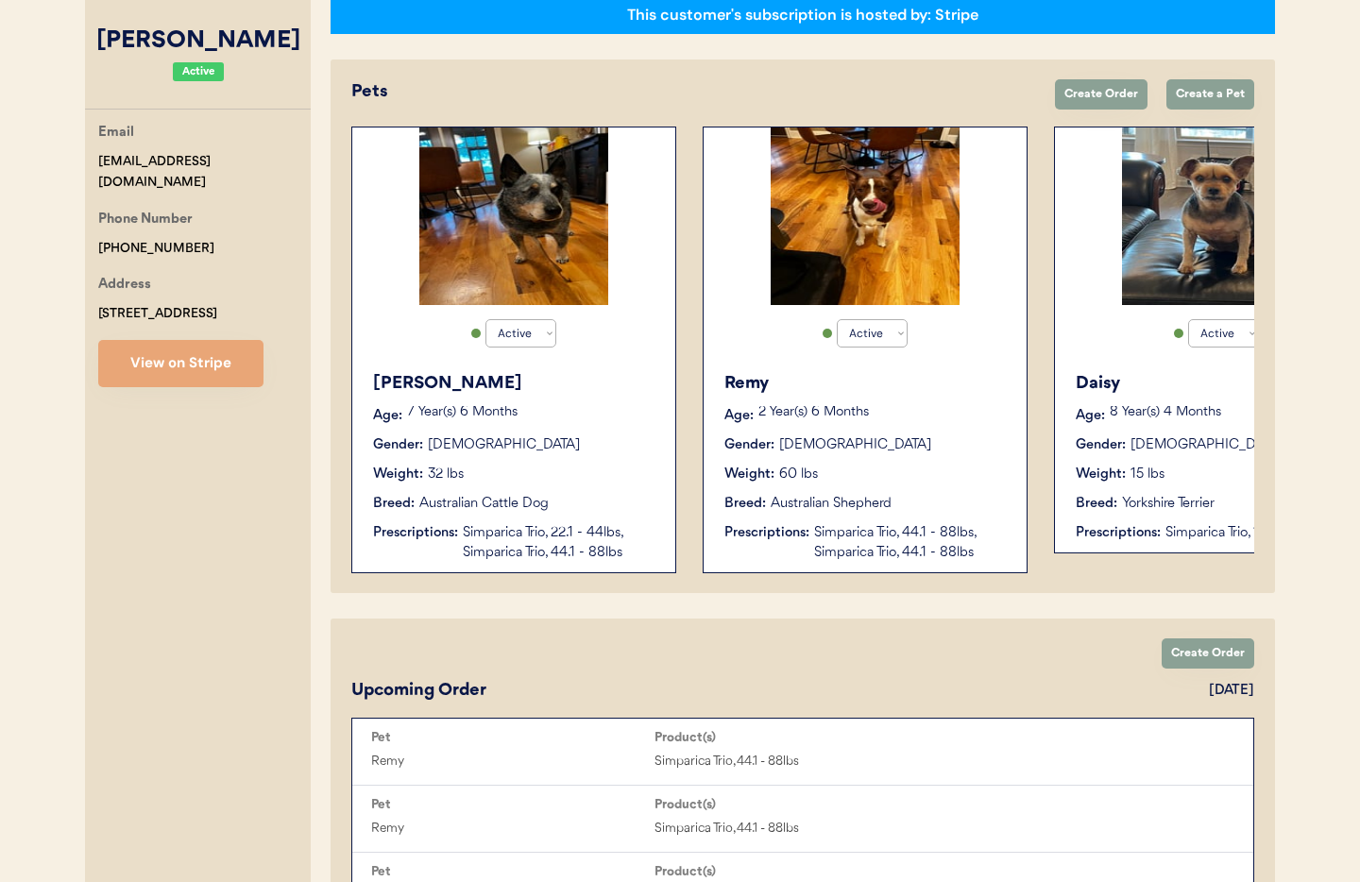
scroll to position [342, 0]
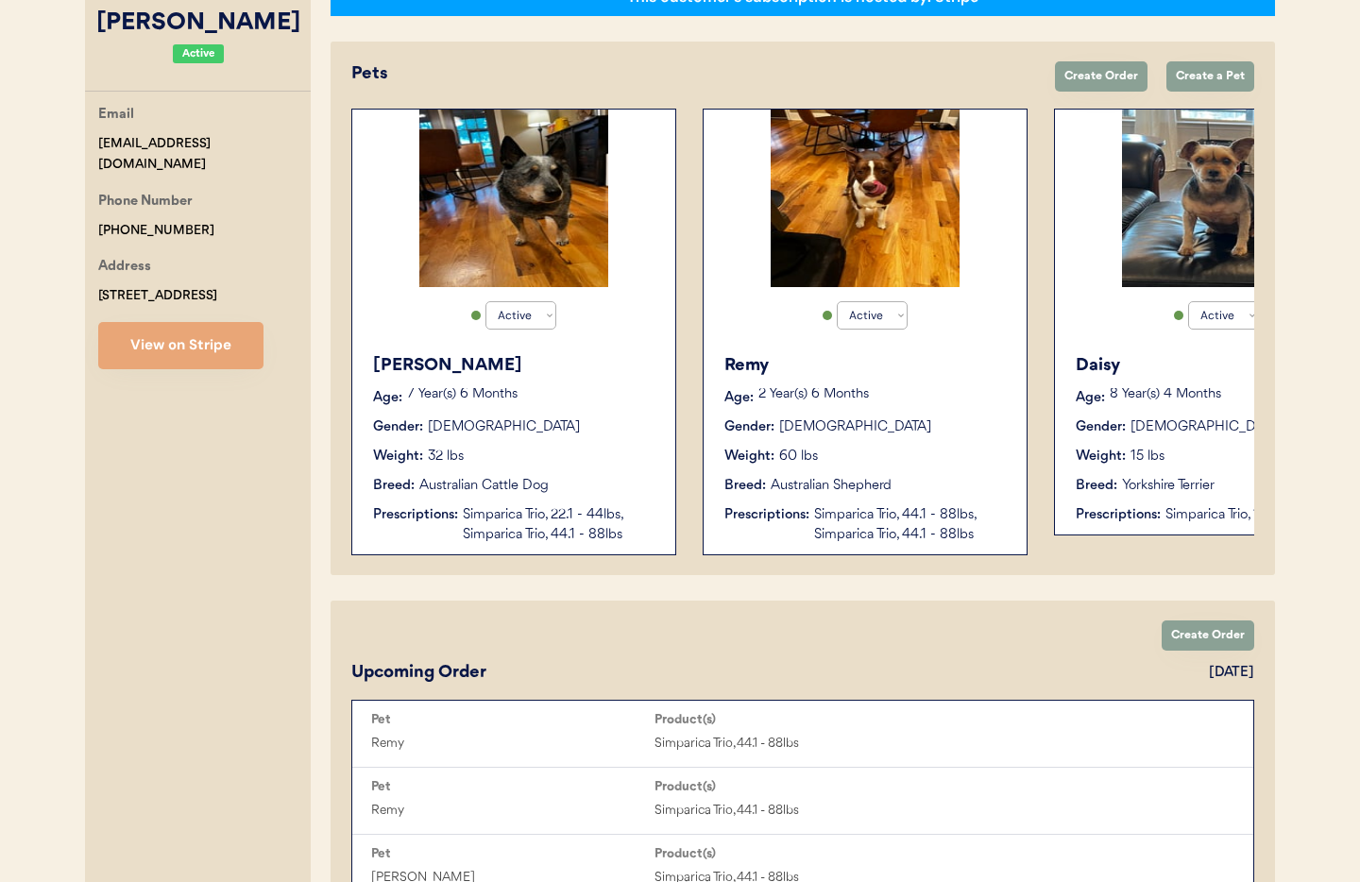
type input "Jennie Andrews"
click at [195, 358] on button "View on Stripe" at bounding box center [180, 345] width 165 height 47
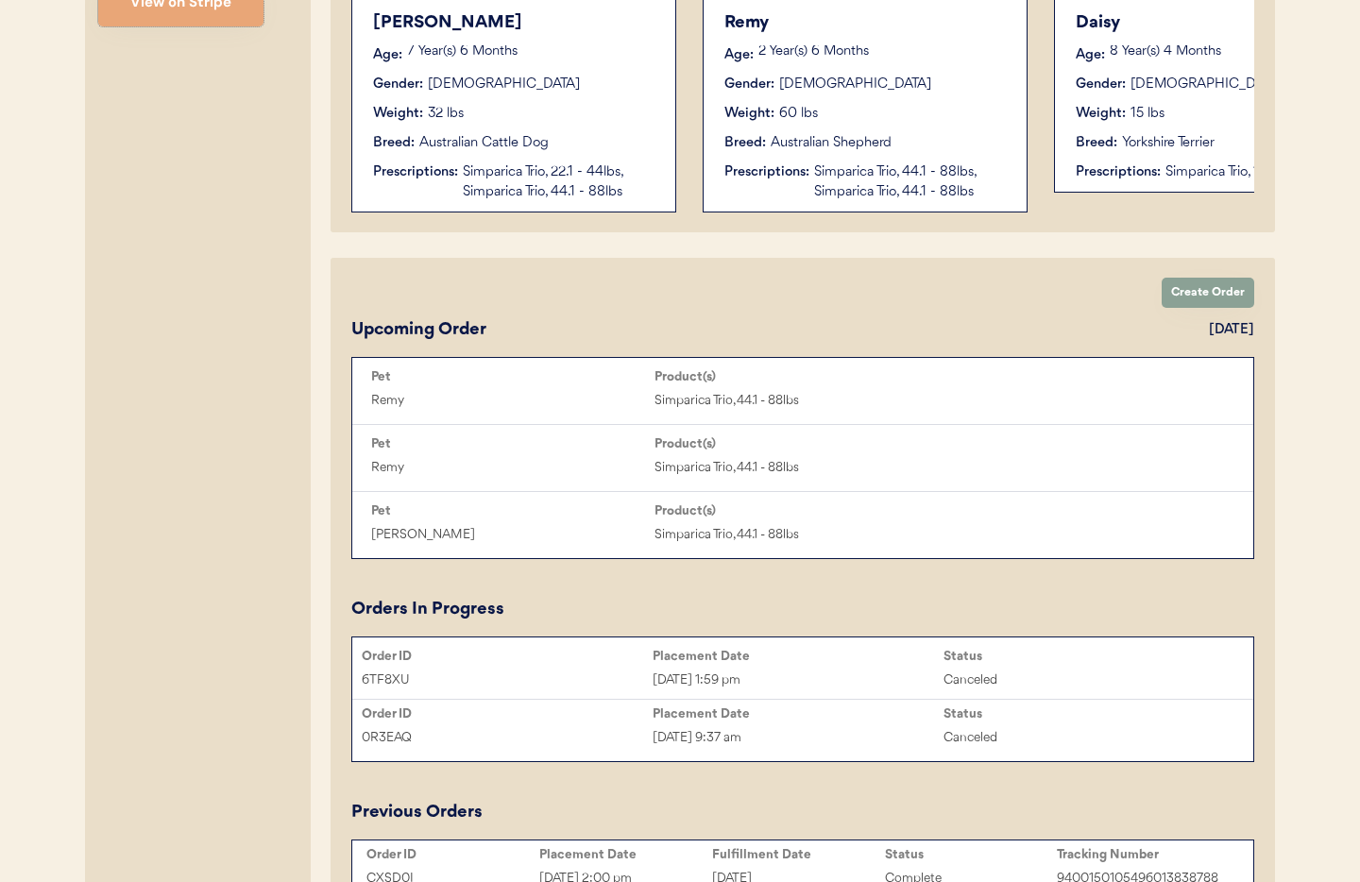
scroll to position [484, 0]
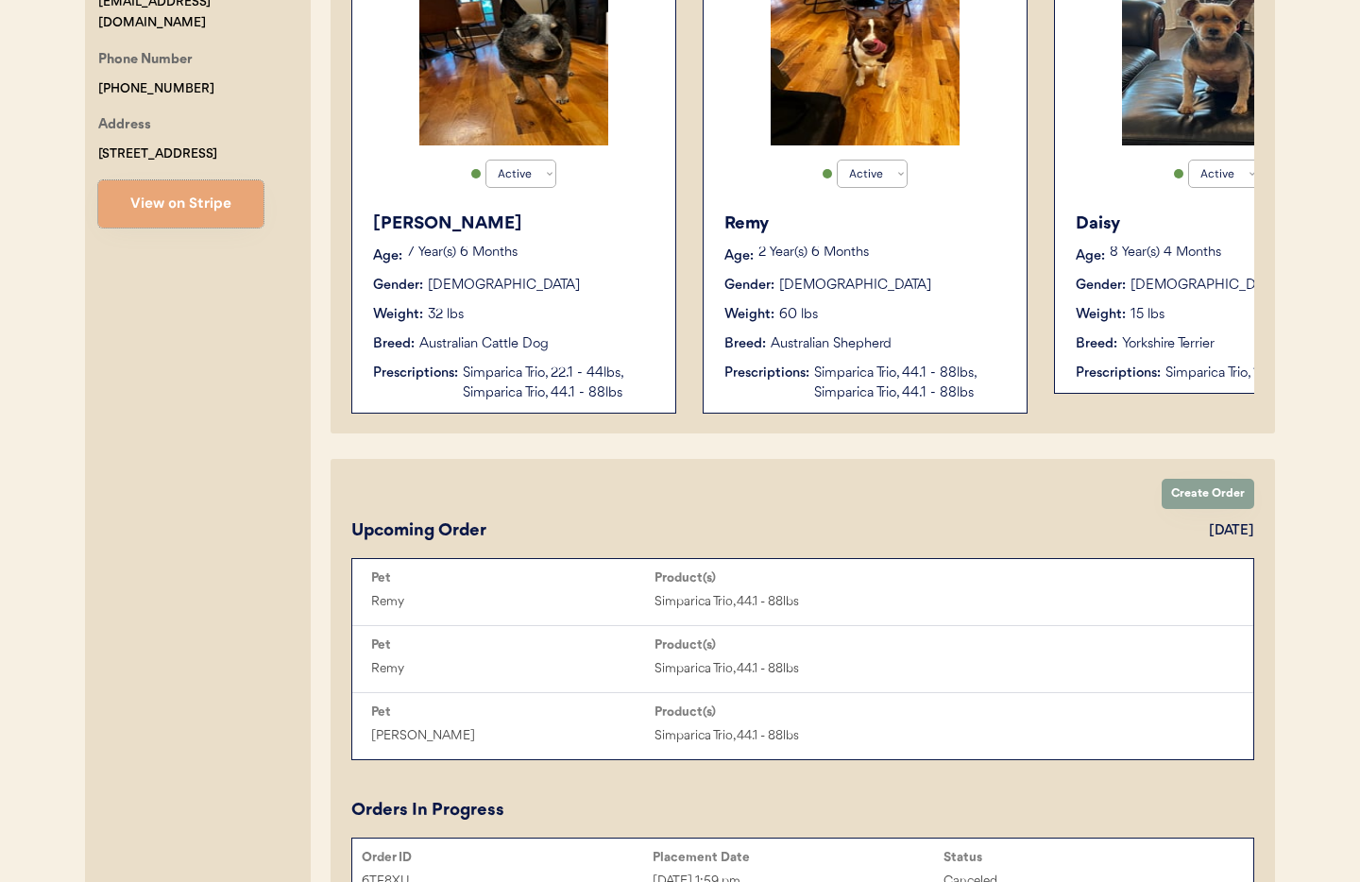
click at [535, 382] on div "Simparica Trio, 22.1 - 44lbs, Simparica Trio, 44.1 - 88lbs" at bounding box center [560, 384] width 194 height 40
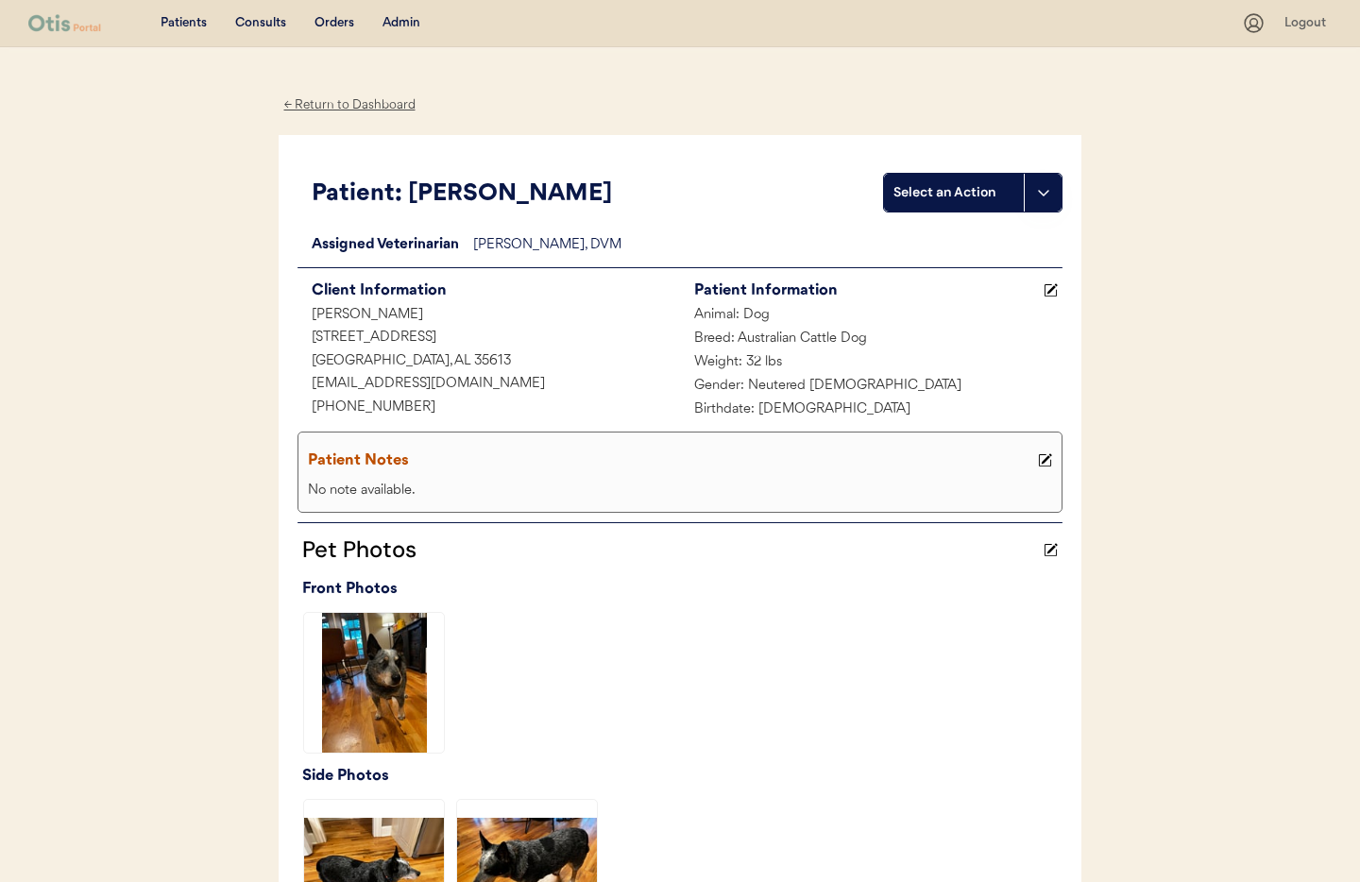
click at [323, 108] on div "← Return to Dashboard" at bounding box center [350, 105] width 142 height 22
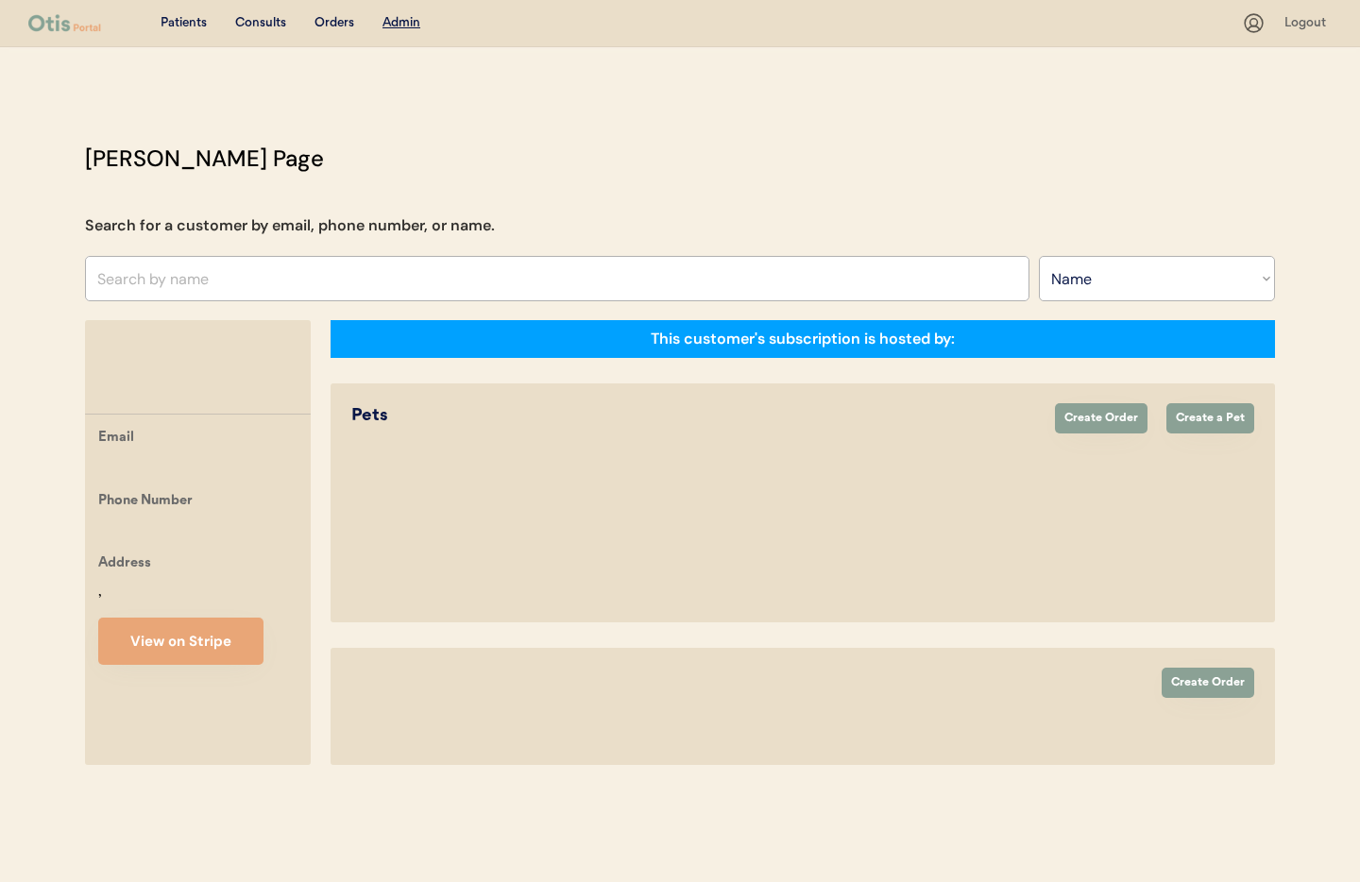
select select ""Name""
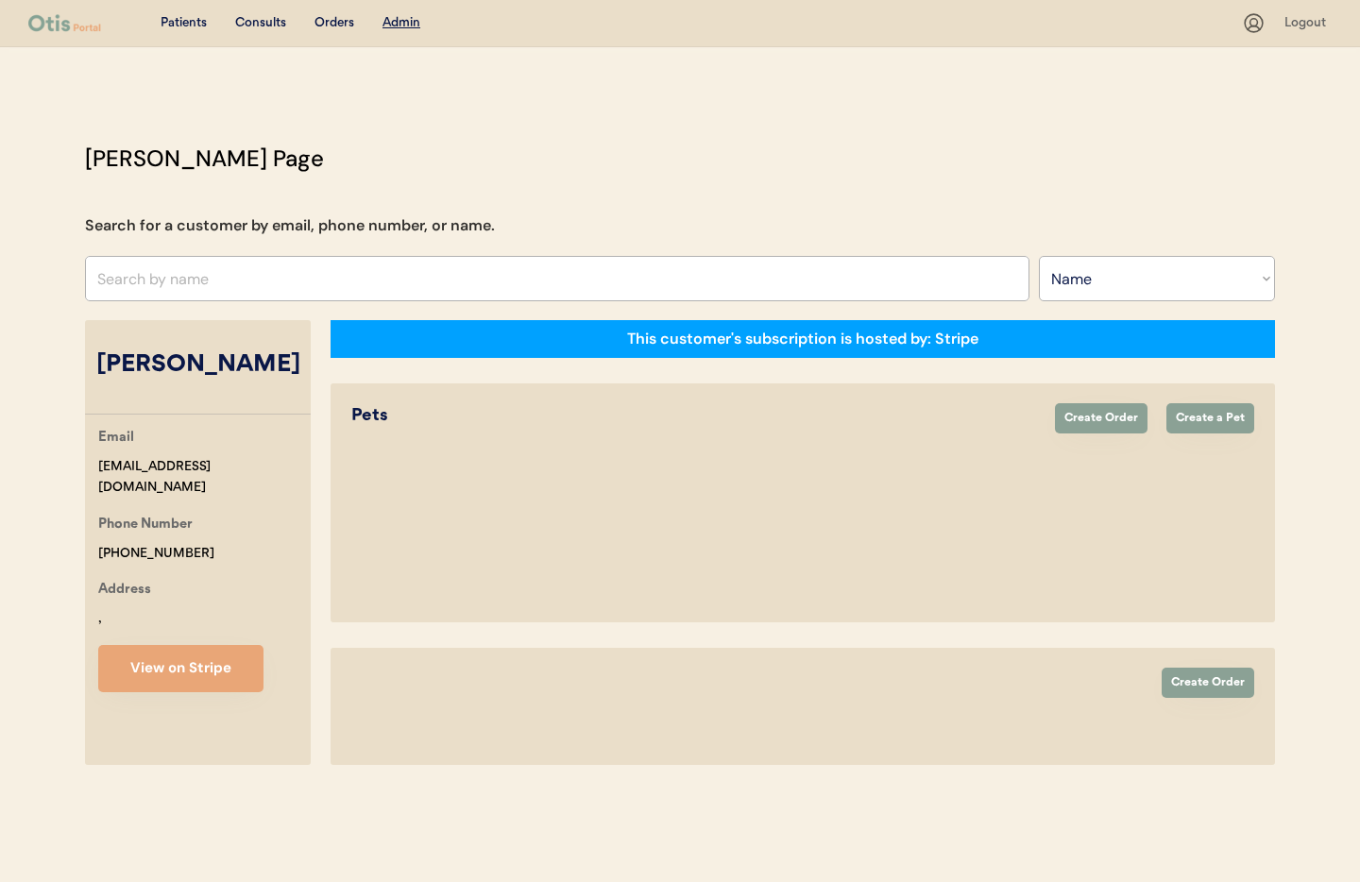
select select "true"
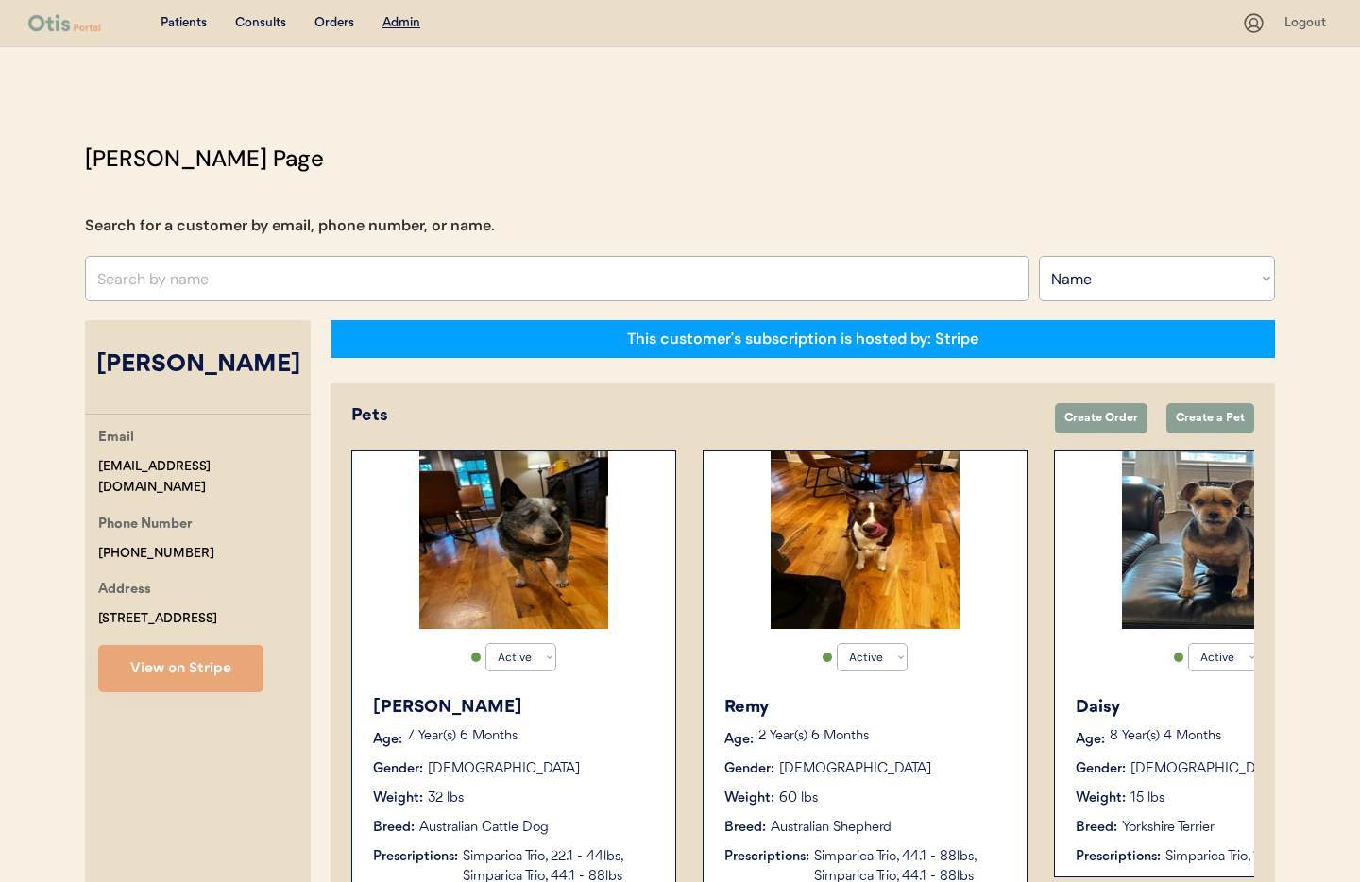
click at [937, 802] on div "Weight: 60 lbs" at bounding box center [865, 799] width 283 height 20
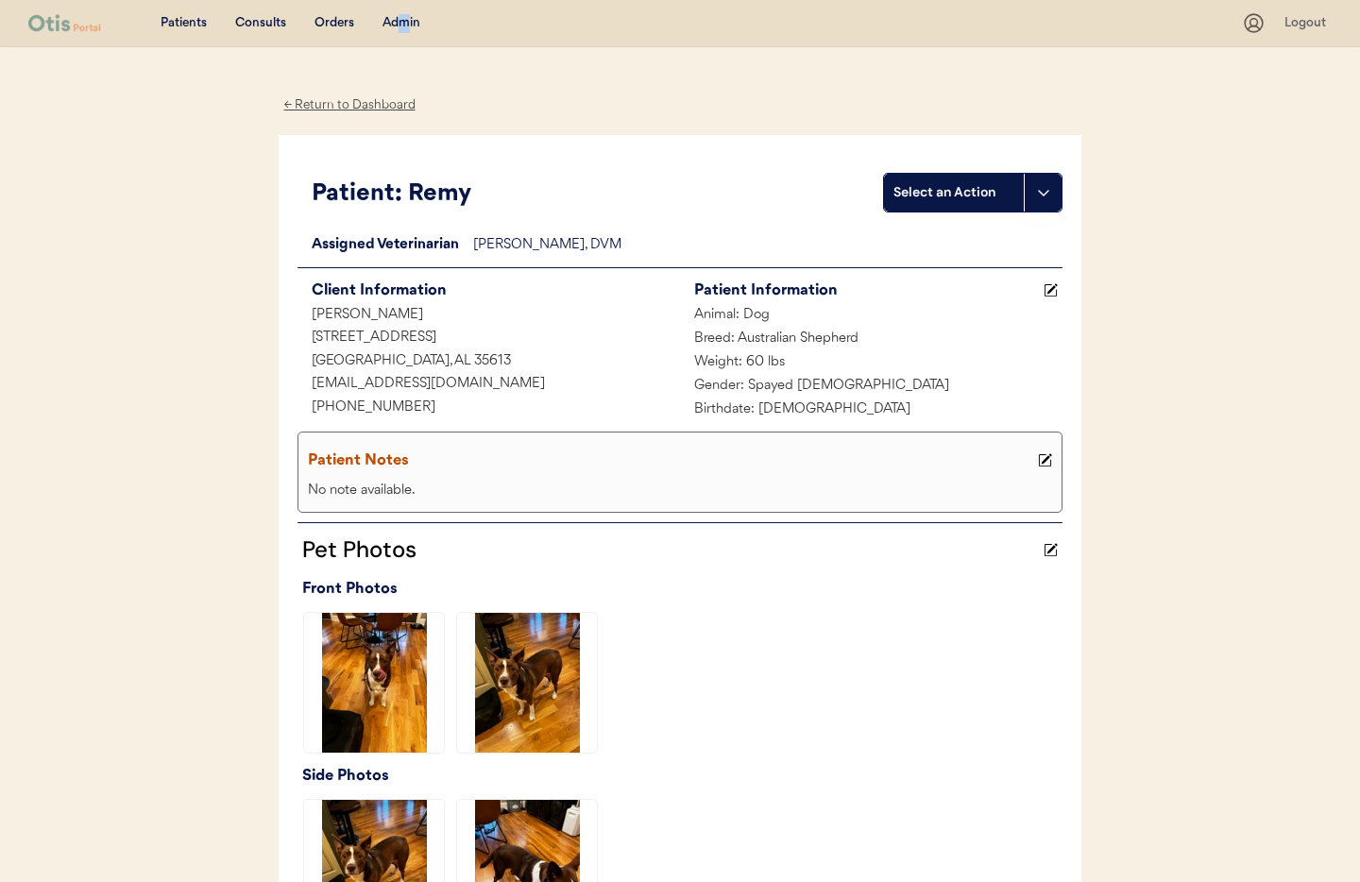
click at [406, 21] on div "Admin" at bounding box center [402, 23] width 38 height 19
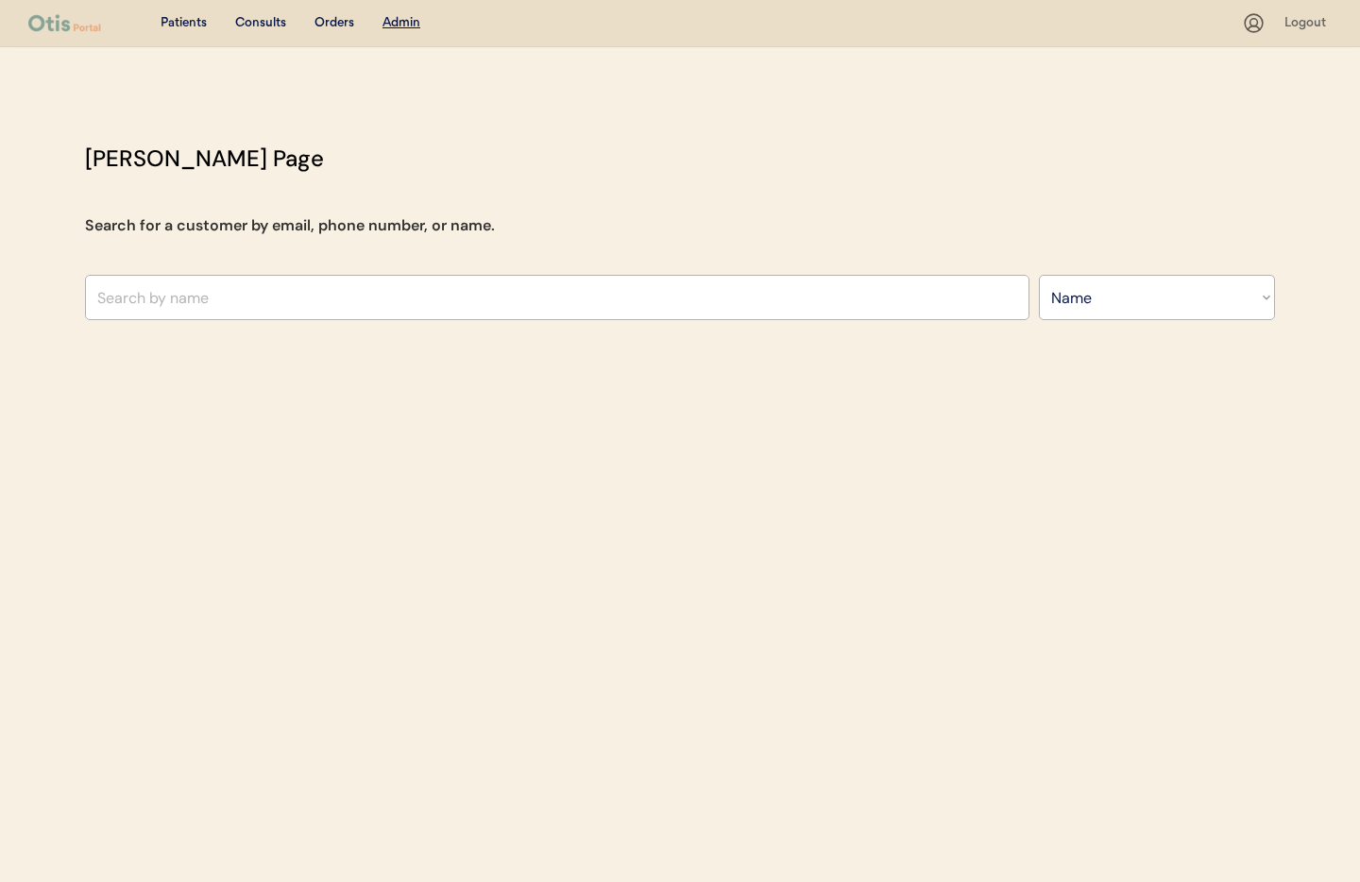
select select ""Name""
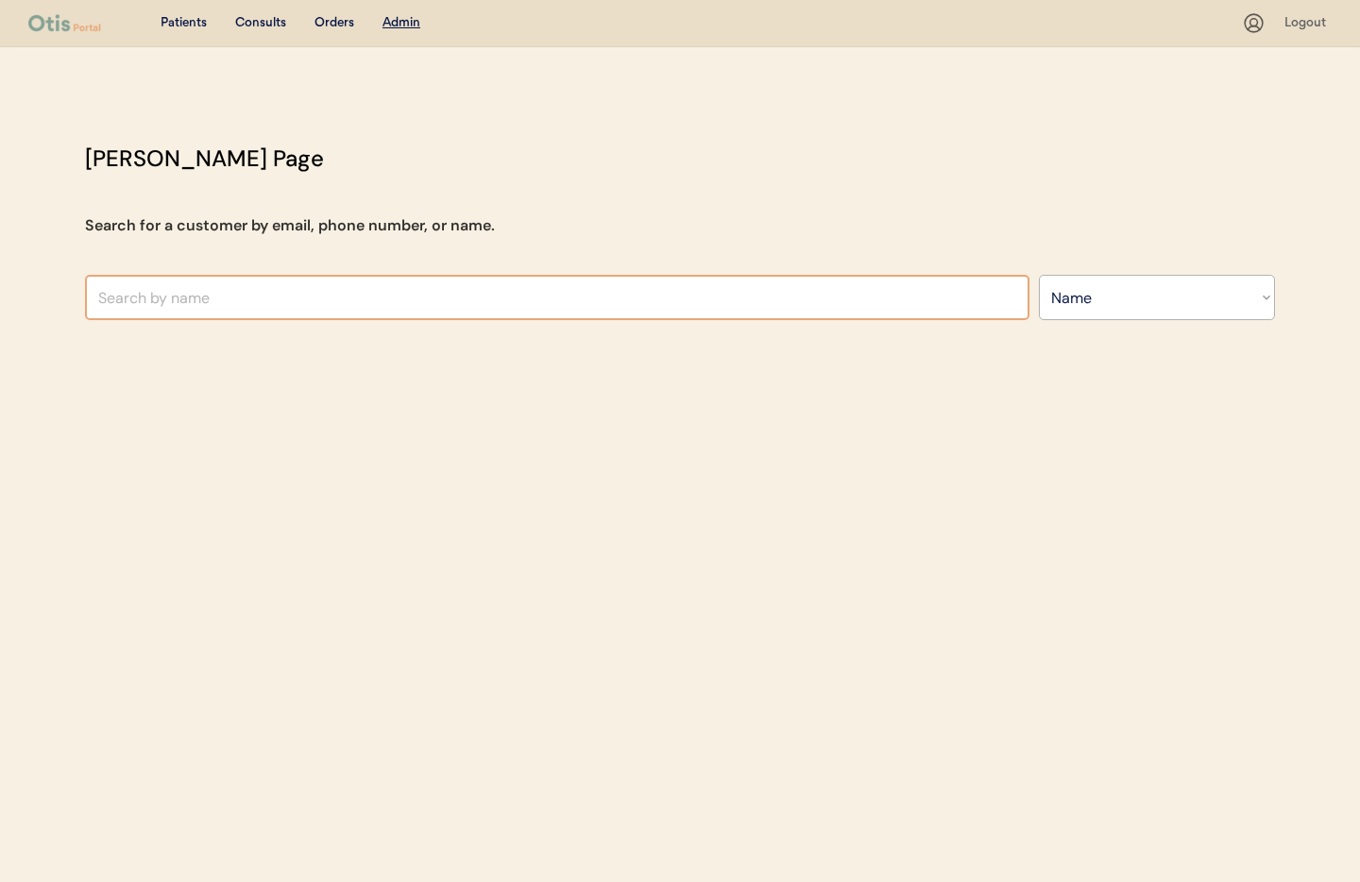
click at [373, 308] on input "text" at bounding box center [557, 297] width 944 height 45
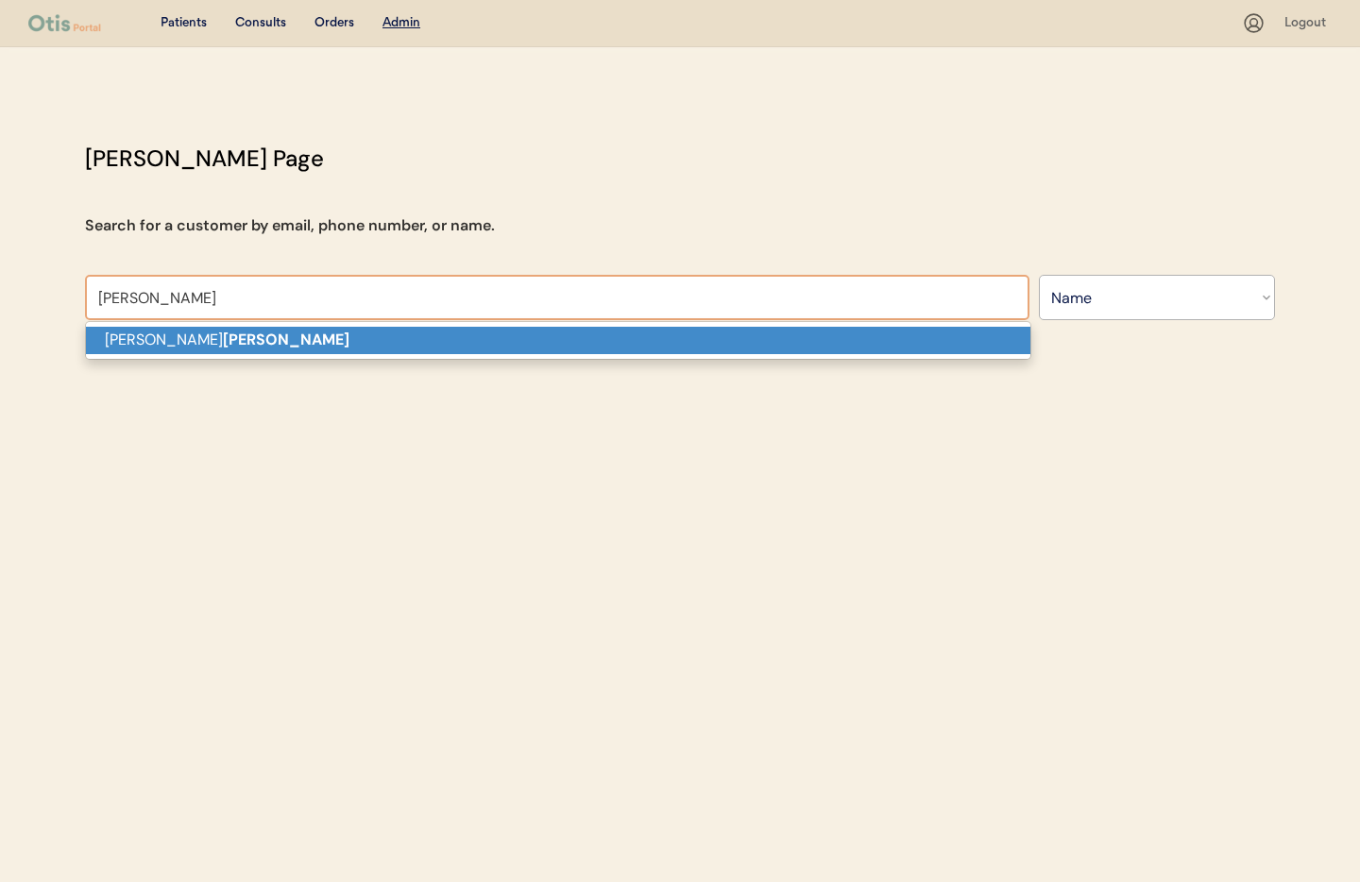
click at [348, 332] on p "[PERSON_NAME]" at bounding box center [558, 340] width 944 height 27
type input "[PERSON_NAME]"
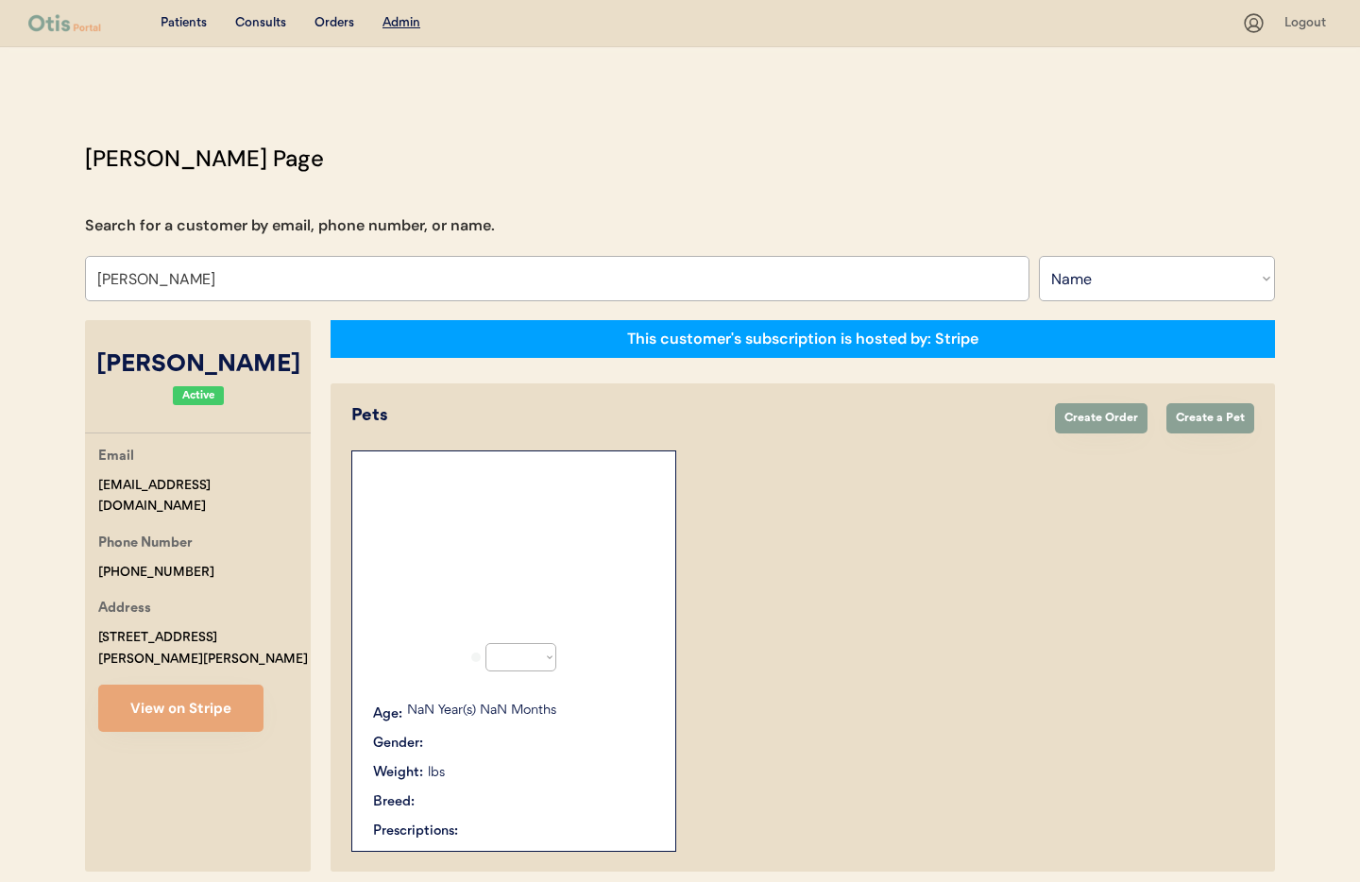
select select "true"
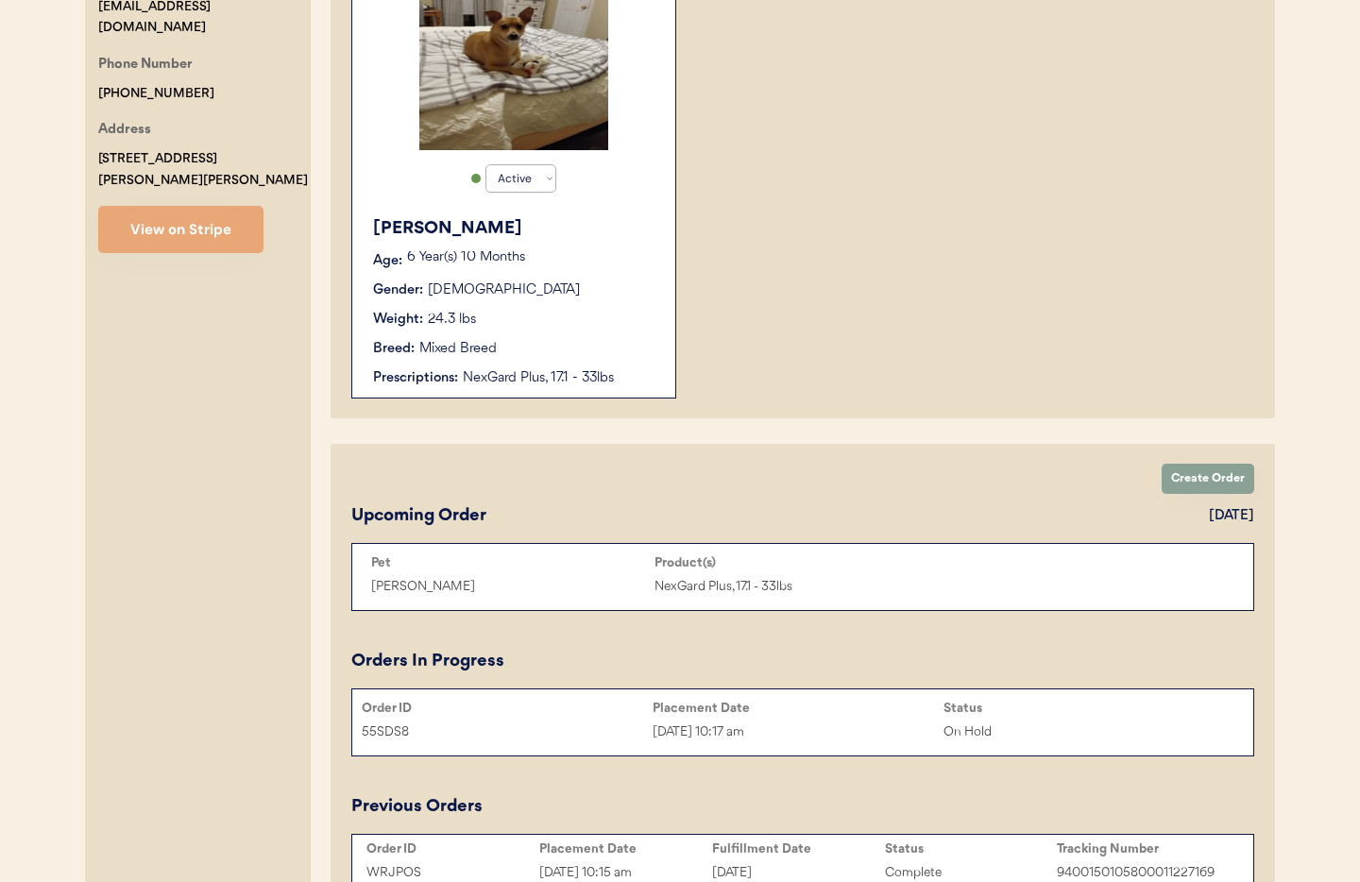
scroll to position [397, 0]
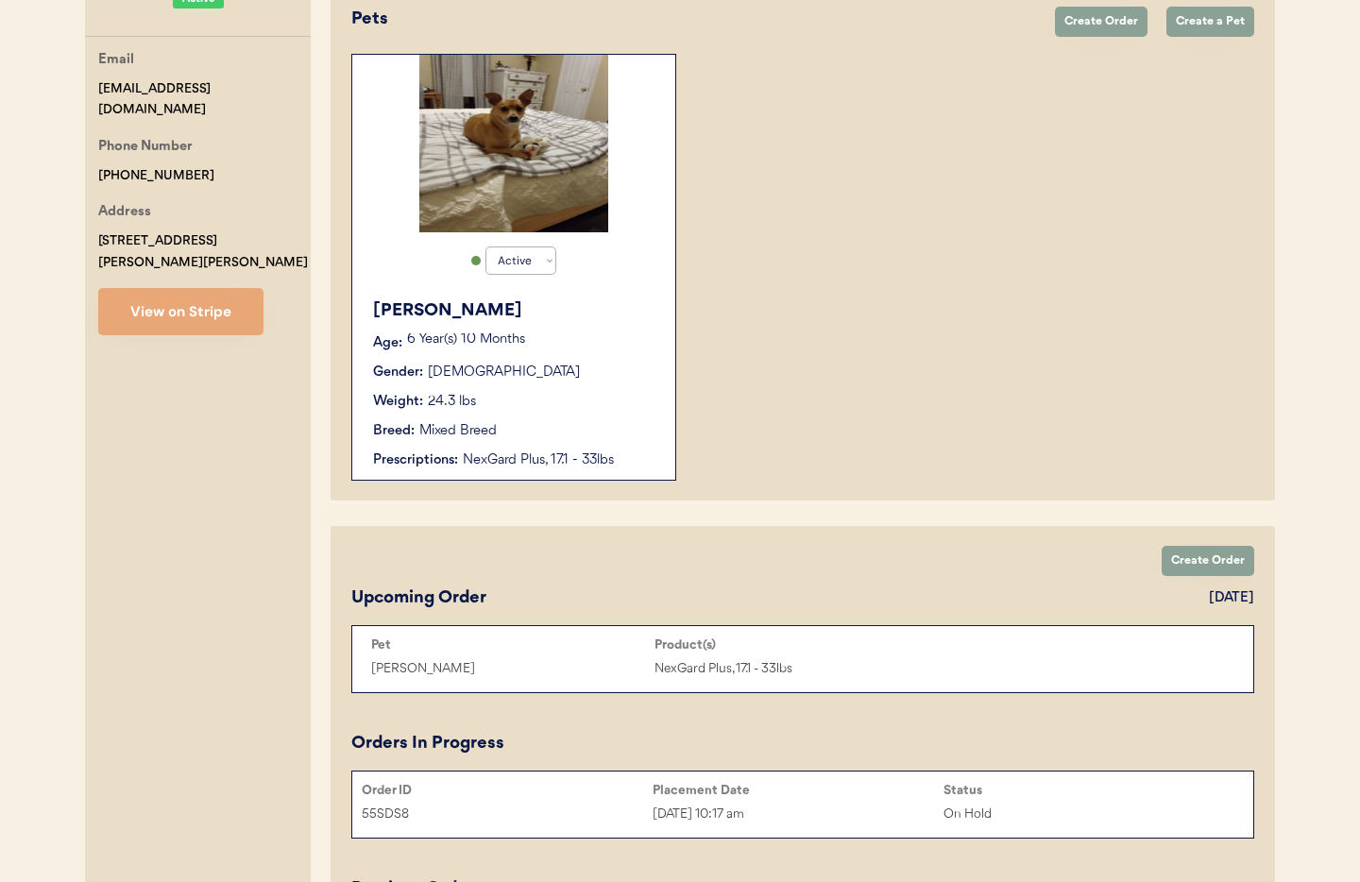
type input "[PERSON_NAME]"
click at [575, 434] on div "Breed: Mixed Breed" at bounding box center [514, 431] width 283 height 20
